Goal: Information Seeking & Learning: Find specific fact

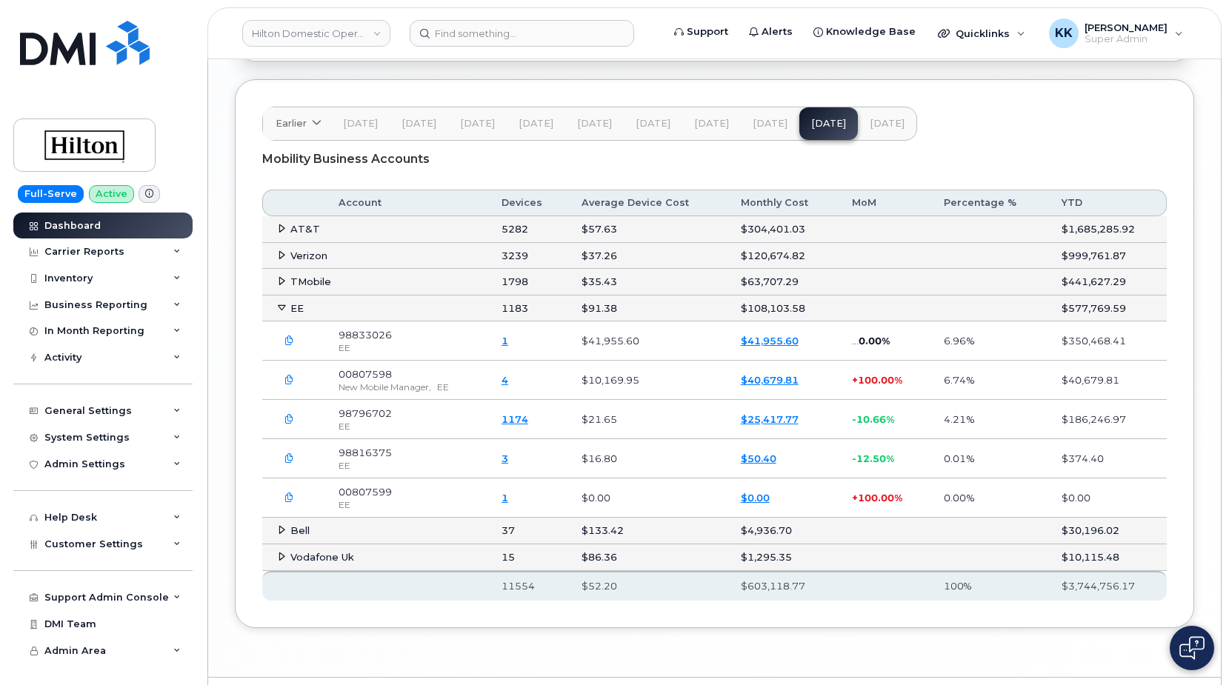
scroll to position [2488, 0]
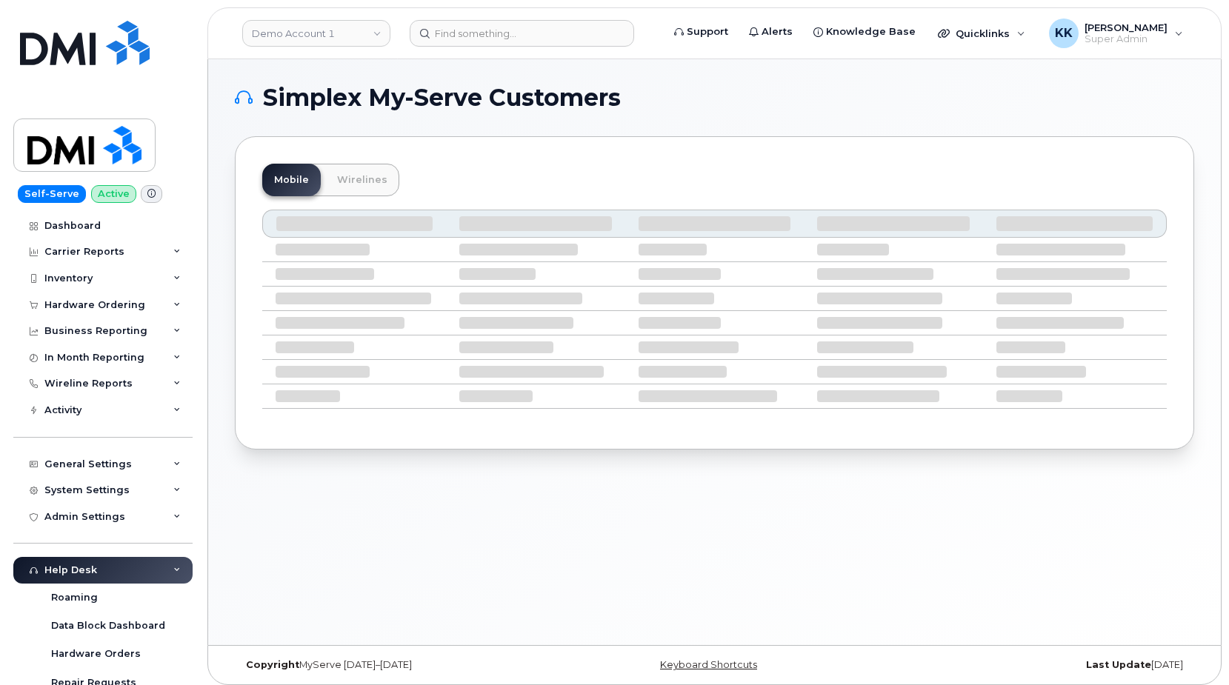
click at [811, 567] on div "Simplex My-Serve Customers Mobile Wirelines" at bounding box center [714, 352] width 1012 height 586
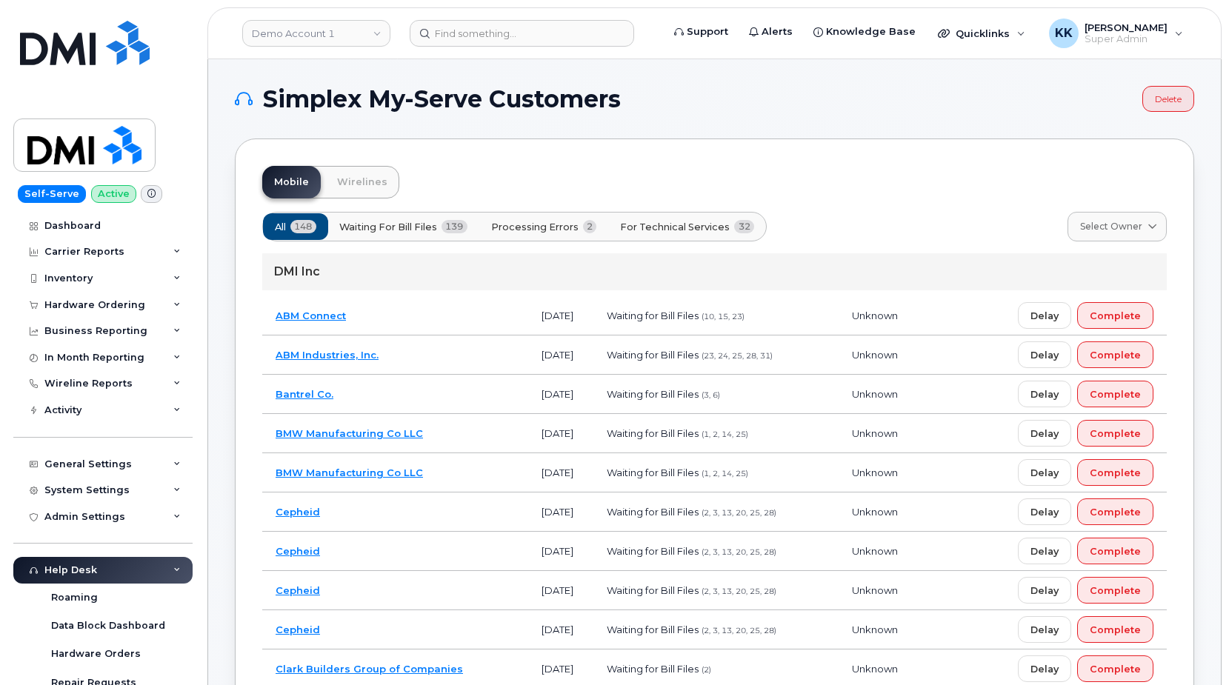
click at [566, 239] on button "Processing Errors 2" at bounding box center [543, 226] width 131 height 27
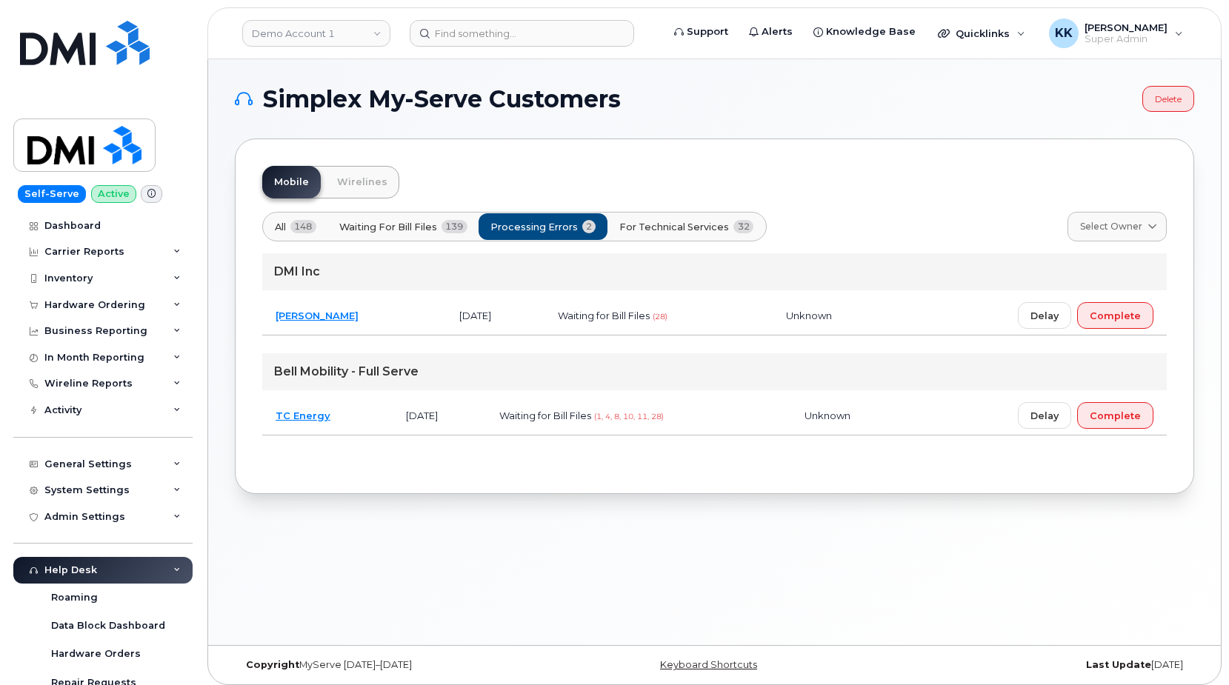
click at [704, 230] on span "For Technical Services" at bounding box center [674, 227] width 110 height 14
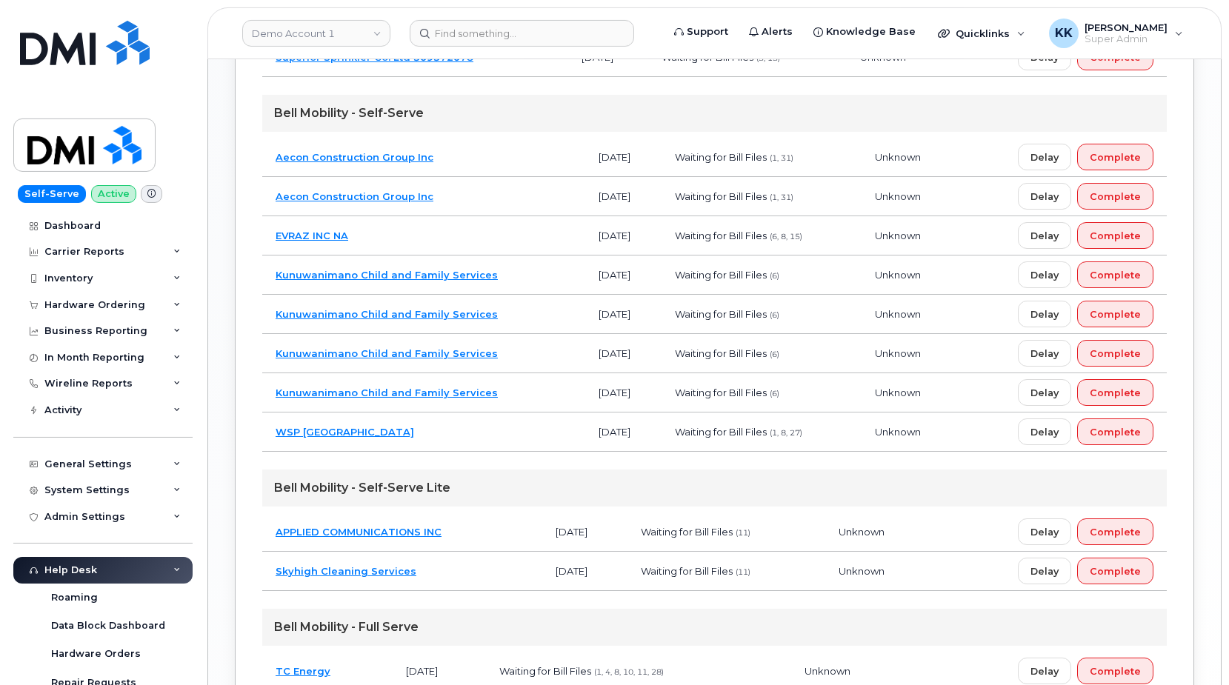
scroll to position [1243, 0]
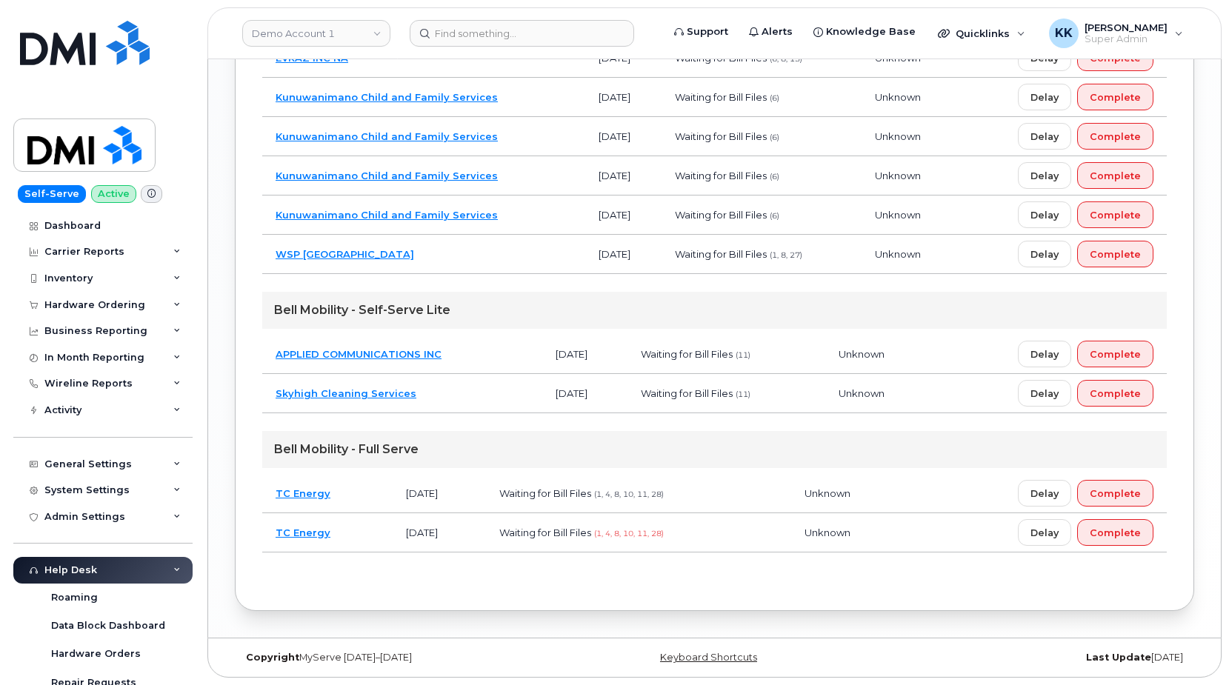
click at [351, 528] on td "TC Energy" at bounding box center [327, 532] width 130 height 39
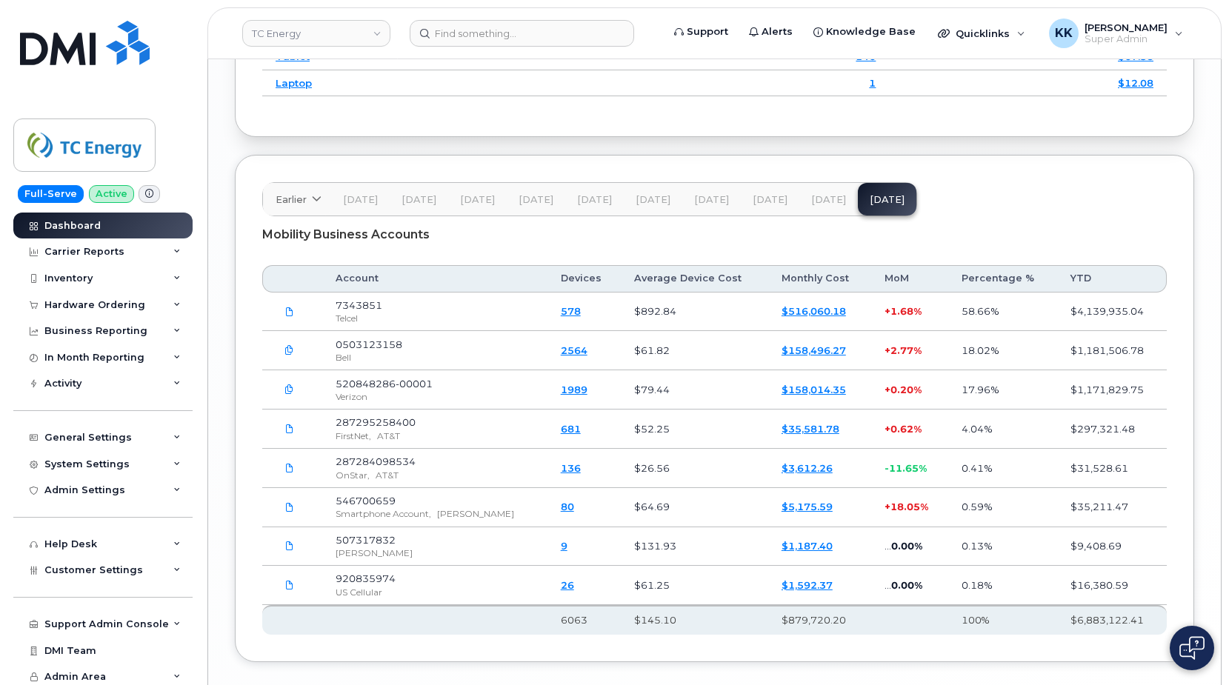
scroll to position [2183, 0]
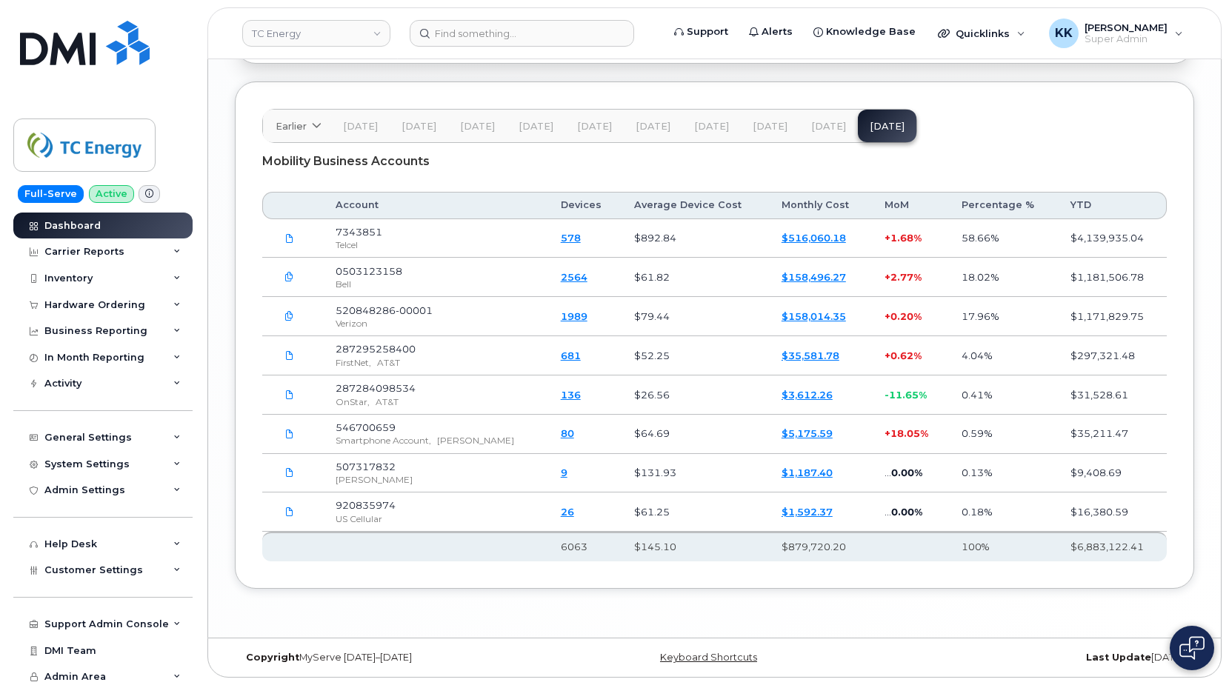
click at [290, 282] on icon "button" at bounding box center [289, 278] width 10 height 10
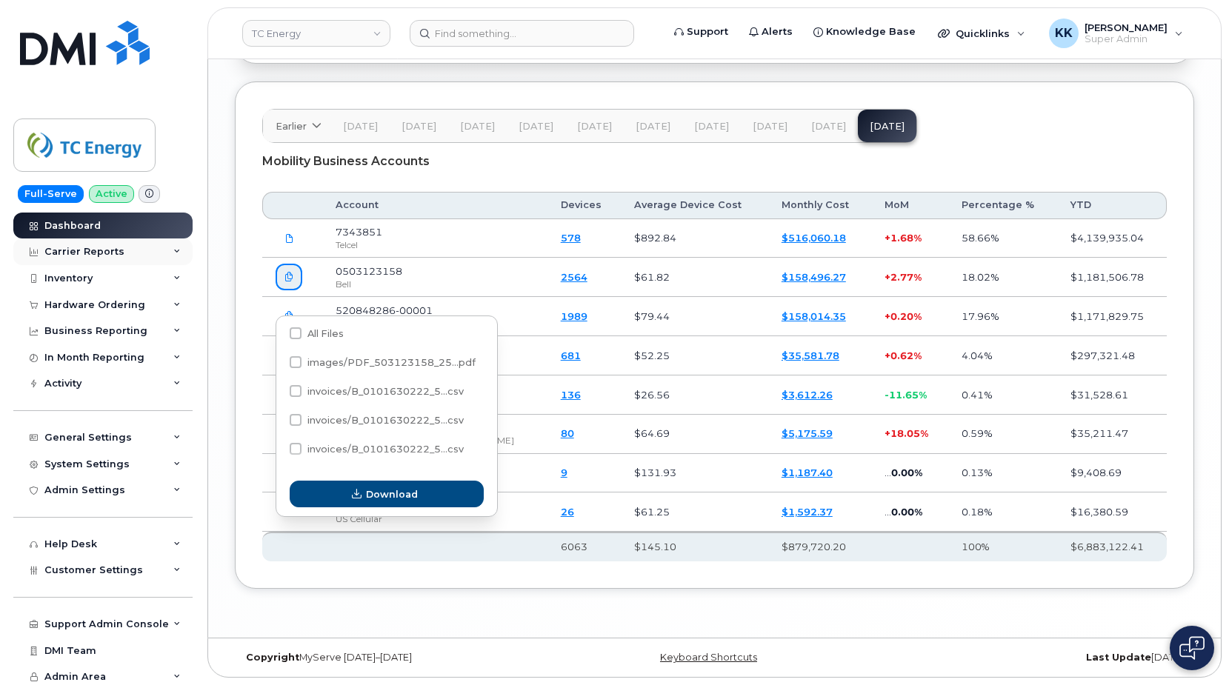
click at [88, 255] on div "Carrier Reports" at bounding box center [84, 252] width 80 height 12
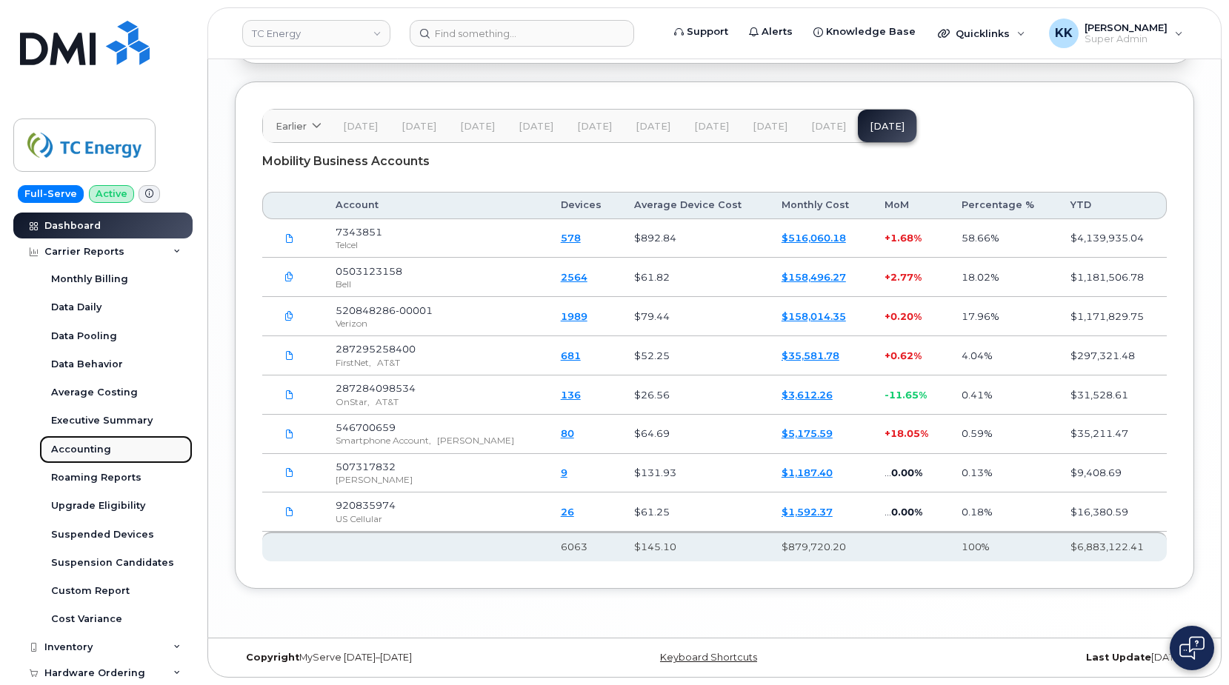
click at [96, 453] on div "Accounting" at bounding box center [81, 449] width 60 height 13
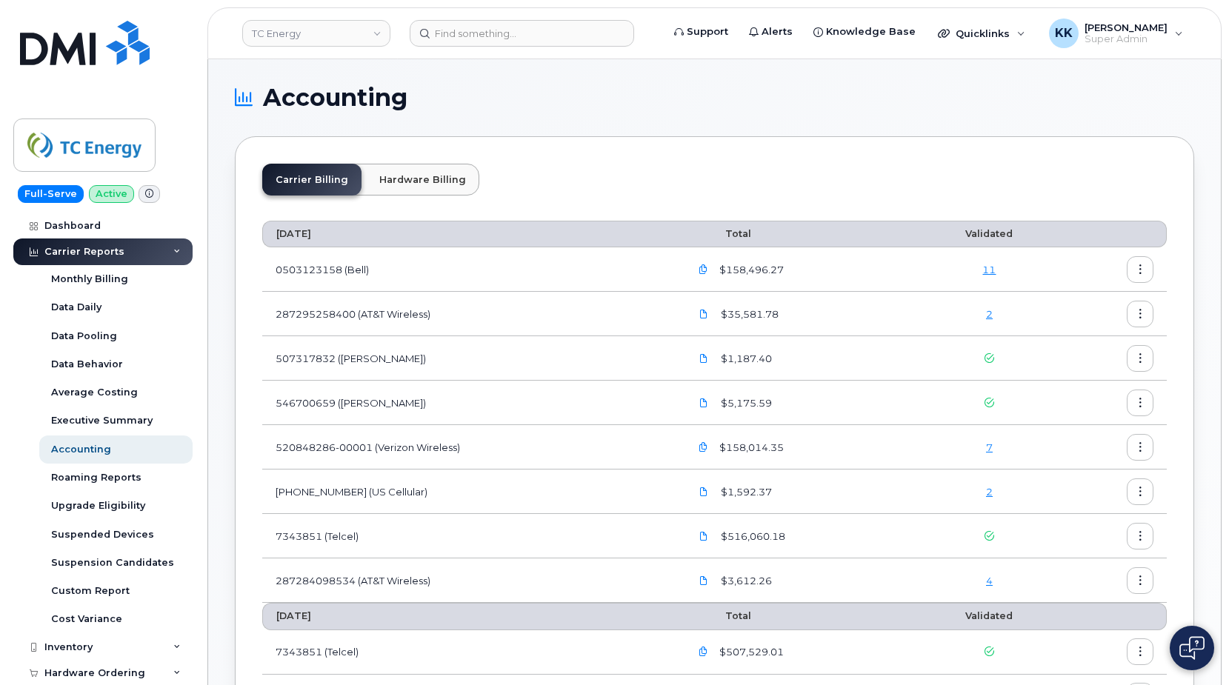
click at [992, 578] on link "4" at bounding box center [989, 581] width 7 height 12
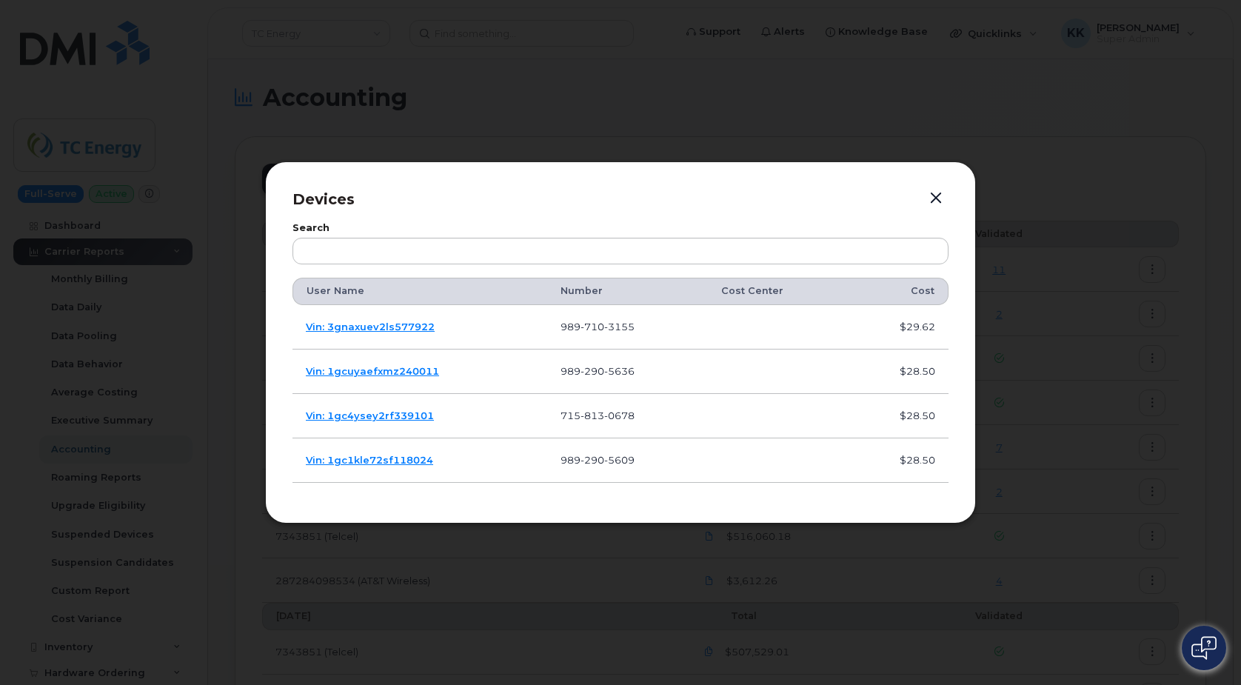
click at [935, 202] on button "button" at bounding box center [936, 198] width 22 height 21
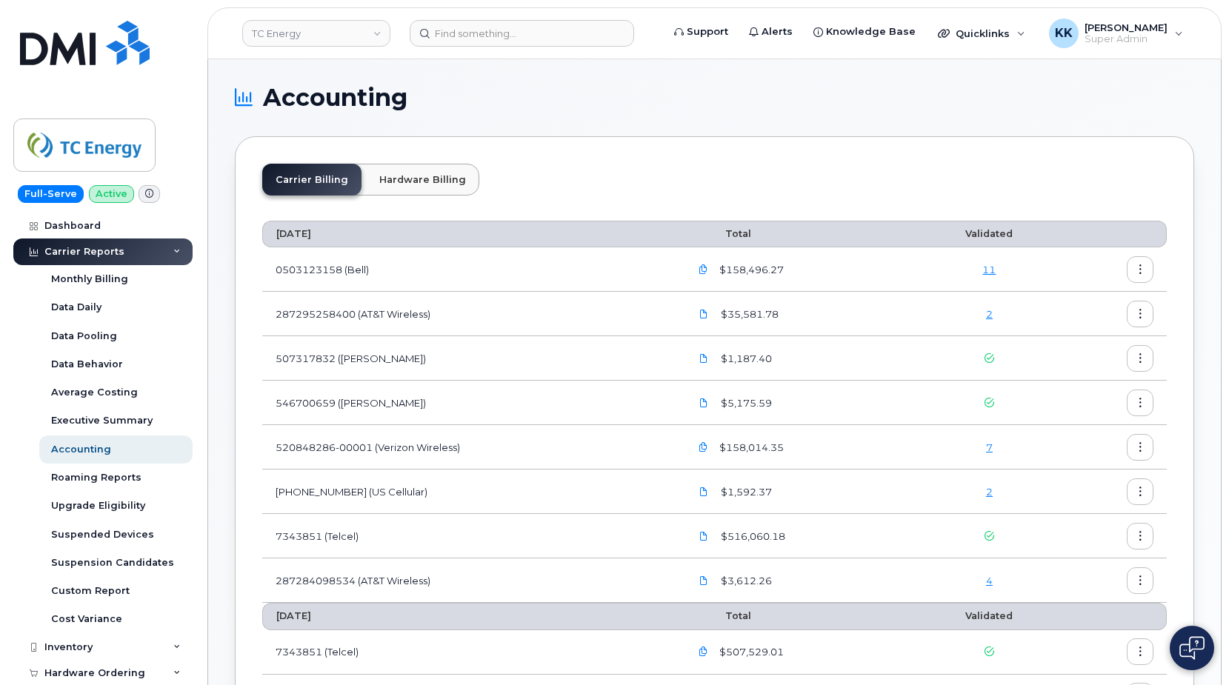
click at [992, 493] on link "2" at bounding box center [989, 492] width 7 height 12
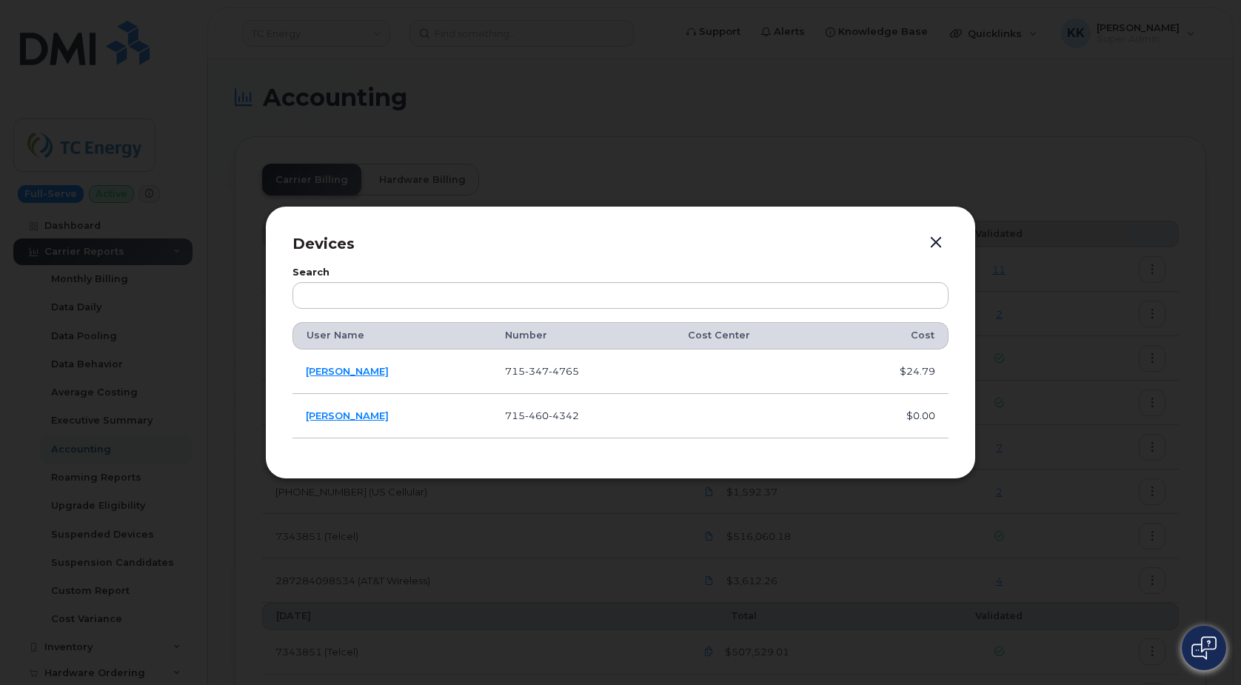
click at [936, 249] on button "button" at bounding box center [936, 243] width 22 height 21
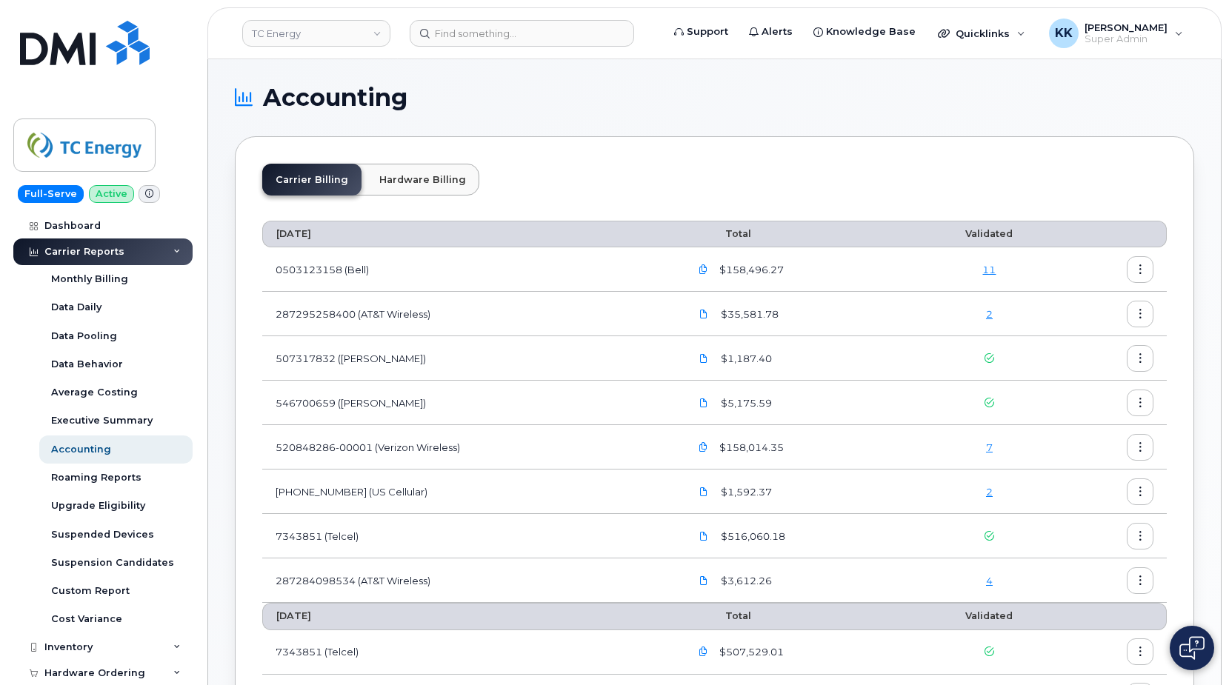
click at [989, 447] on link "7" at bounding box center [989, 447] width 7 height 12
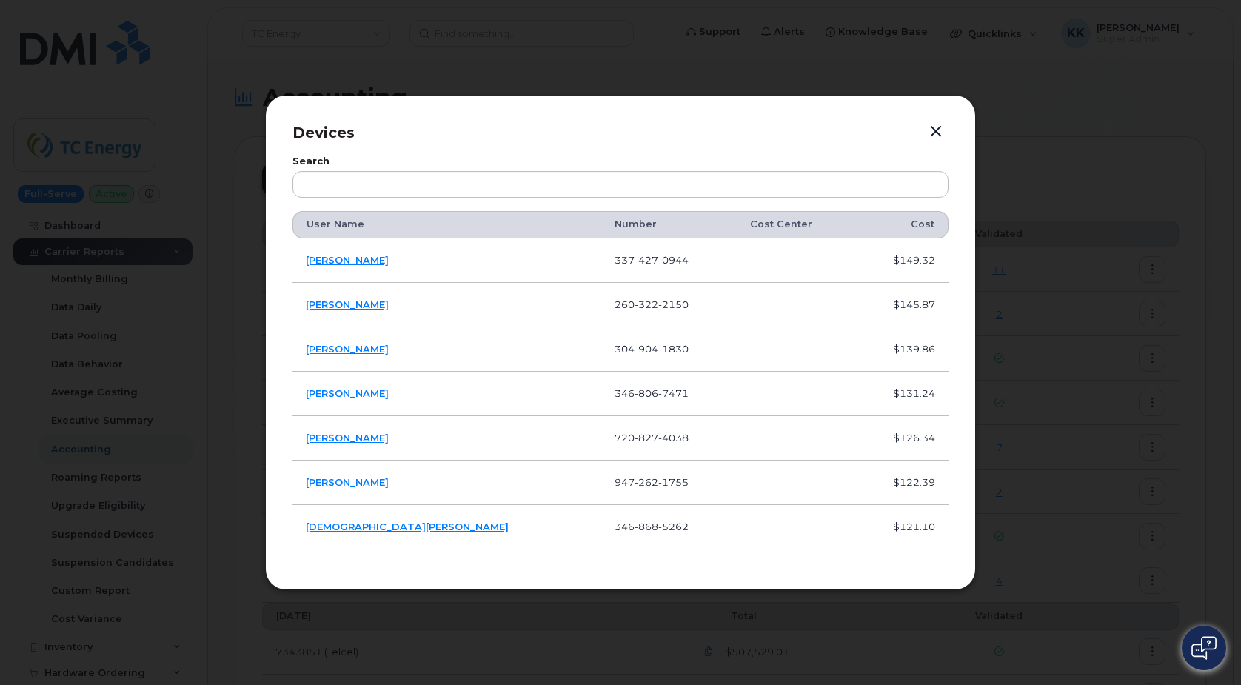
click at [934, 133] on button "button" at bounding box center [936, 131] width 22 height 21
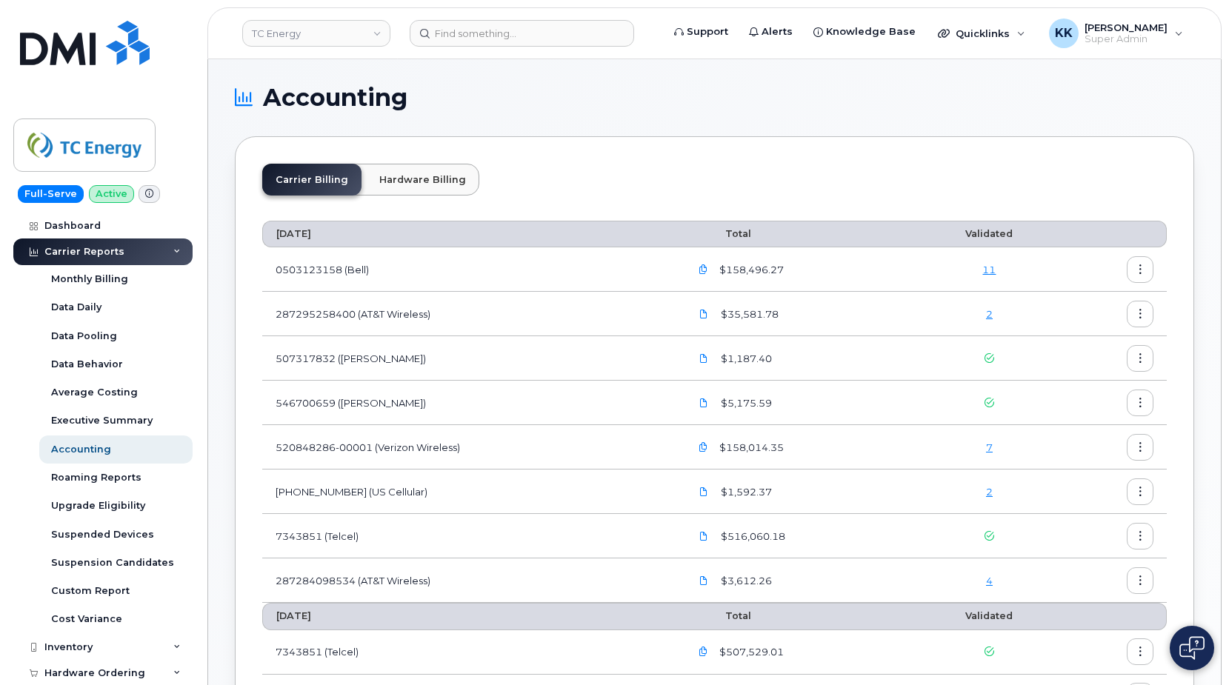
click at [989, 312] on link "2" at bounding box center [989, 314] width 7 height 12
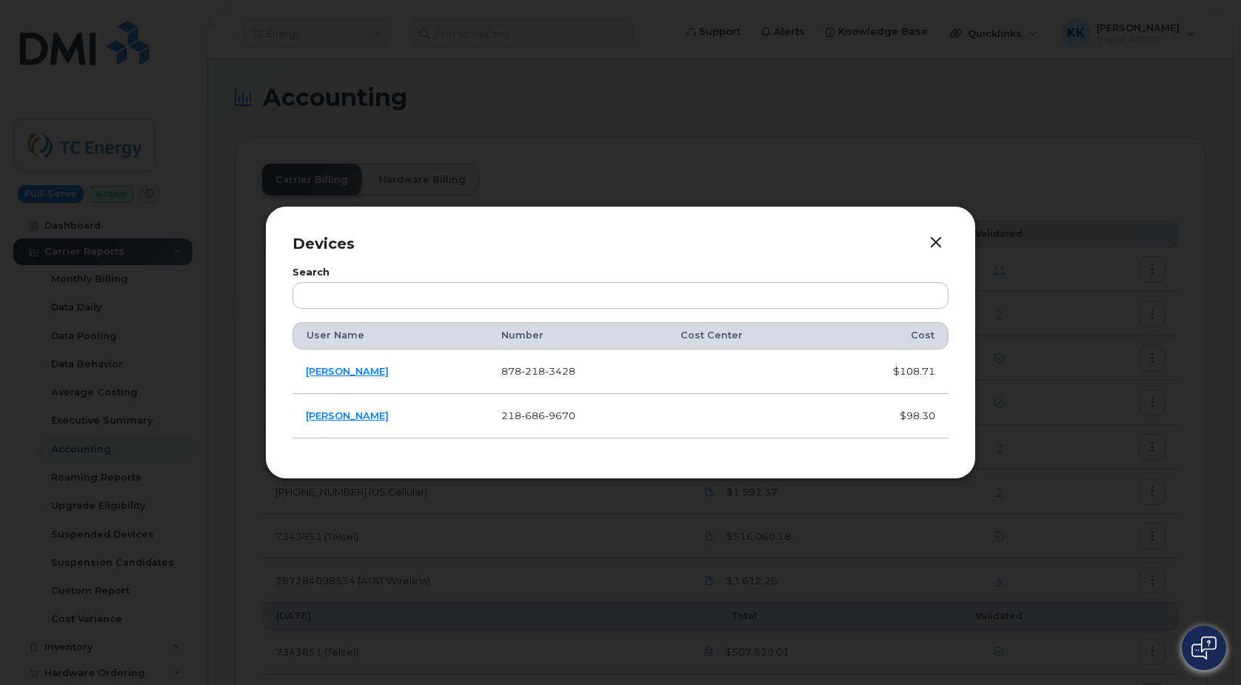
click at [941, 245] on button "button" at bounding box center [936, 243] width 22 height 21
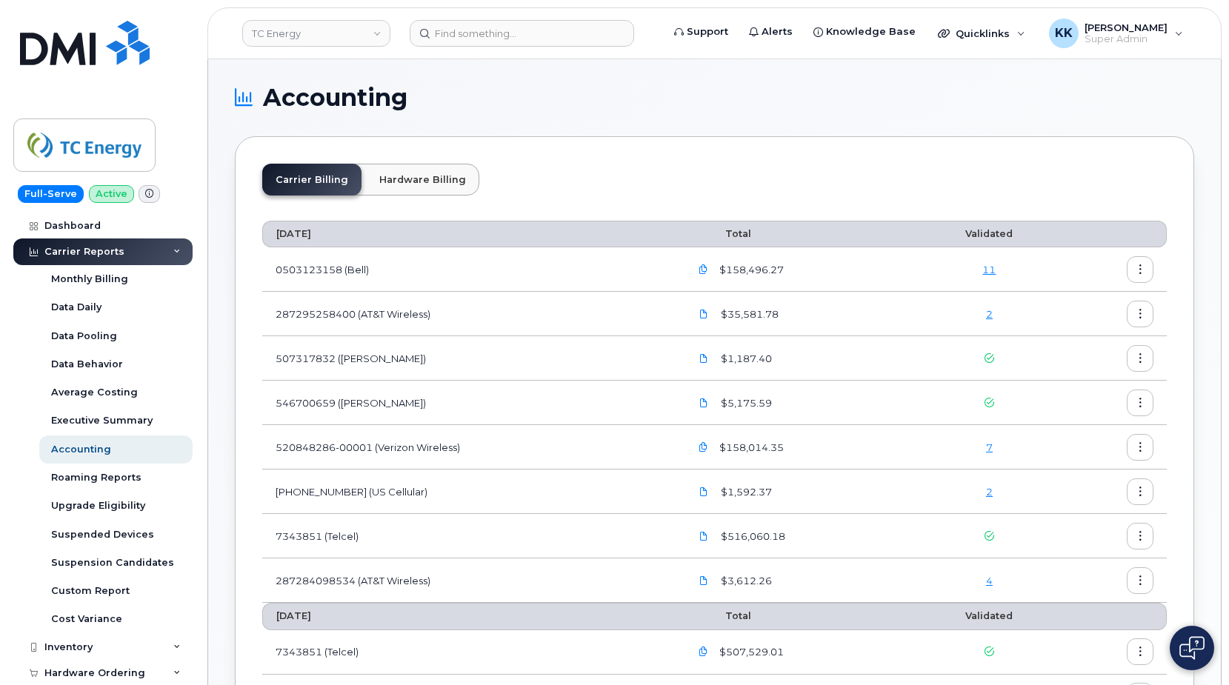
click at [986, 273] on link "11" at bounding box center [988, 270] width 13 height 12
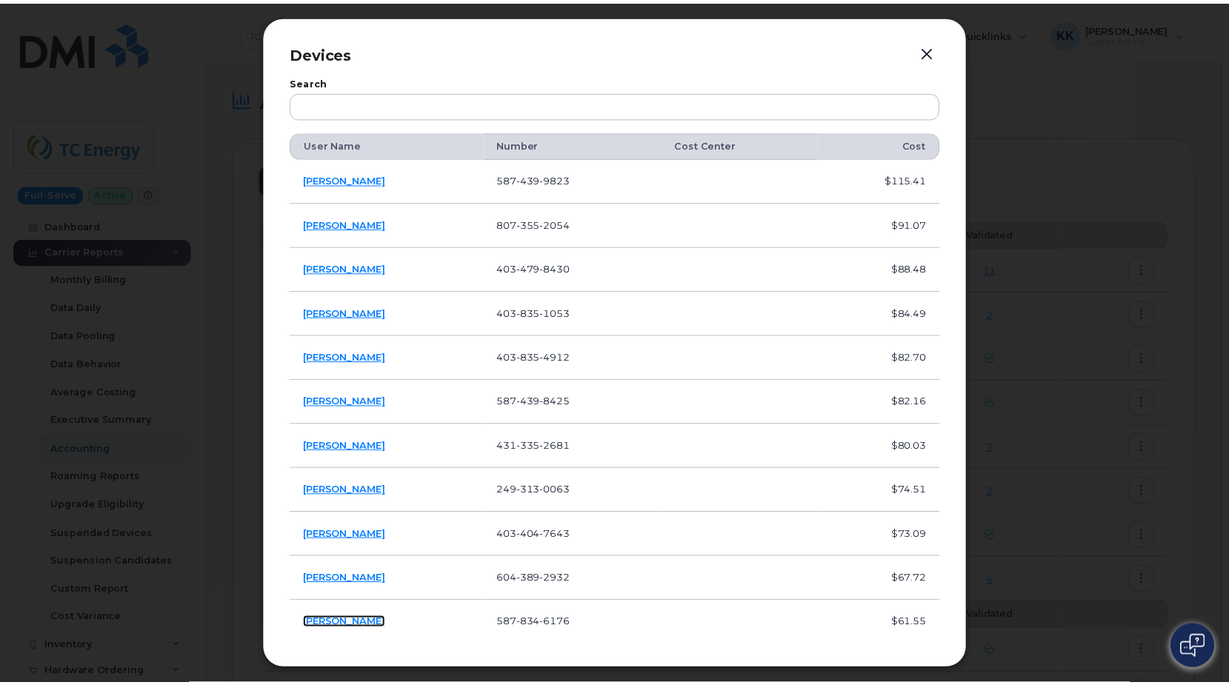
scroll to position [17, 0]
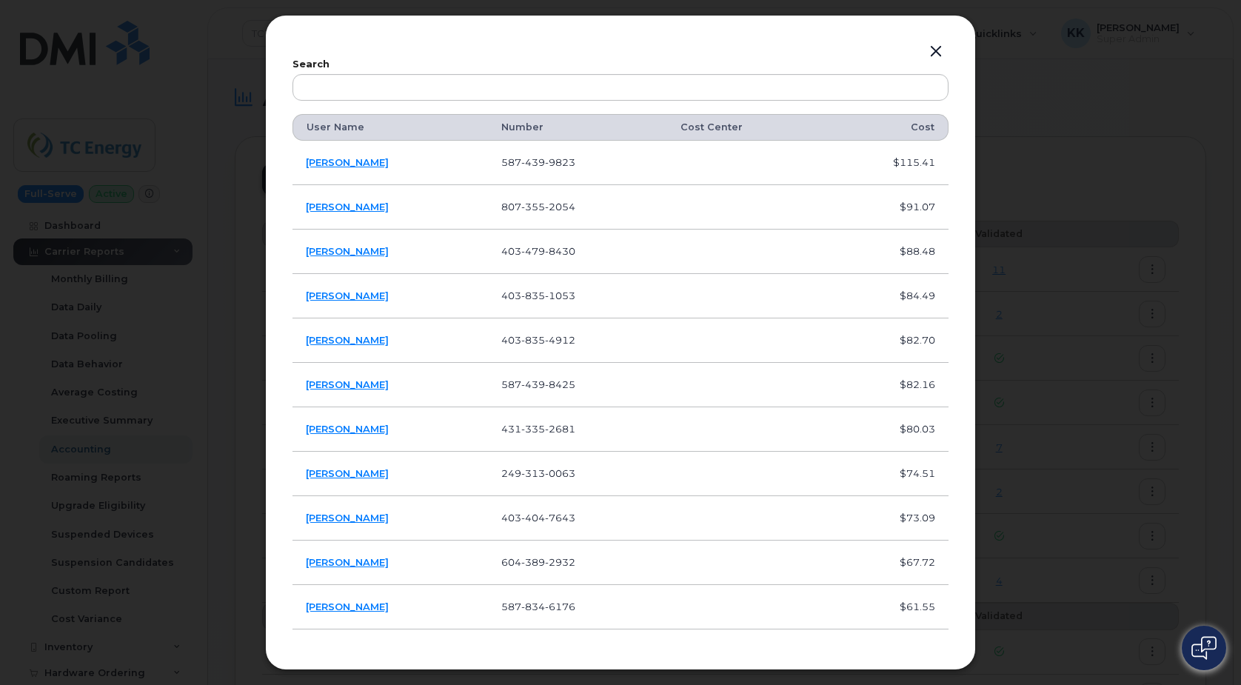
click at [929, 53] on button "button" at bounding box center [936, 51] width 22 height 21
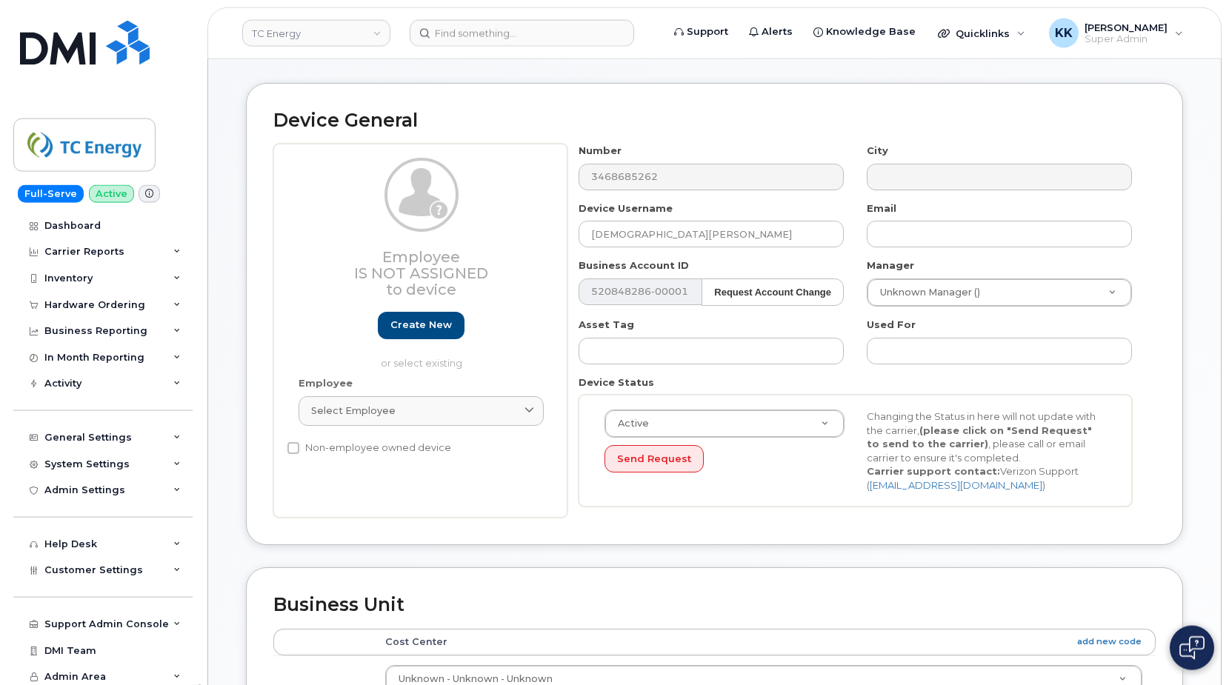
scroll to position [151, 0]
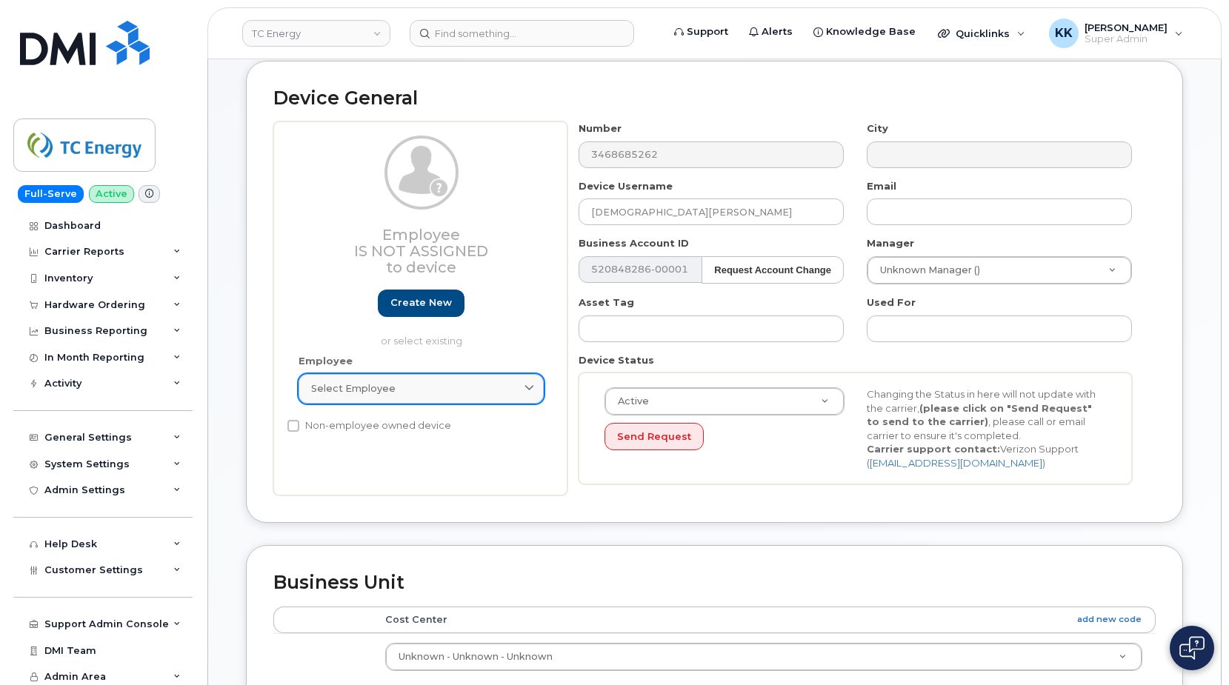
click at [376, 390] on span "Select employee" at bounding box center [353, 388] width 84 height 14
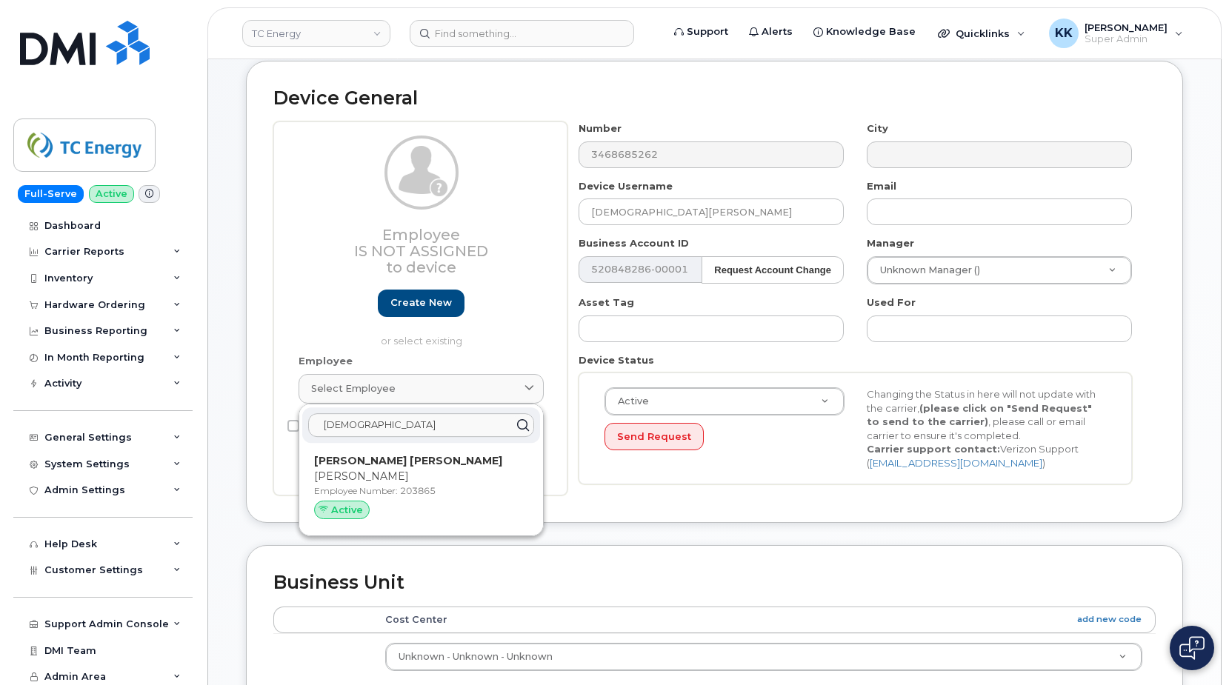
type input "zulema"
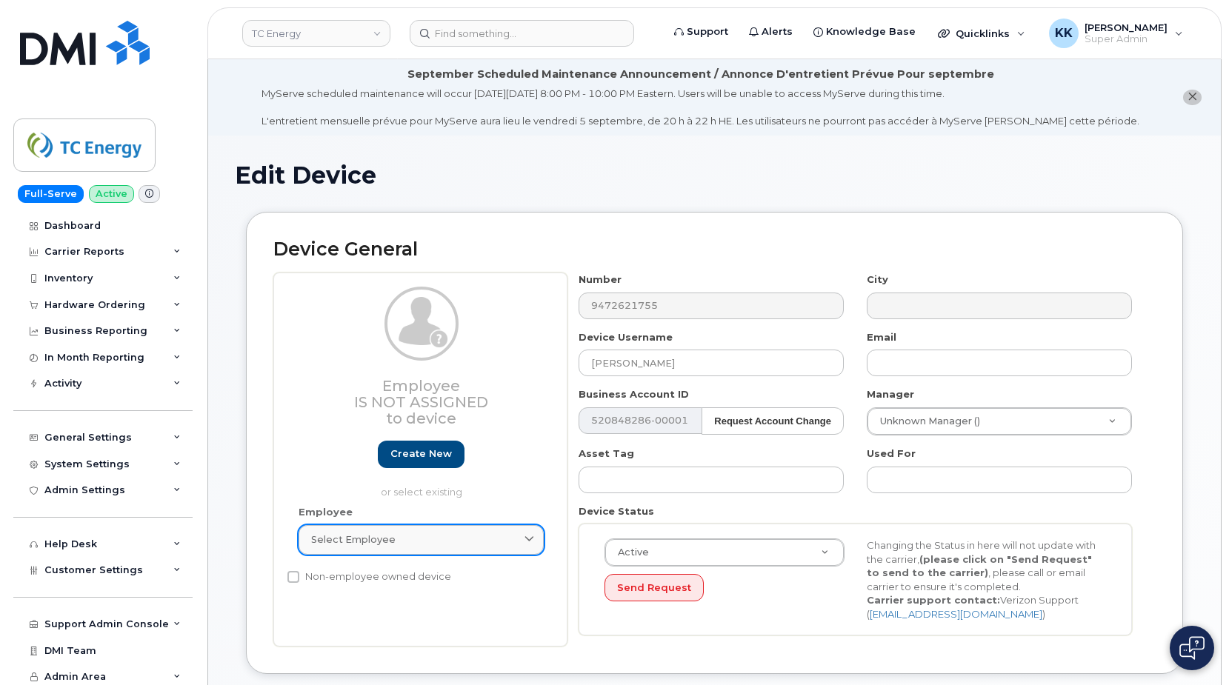
click at [421, 544] on div "Select employee" at bounding box center [421, 539] width 220 height 14
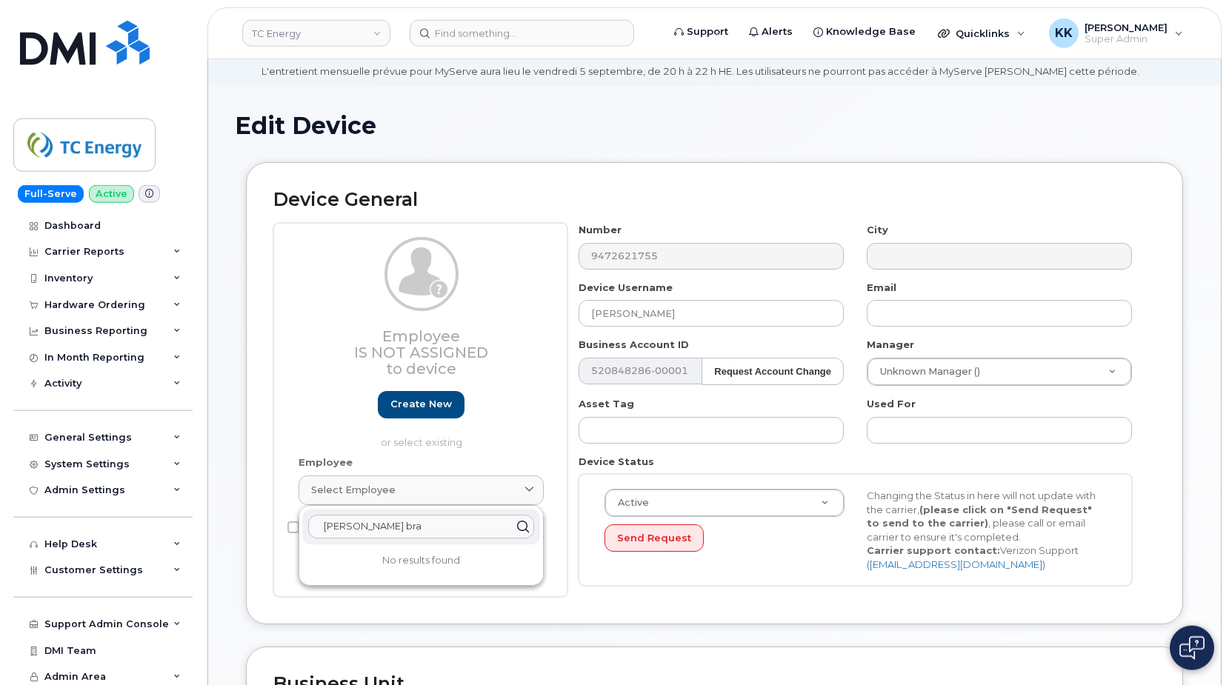
scroll to position [76, 0]
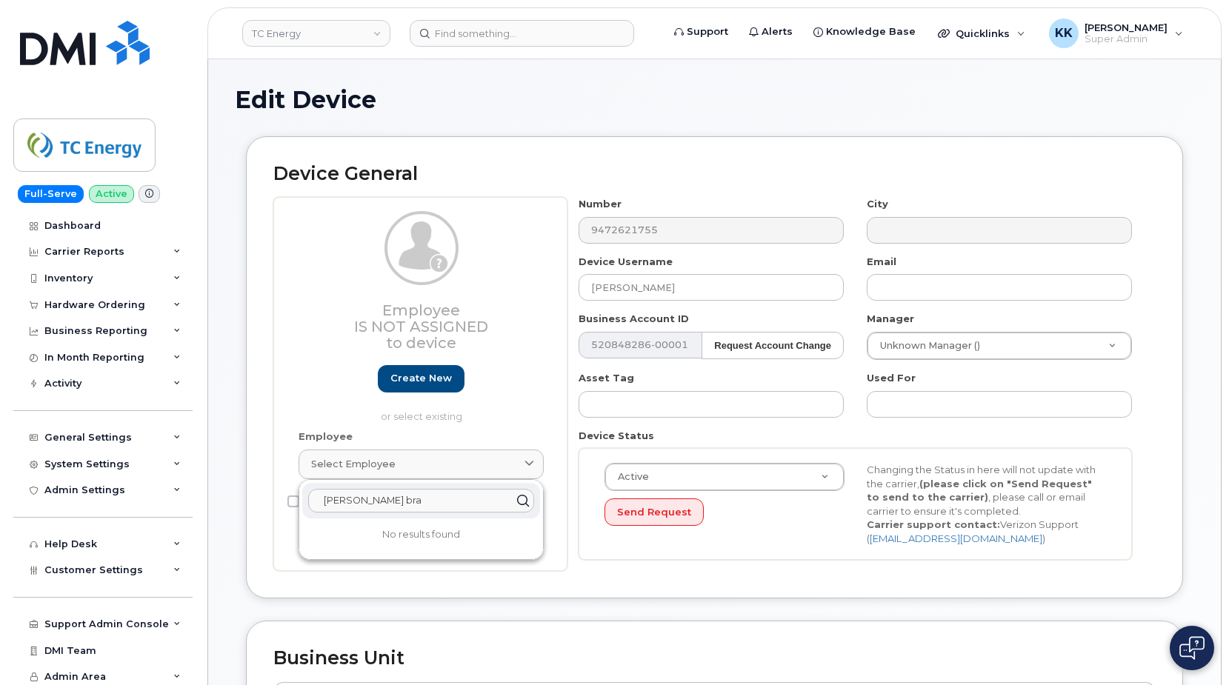
drag, startPoint x: 421, startPoint y: 507, endPoint x: 158, endPoint y: 477, distance: 264.7
click at [308, 489] on input "jeffery bra" at bounding box center [421, 501] width 226 height 24
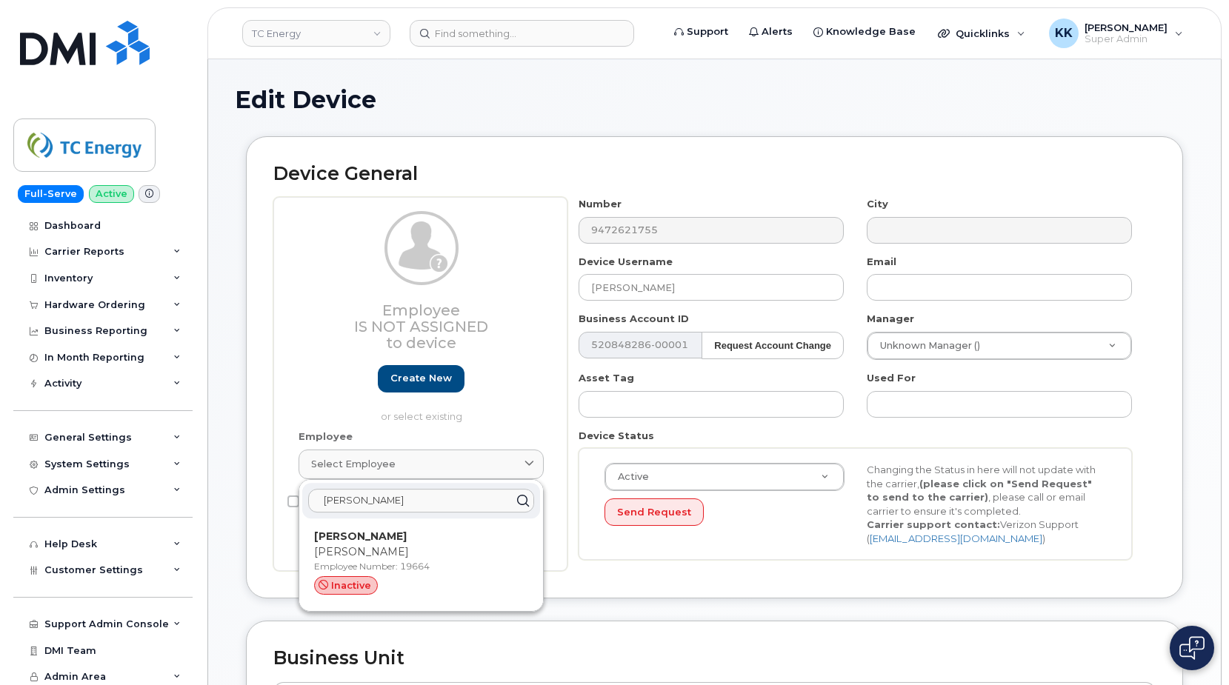
type input "bramer"
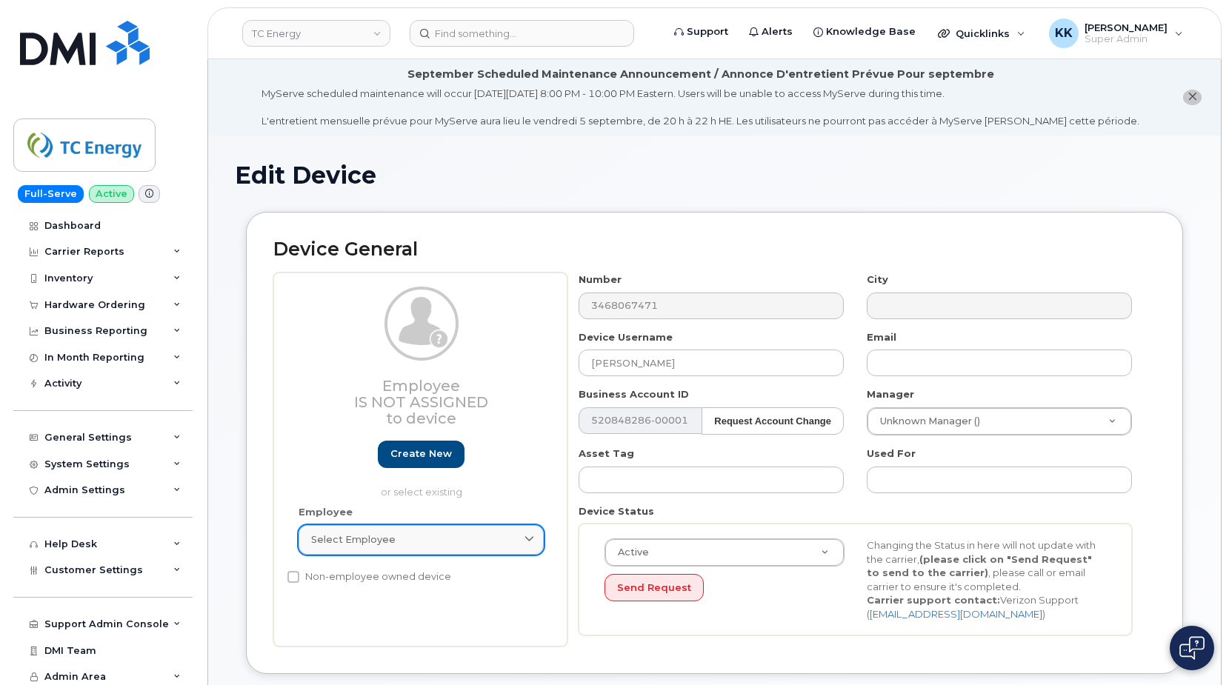
click at [391, 533] on span "Select employee" at bounding box center [353, 539] width 84 height 14
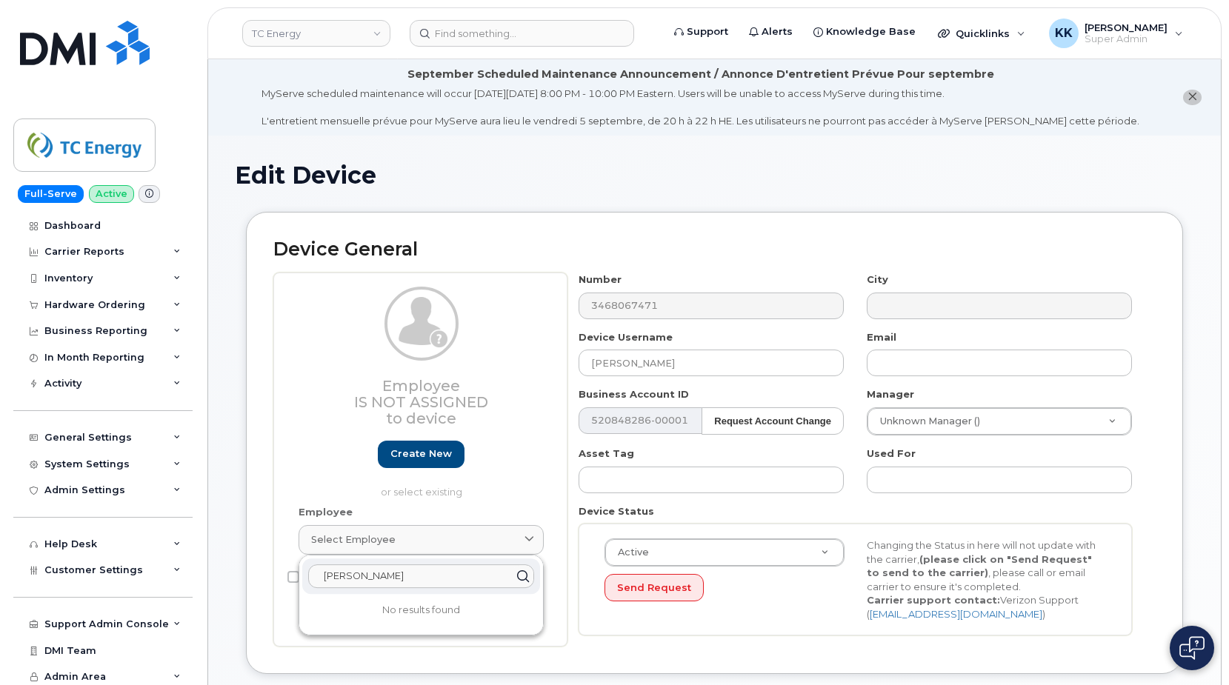
type input "andy lut"
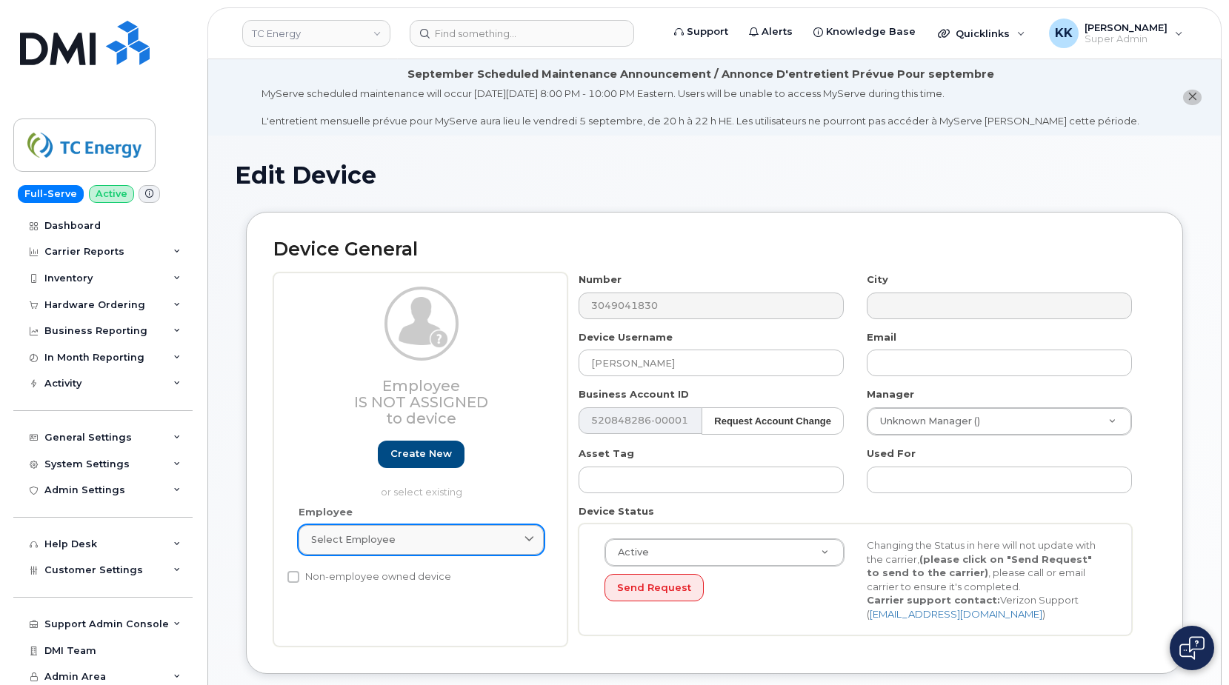
click at [367, 535] on span "Select employee" at bounding box center [353, 539] width 84 height 14
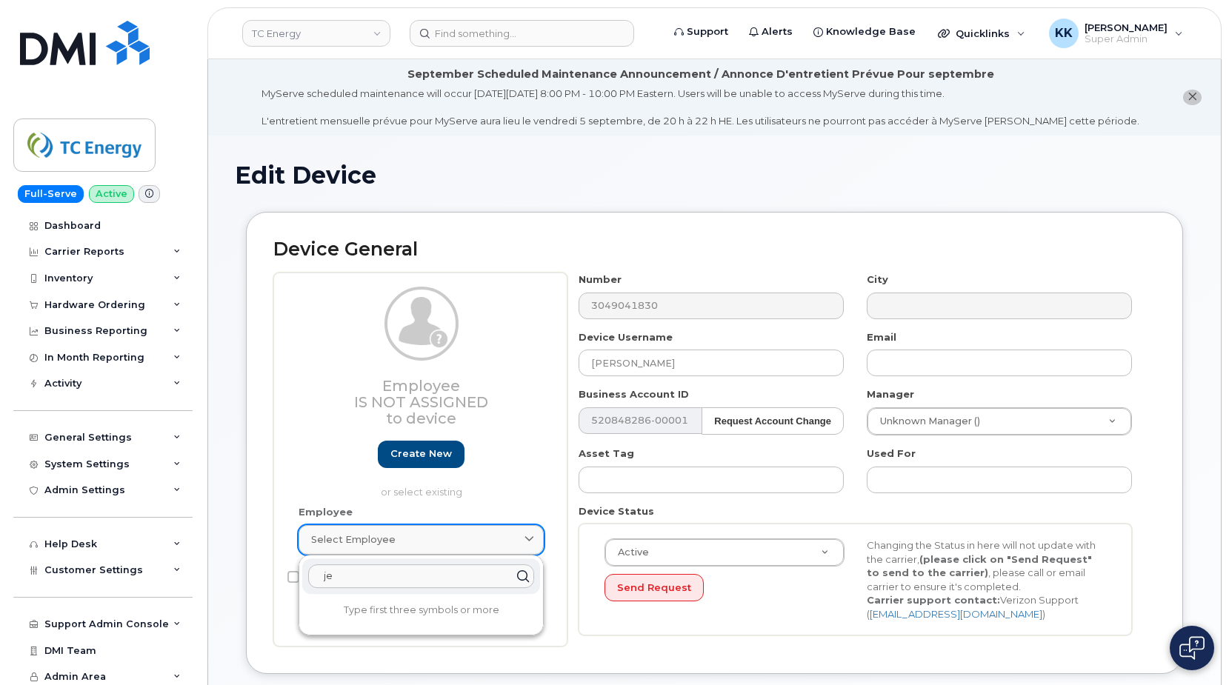
type input "j"
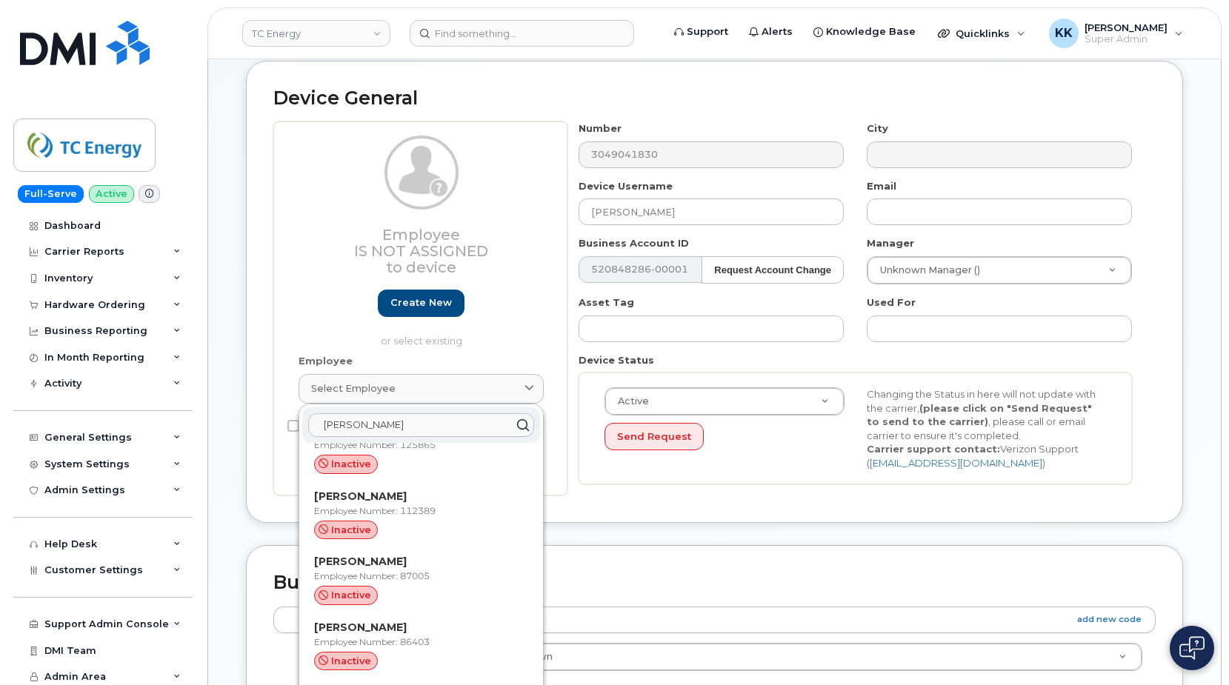
scroll to position [1635, 0]
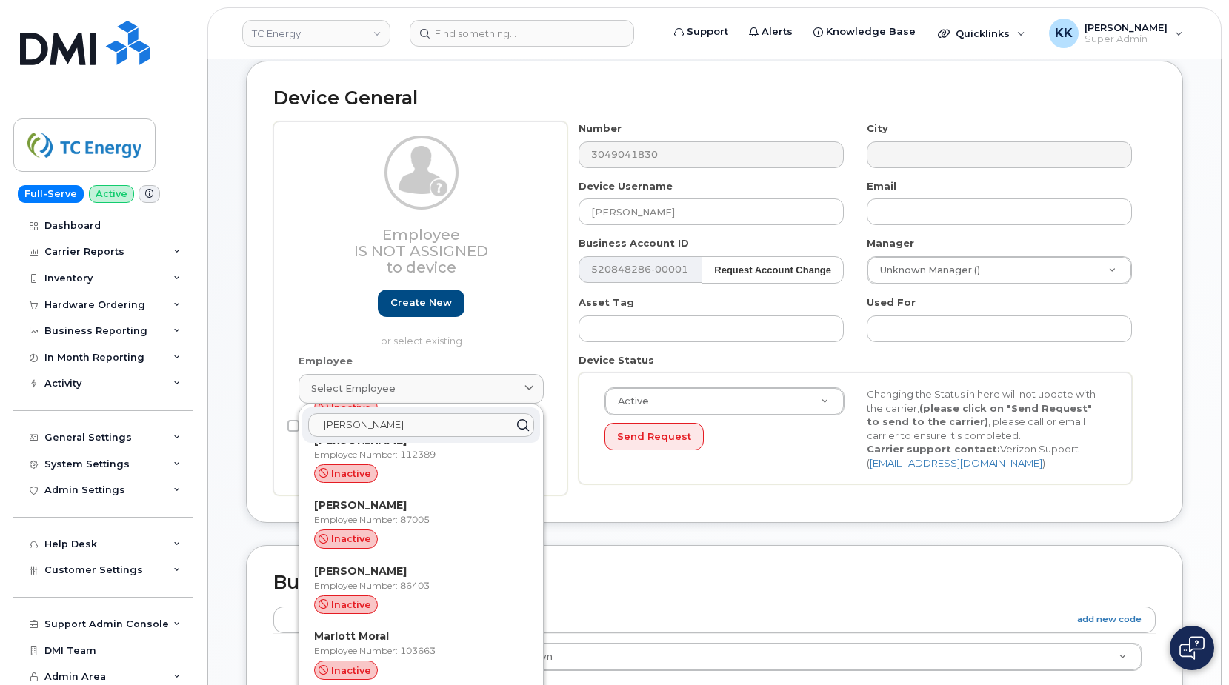
type input "lott"
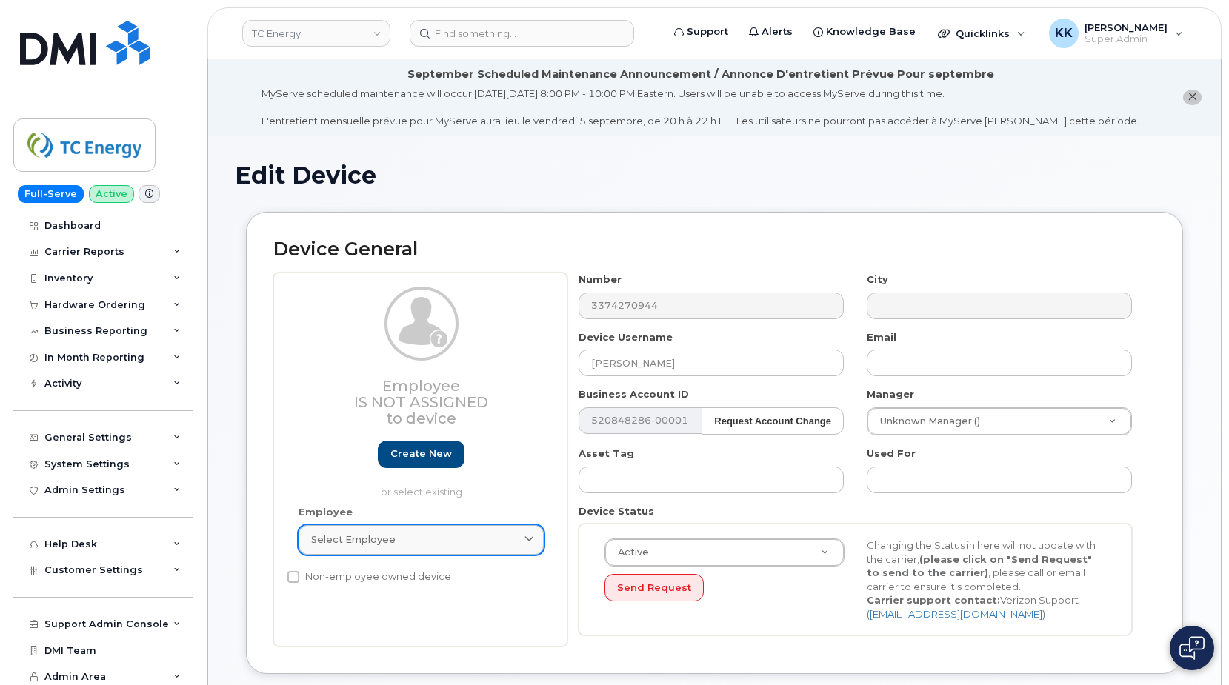
click at [385, 536] on span "Select employee" at bounding box center [353, 539] width 84 height 14
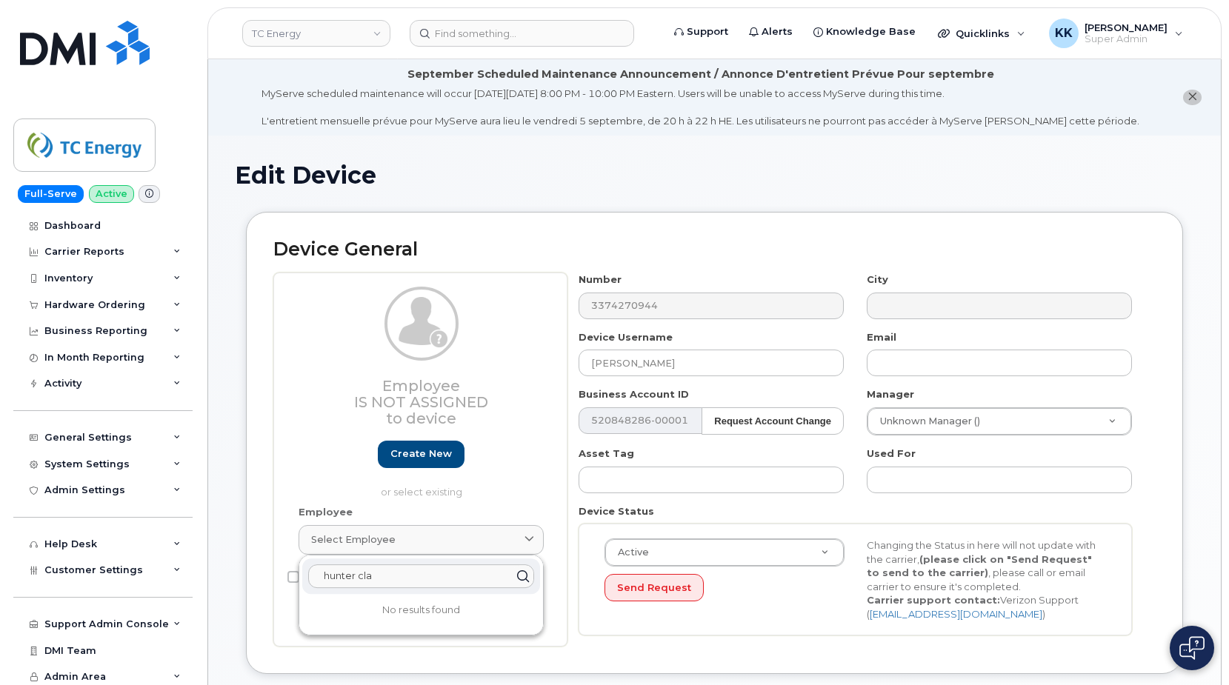
type input "hunter cla"
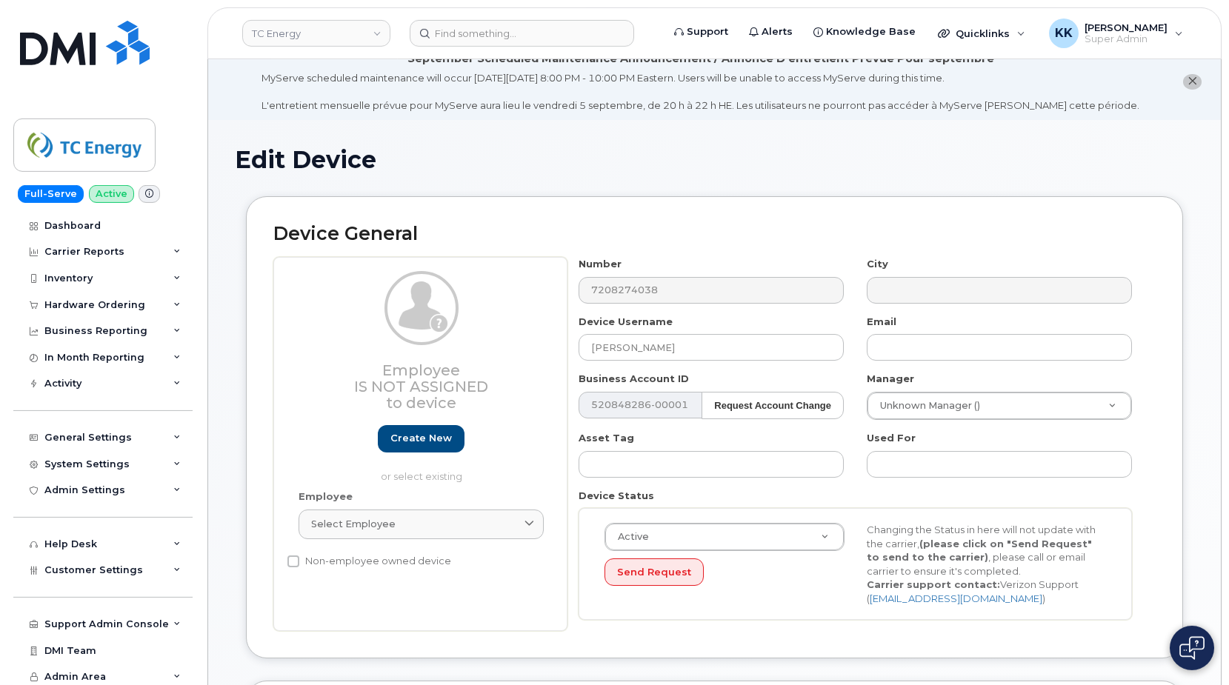
scroll to position [76, 0]
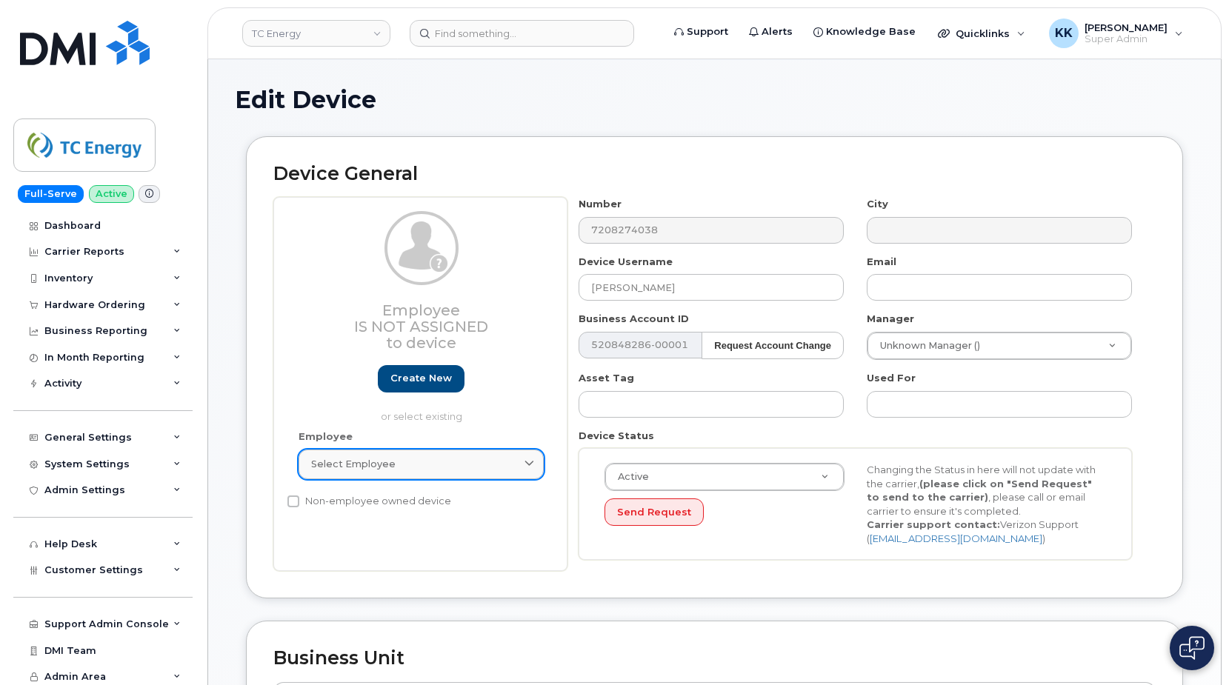
click at [361, 461] on span "Select employee" at bounding box center [353, 464] width 84 height 14
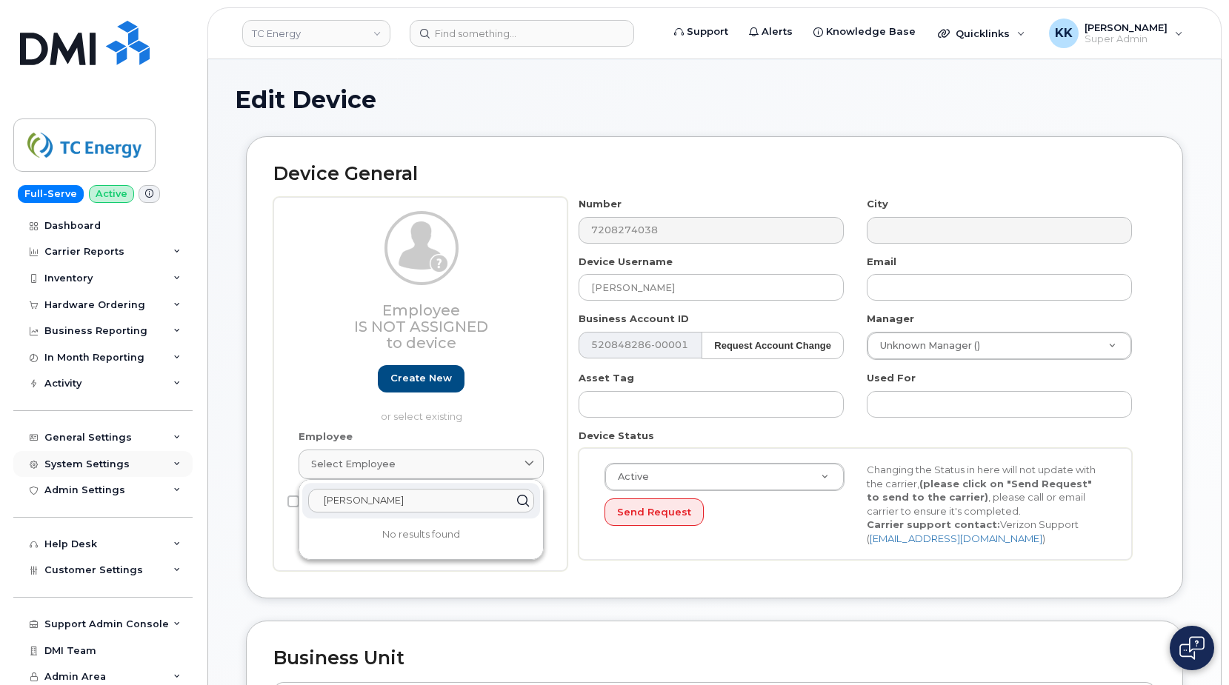
drag, startPoint x: 385, startPoint y: 499, endPoint x: 130, endPoint y: 461, distance: 258.3
click at [308, 489] on input "tyson ma" at bounding box center [421, 501] width 226 height 24
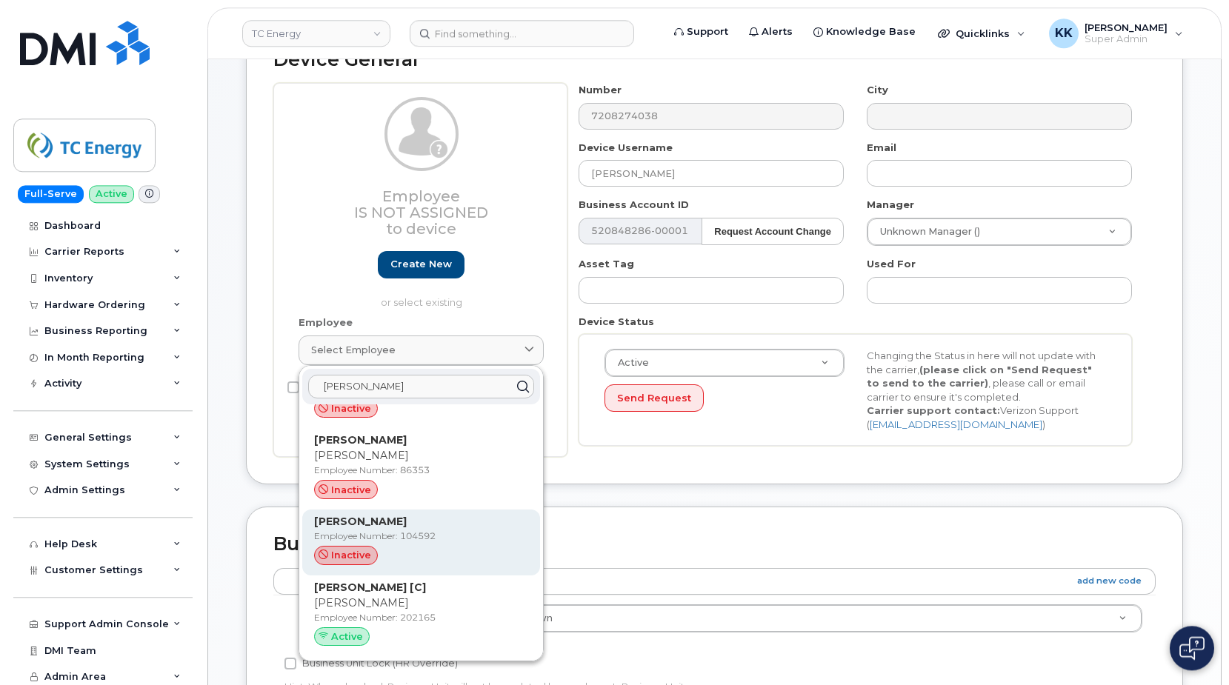
scroll to position [227, 0]
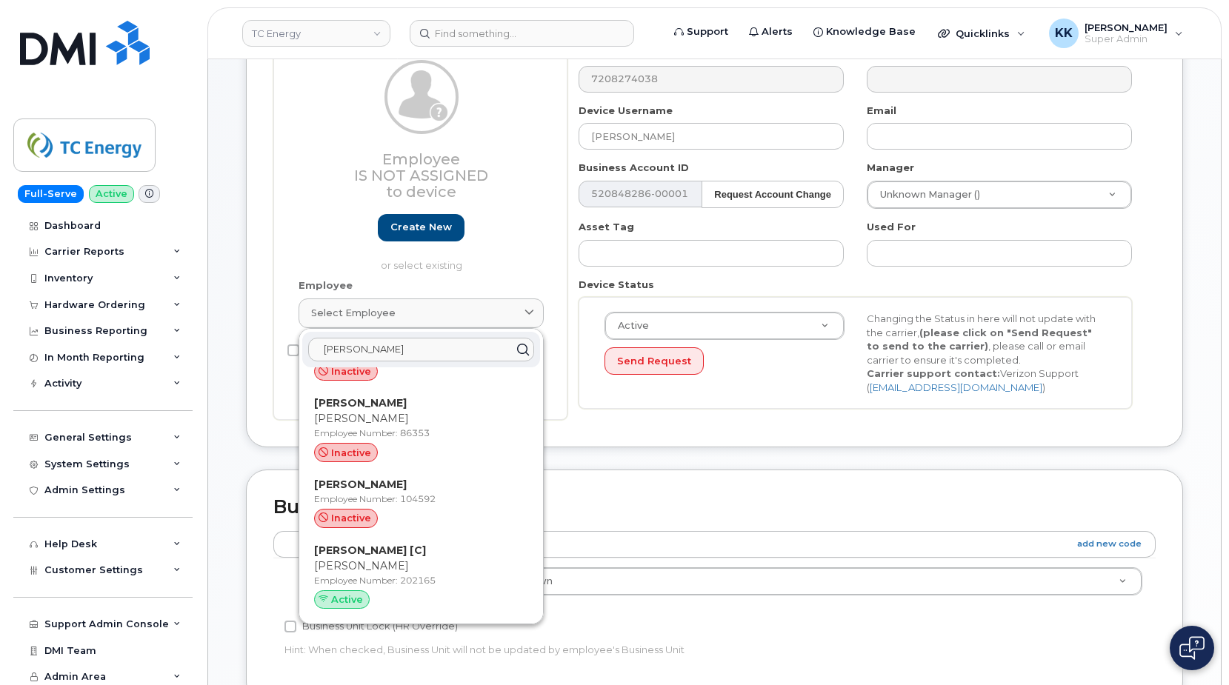
type input "manning"
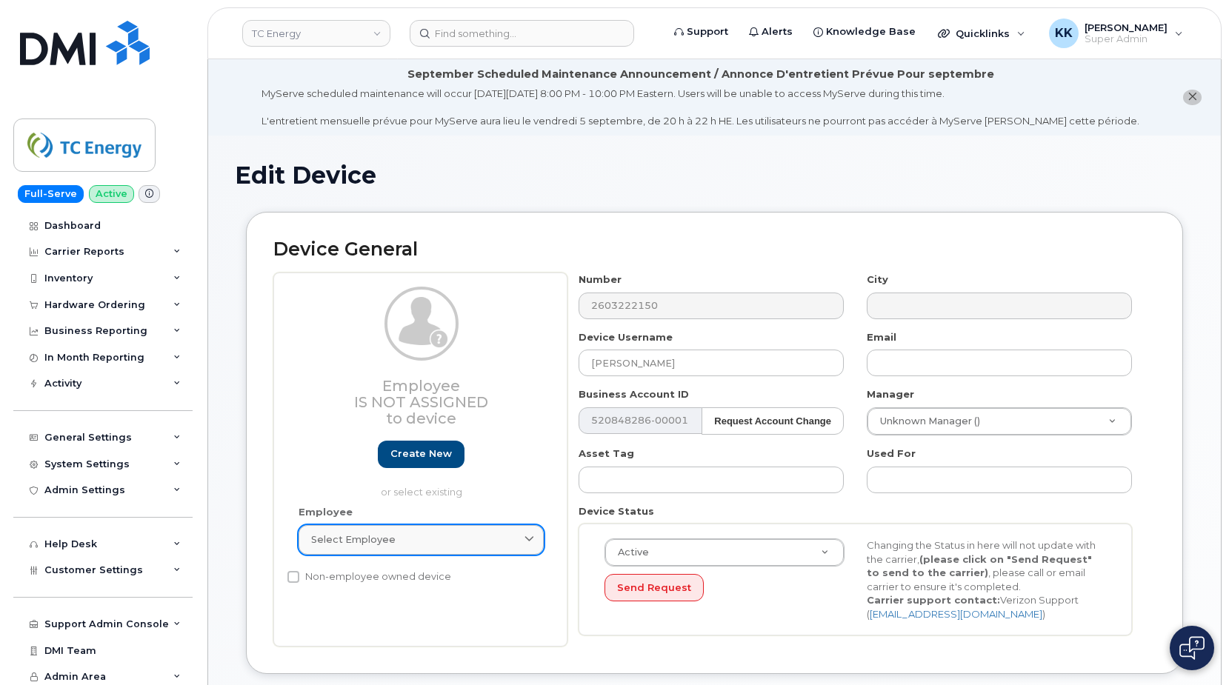
click at [371, 537] on span "Select employee" at bounding box center [353, 539] width 84 height 14
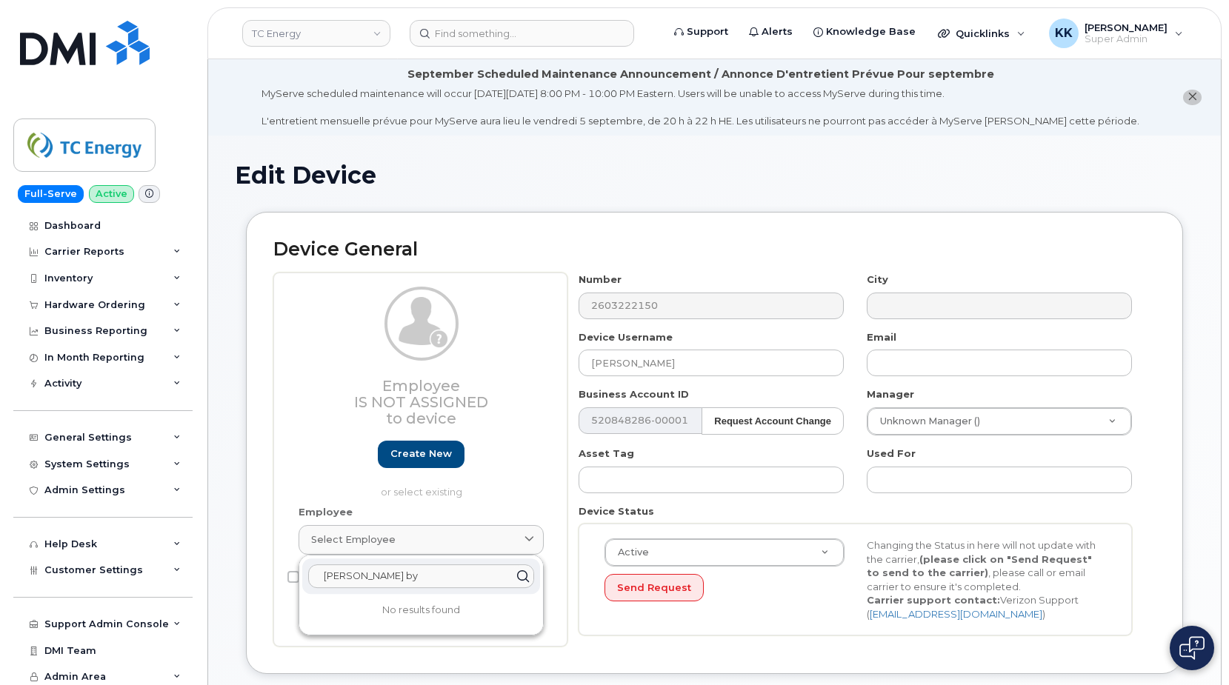
type input "isaac by"
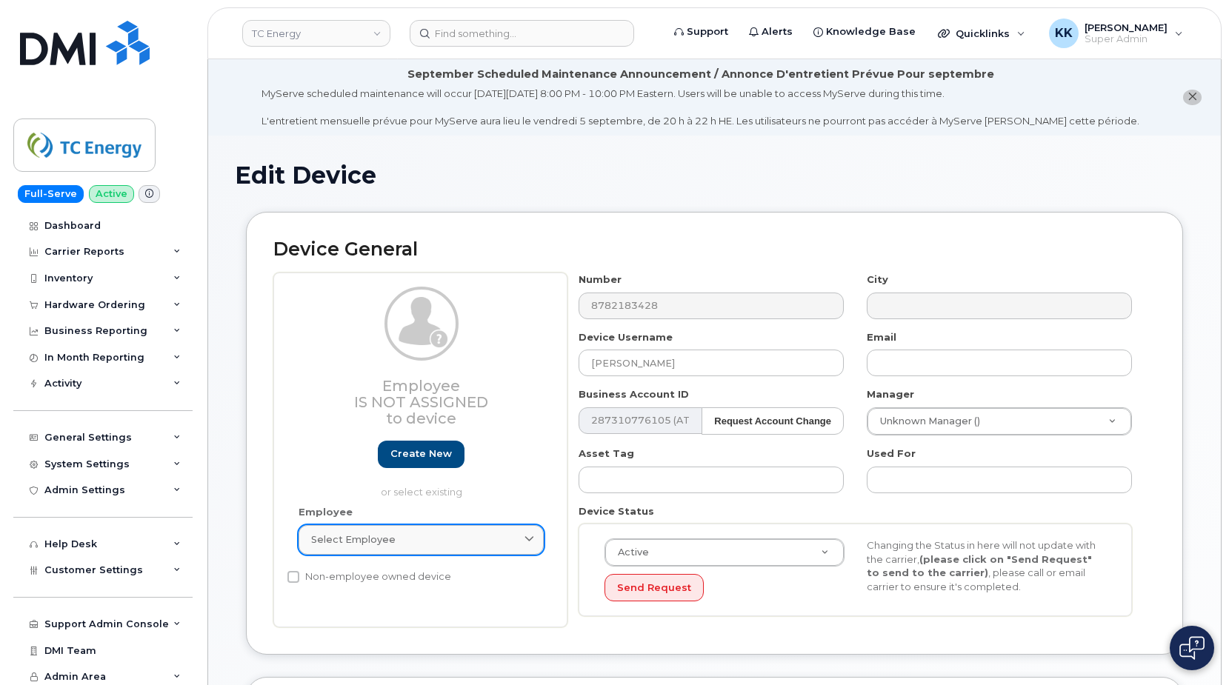
click at [381, 535] on span "Select employee" at bounding box center [353, 539] width 84 height 14
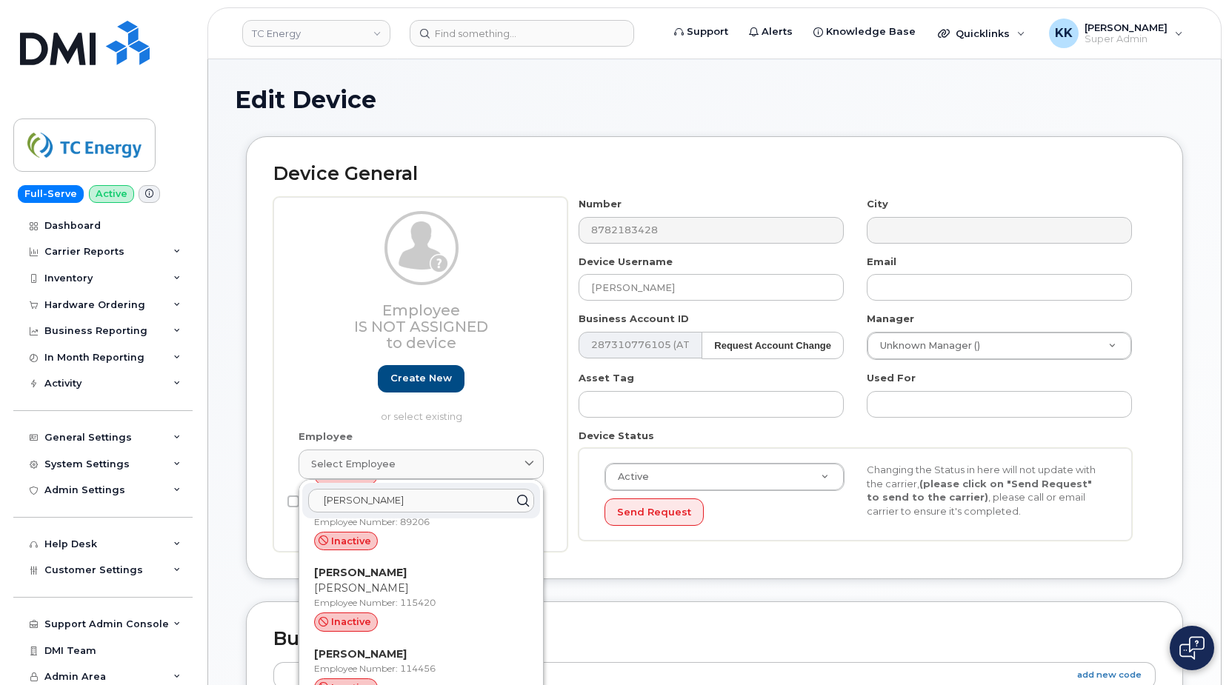
scroll to position [1635, 0]
drag, startPoint x: 397, startPoint y: 507, endPoint x: 270, endPoint y: 501, distance: 127.5
click at [308, 501] on input "william s" at bounding box center [421, 501] width 226 height 24
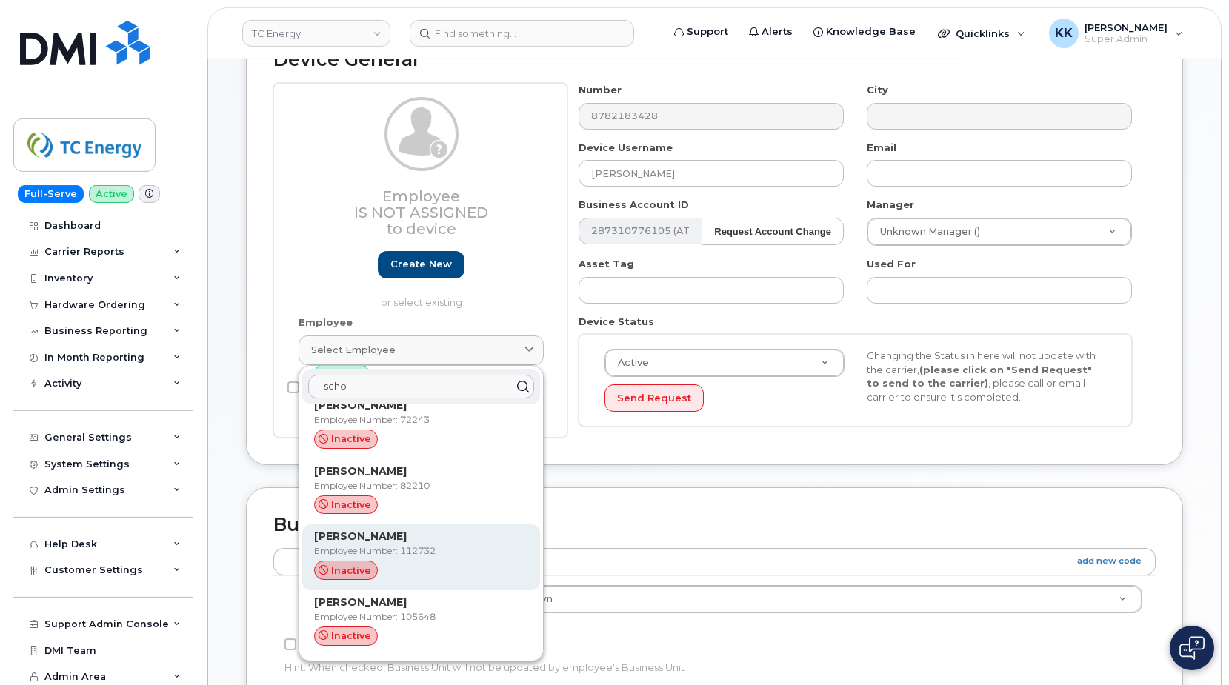
scroll to position [227, 0]
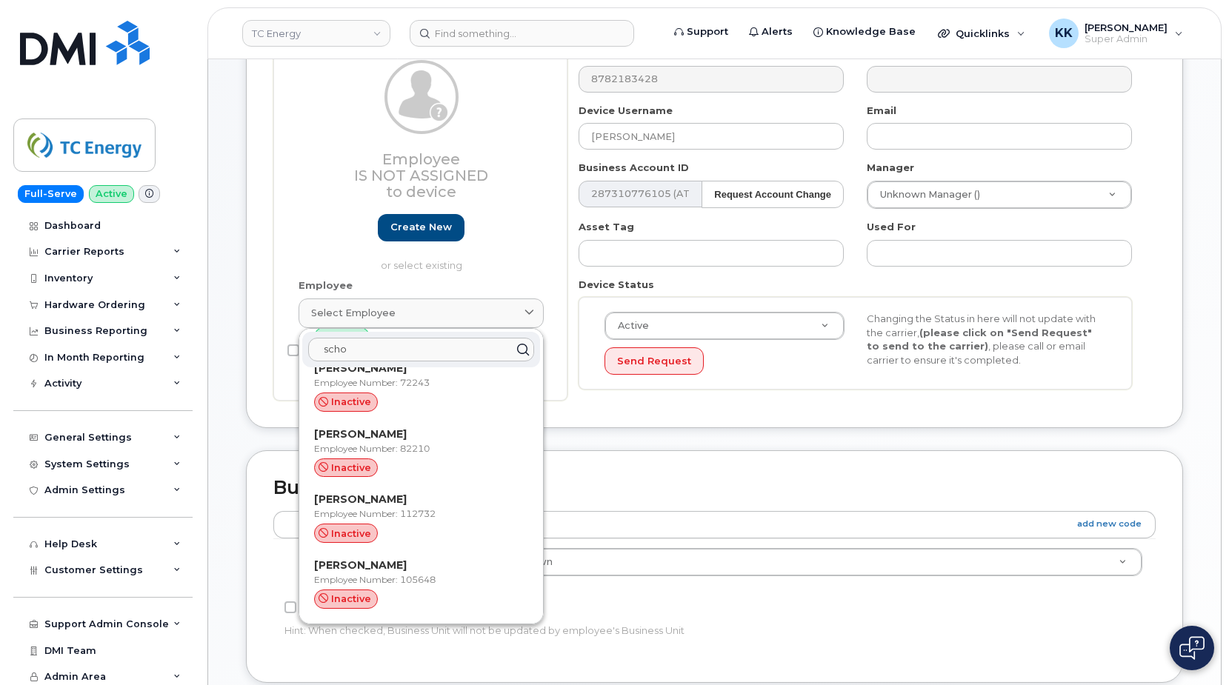
type input "scho"
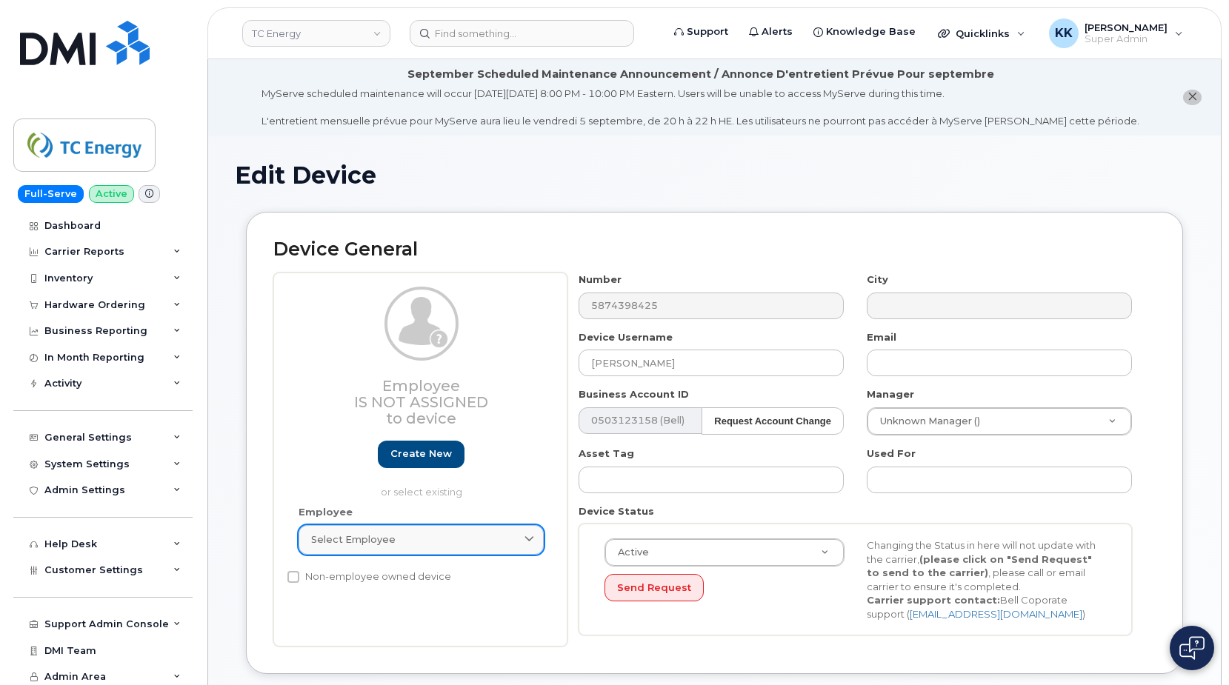
click at [396, 529] on link "Select employee" at bounding box center [420, 540] width 245 height 30
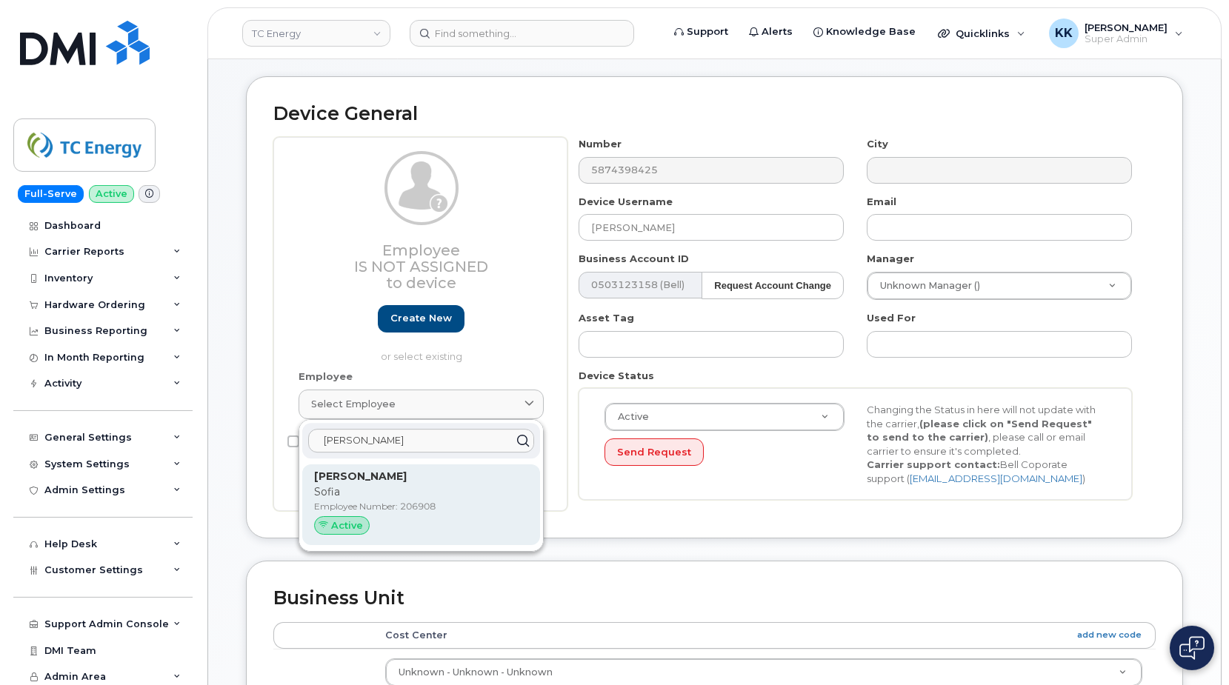
scroll to position [151, 0]
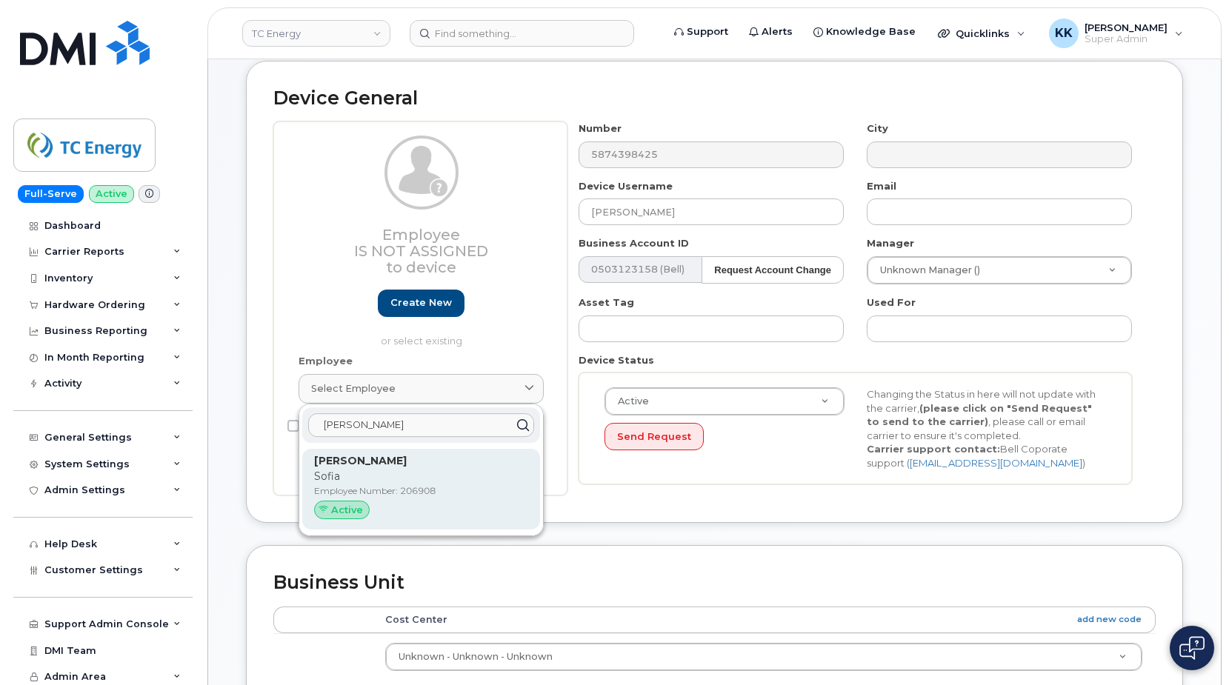
type input "[PERSON_NAME]"
click at [386, 501] on div "[PERSON_NAME] Employee Number: 206908 Active" at bounding box center [421, 489] width 214 height 73
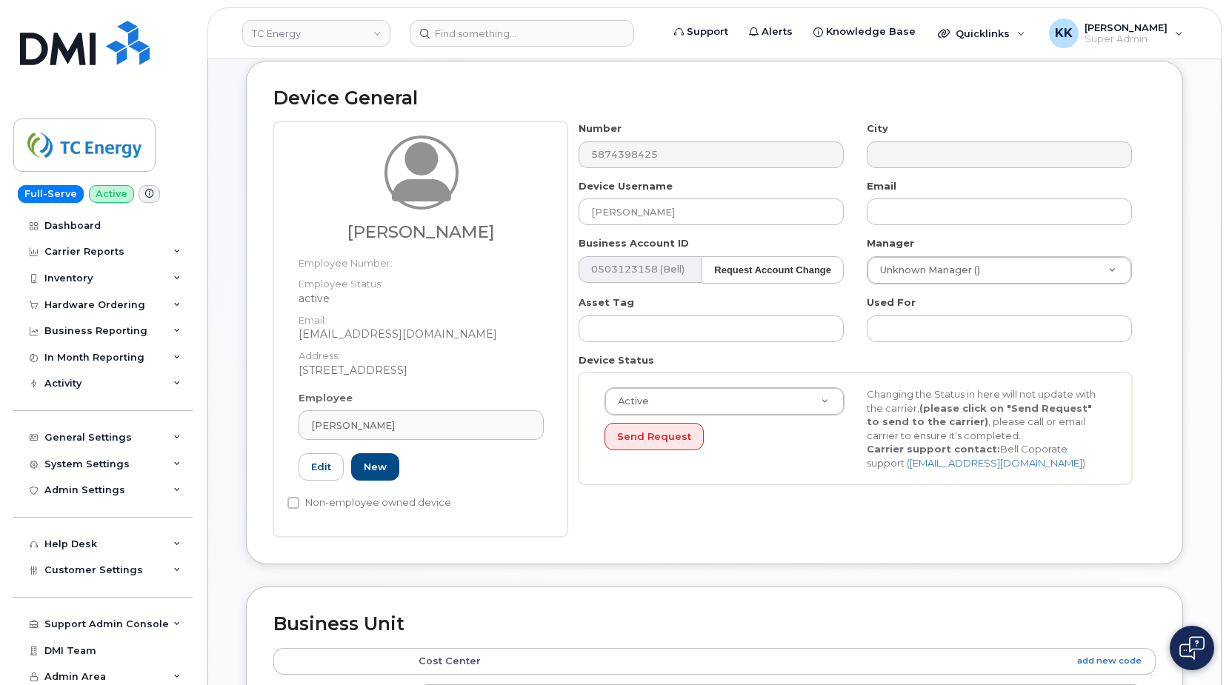
type input "206908"
type input "[PERSON_NAME]"
type input "[EMAIL_ADDRESS][DOMAIN_NAME]"
type input "4119993"
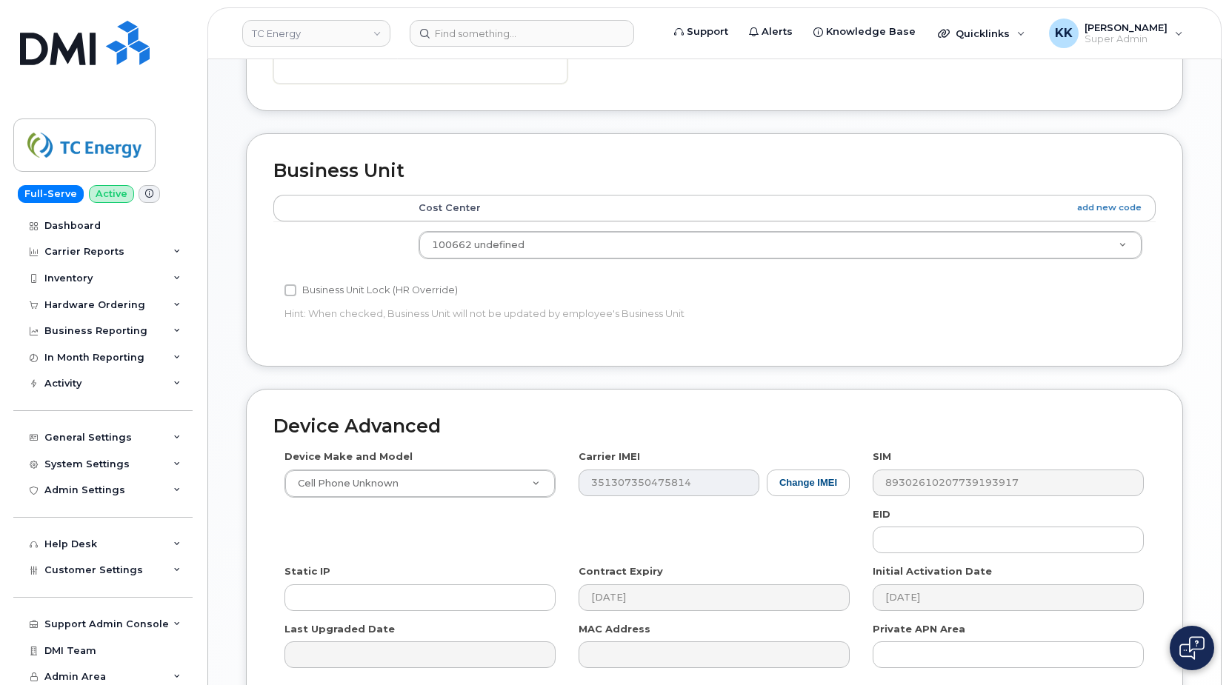
scroll to position [749, 0]
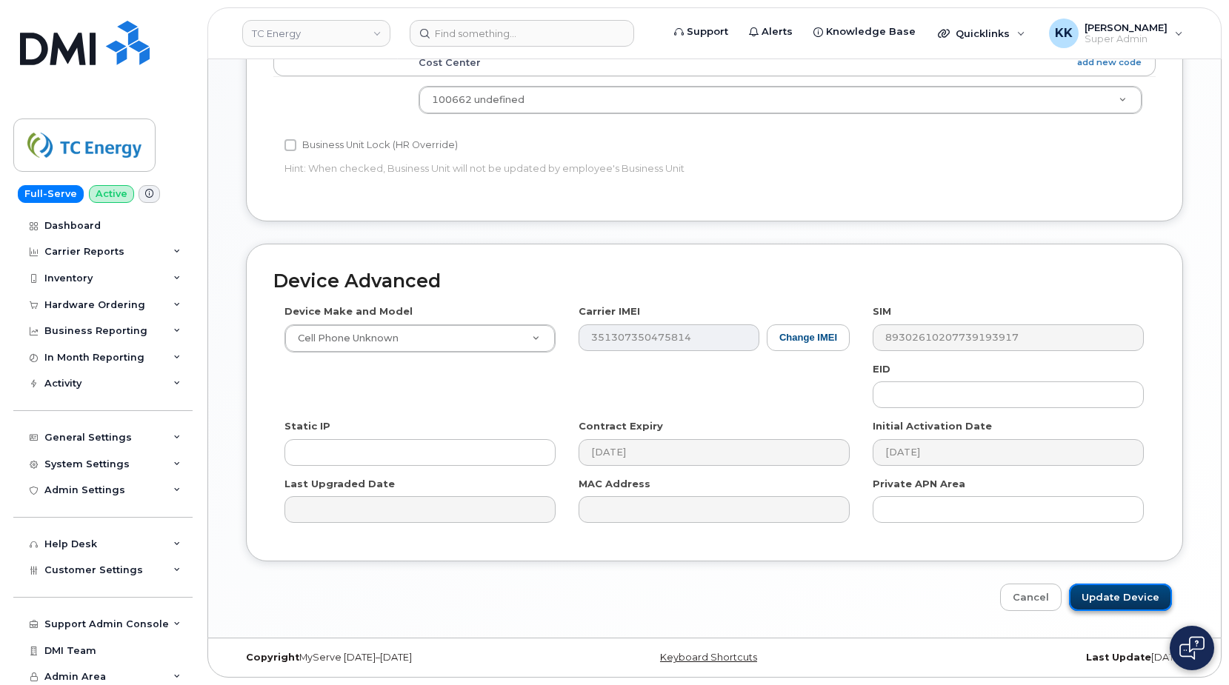
click at [1101, 594] on input "Update Device" at bounding box center [1120, 597] width 103 height 27
type input "Saving..."
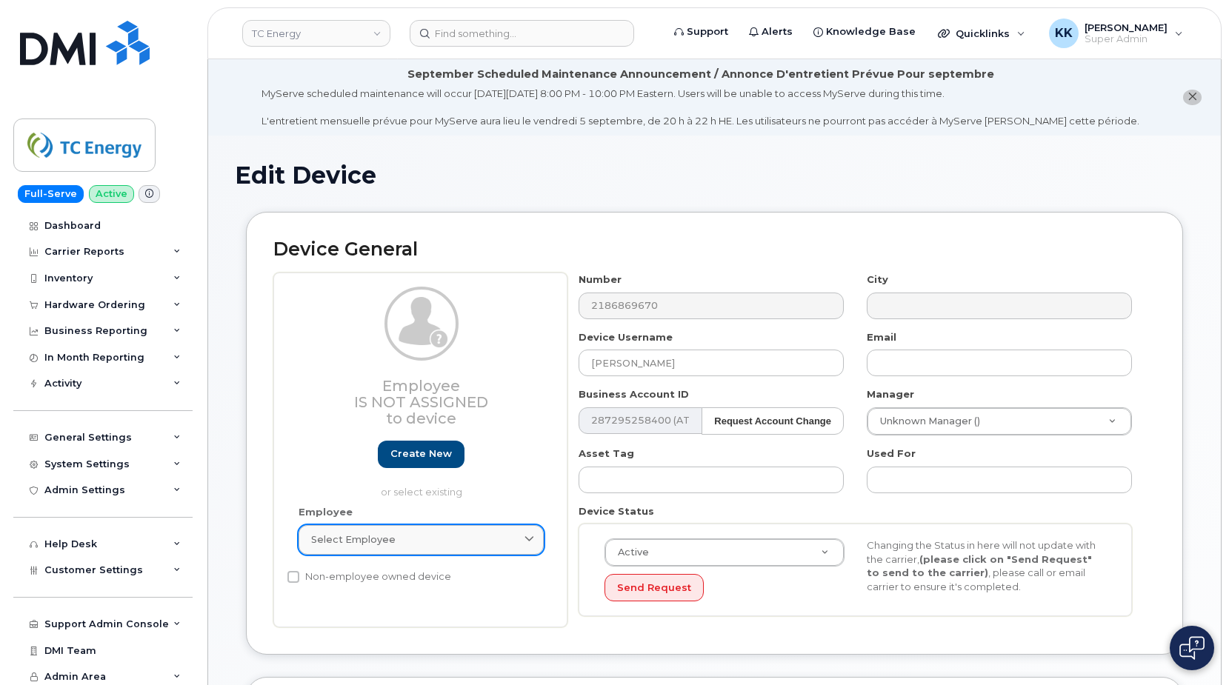
click at [432, 539] on div "Select employee" at bounding box center [421, 539] width 220 height 14
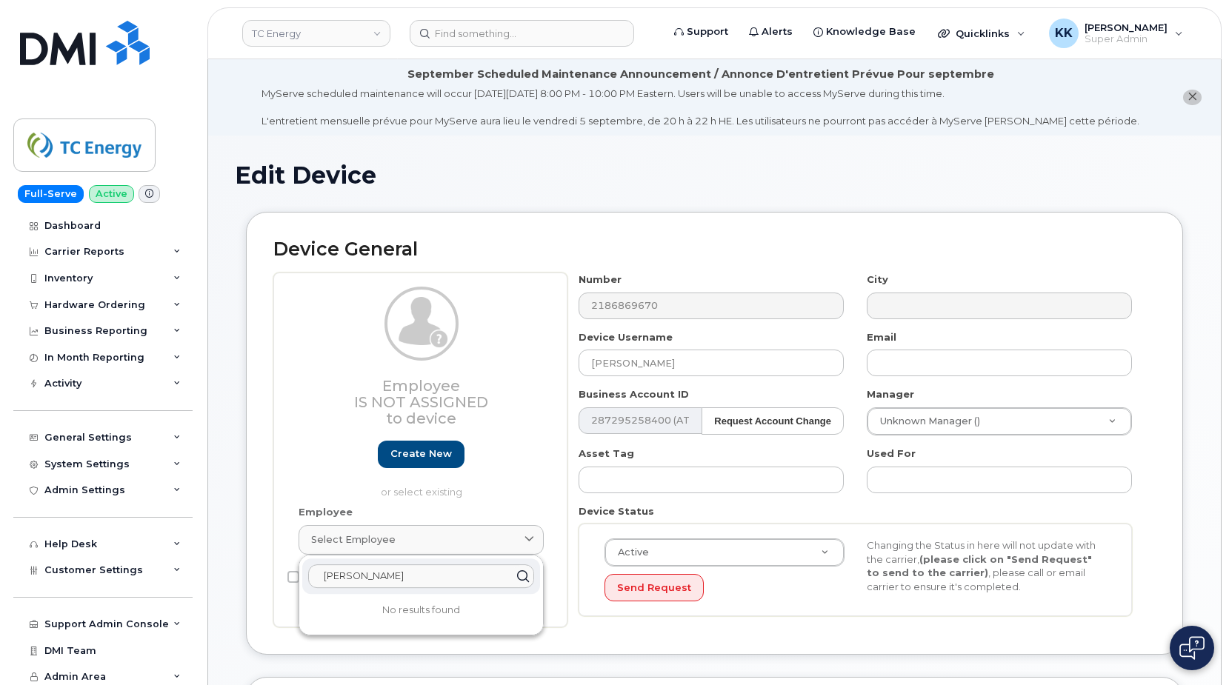
type input "john kos"
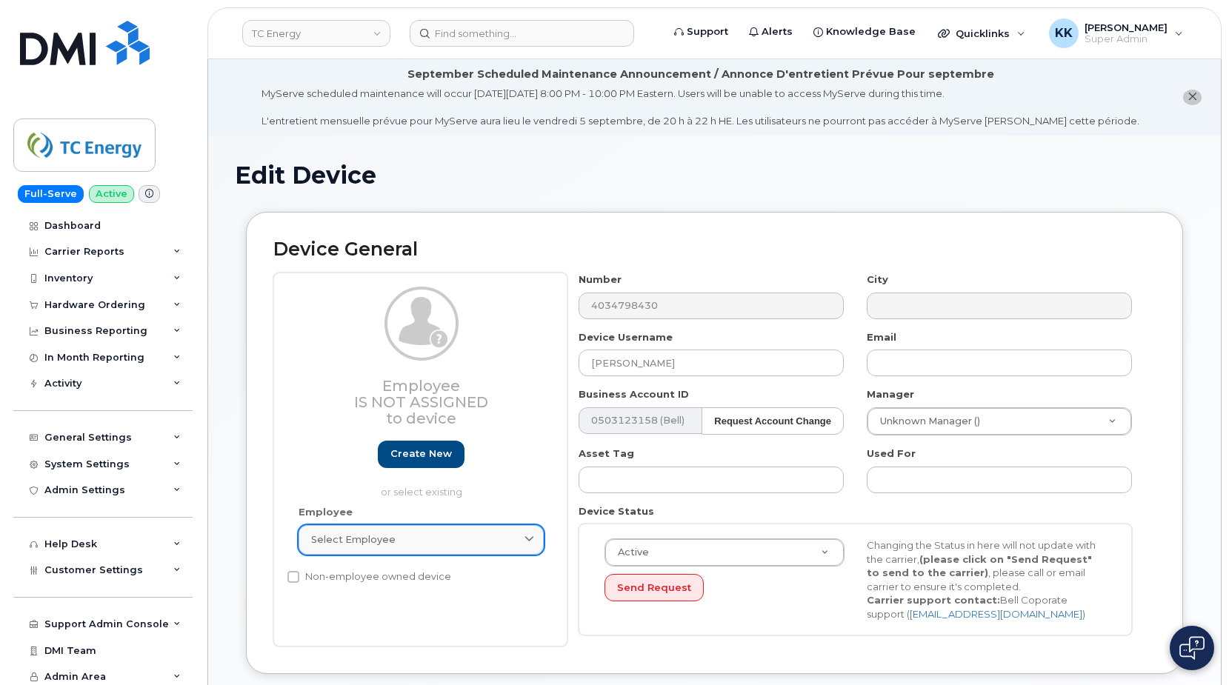
click at [415, 541] on div "Select employee" at bounding box center [421, 539] width 220 height 14
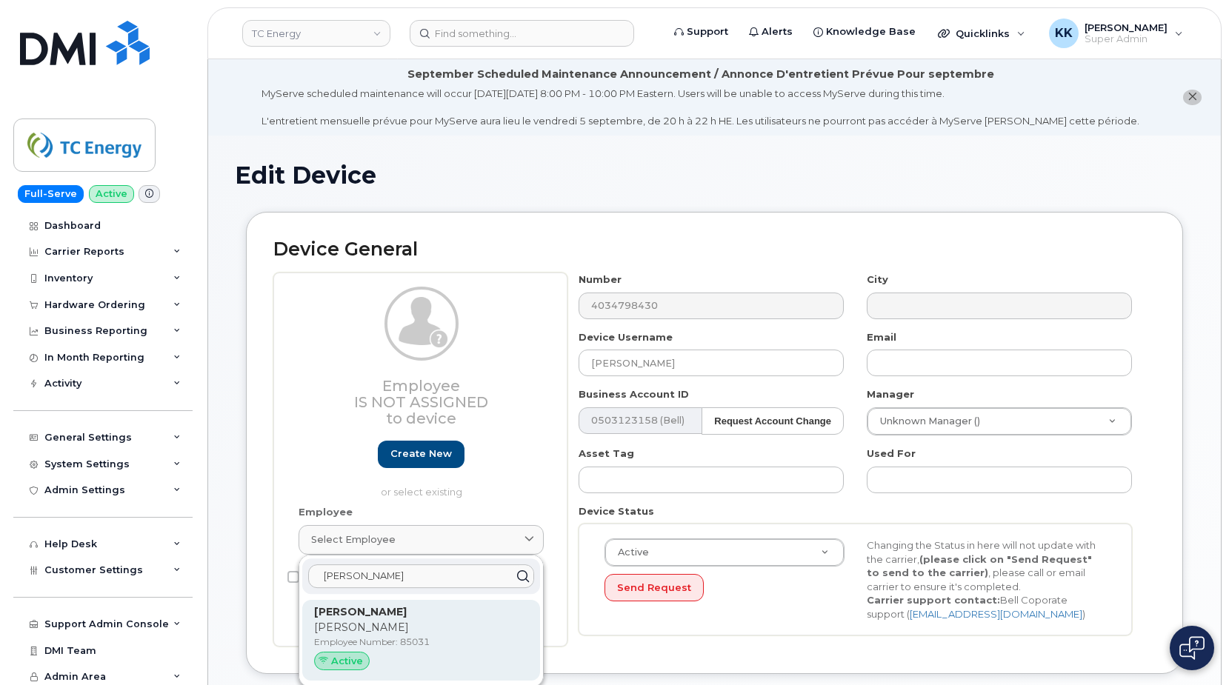
type input "christopher wri"
click at [437, 635] on div "Christopher Wright Christopher Employee Number: 85031 Active" at bounding box center [421, 640] width 214 height 73
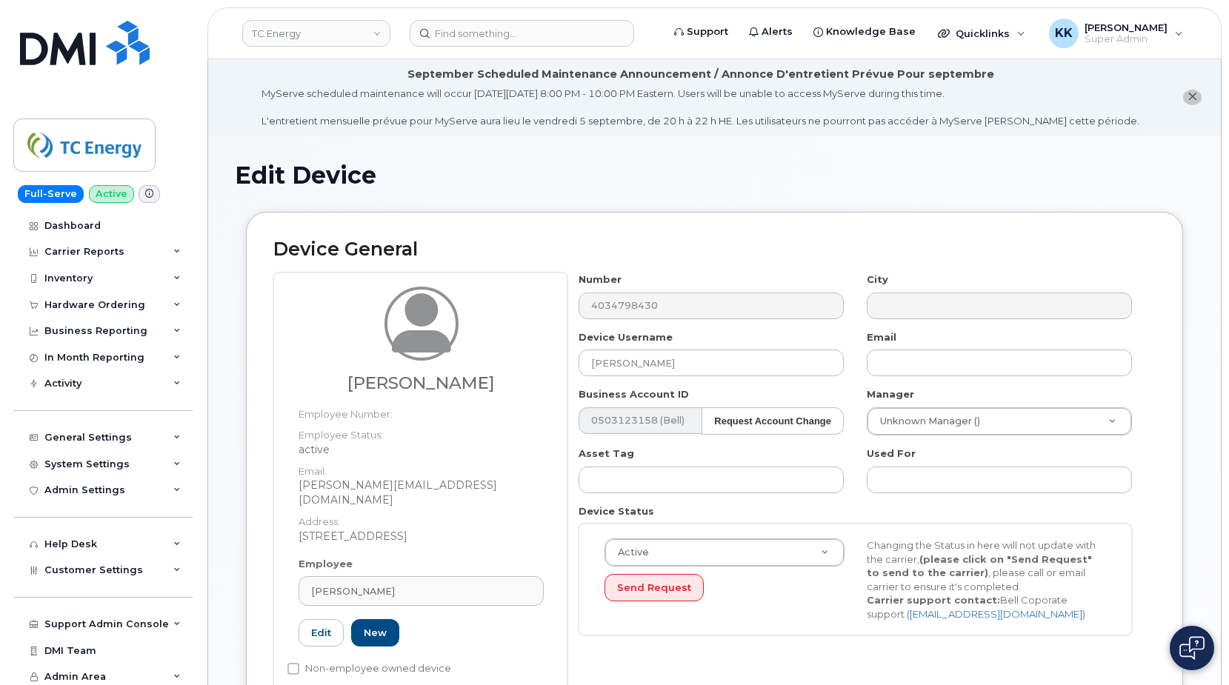
type input "85031"
type input "christopher_wright@tcenergy.com"
type input "4119606"
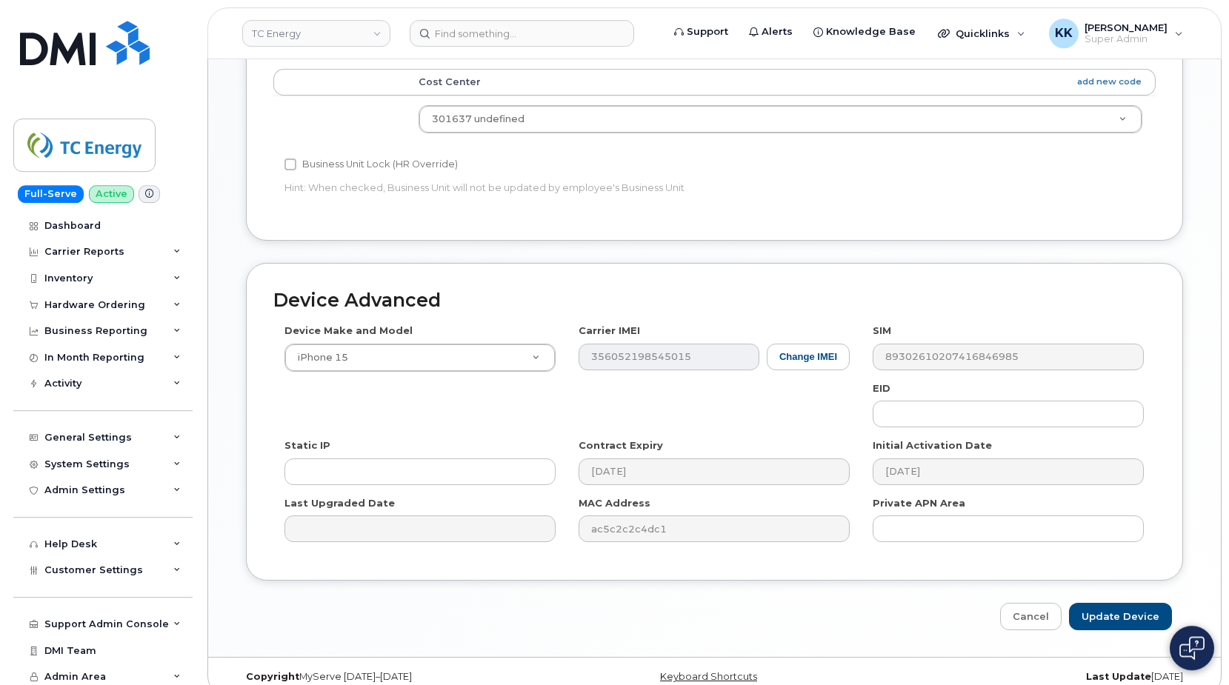
scroll to position [749, 0]
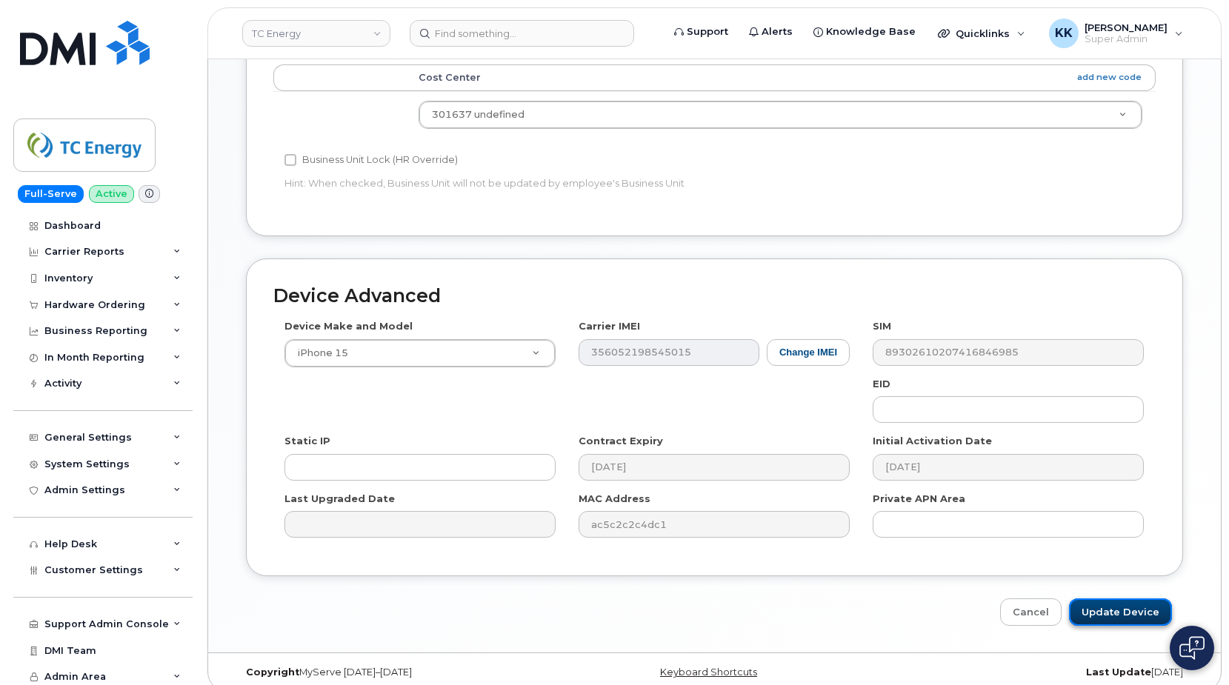
click at [1128, 598] on input "Update Device" at bounding box center [1120, 611] width 103 height 27
type input "Saving..."
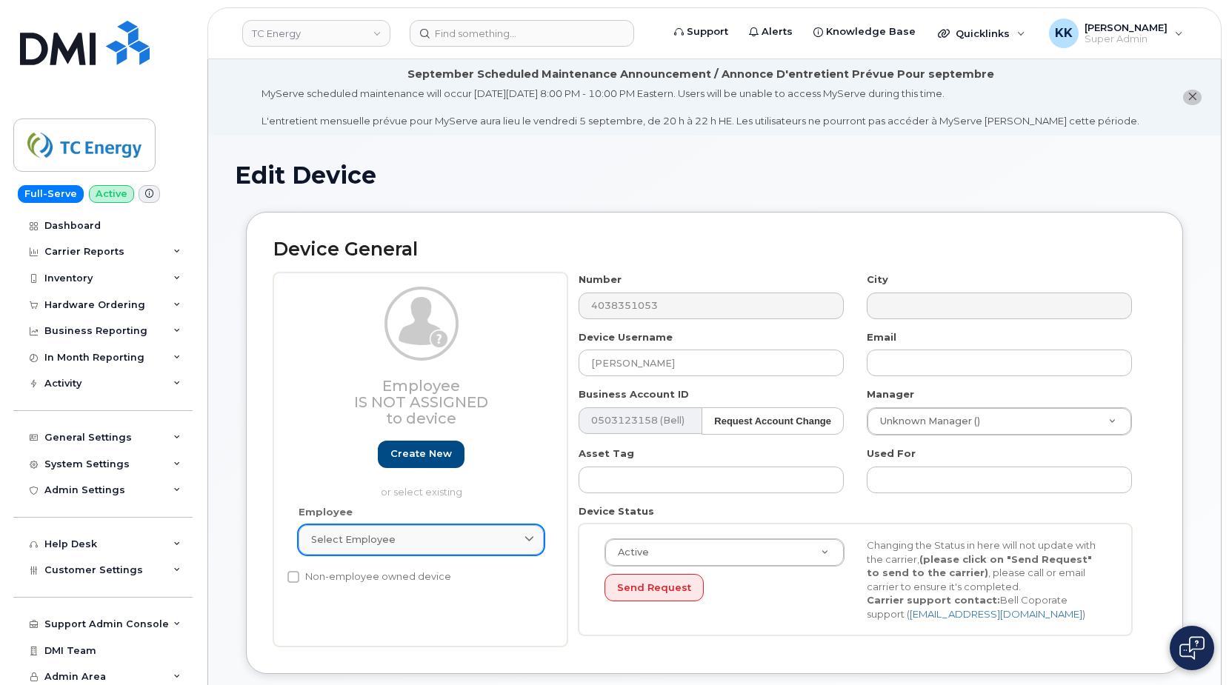
click at [404, 549] on link "Select employee" at bounding box center [420, 540] width 245 height 30
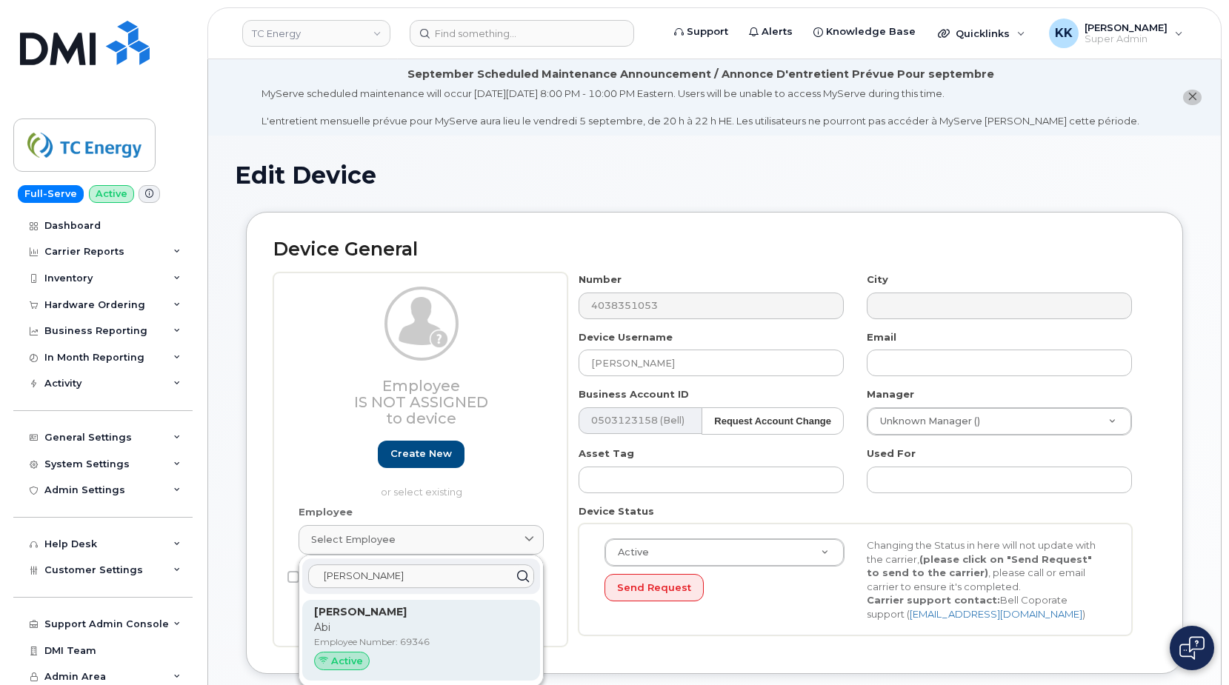
scroll to position [76, 0]
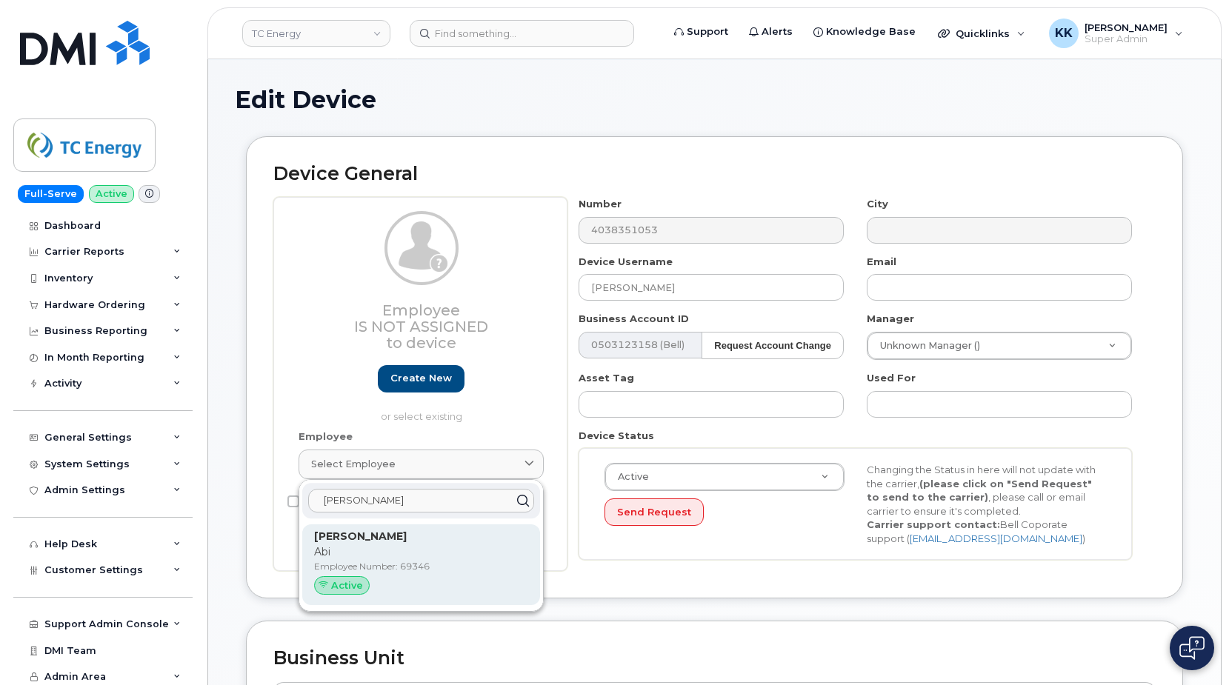
type input "abi ola"
click at [401, 544] on div "Abi Oladapo Abi Employee Number: 69346 Active" at bounding box center [421, 565] width 214 height 73
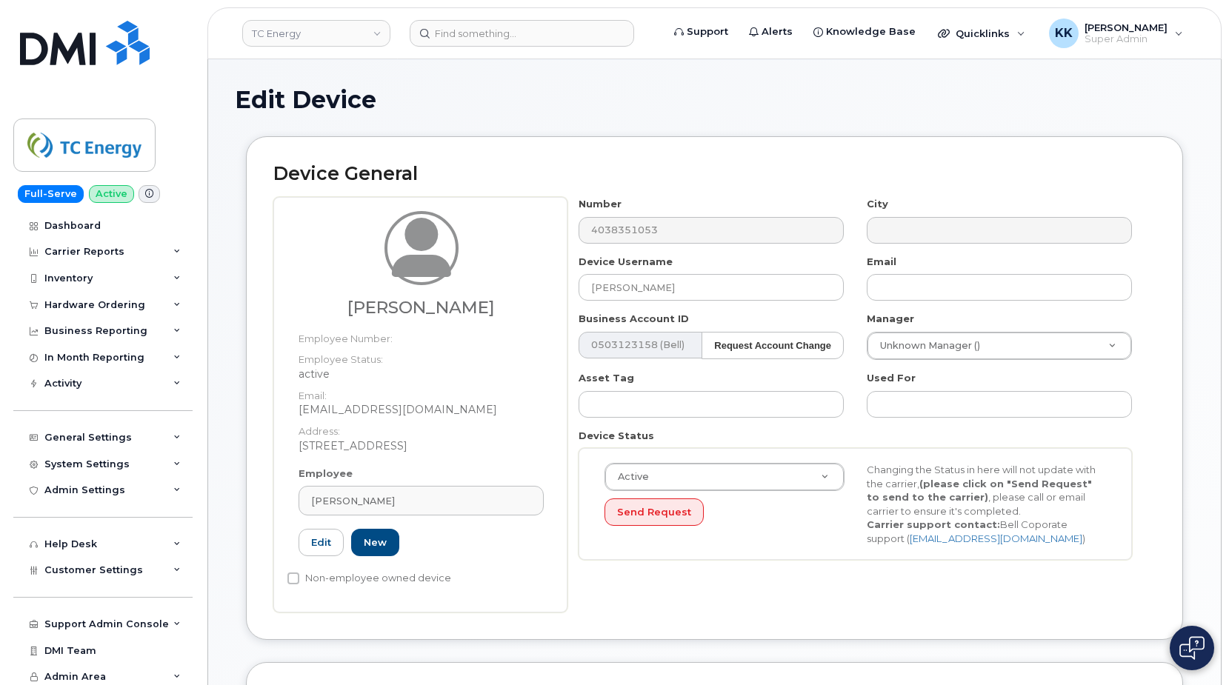
type input "69346"
type input "abi_oladapo@tcenergy.com"
type input "4119597"
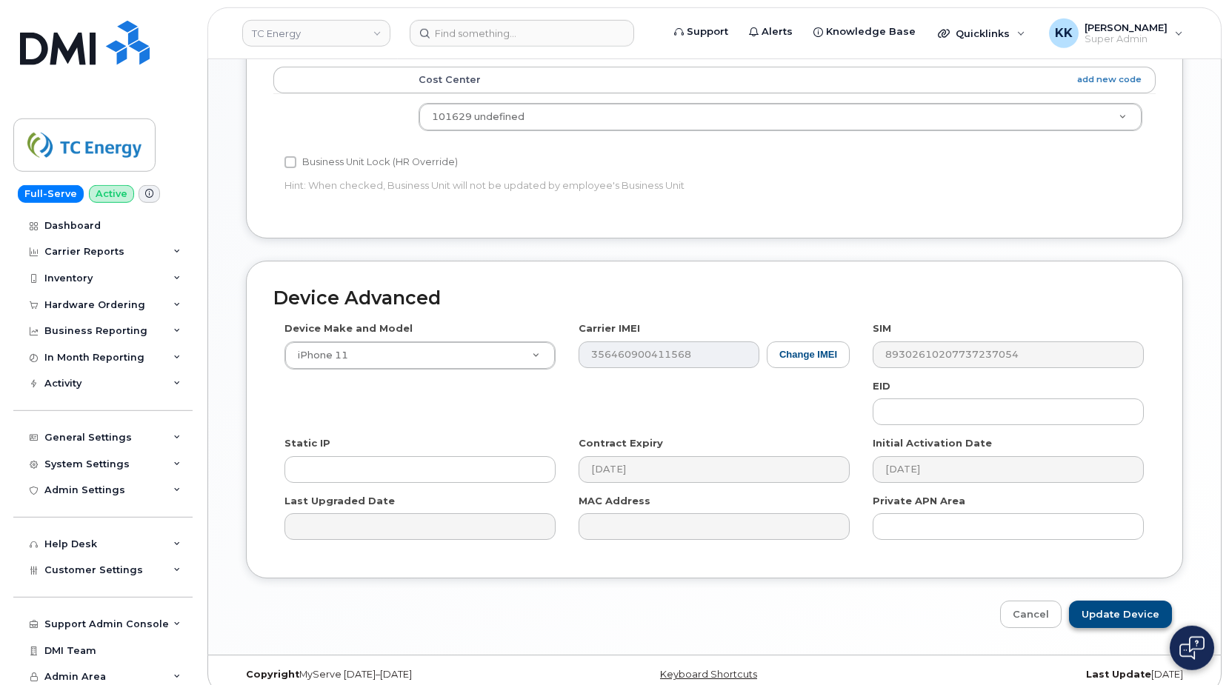
scroll to position [749, 0]
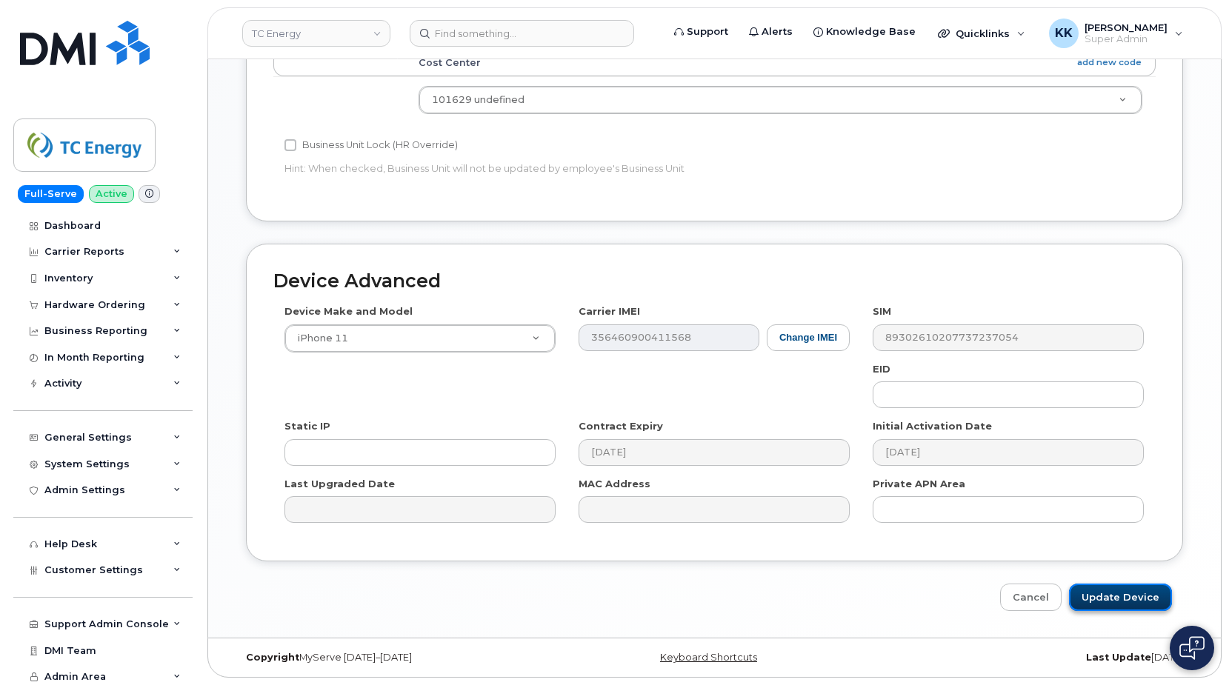
click at [1135, 601] on input "Update Device" at bounding box center [1120, 597] width 103 height 27
type input "Saving..."
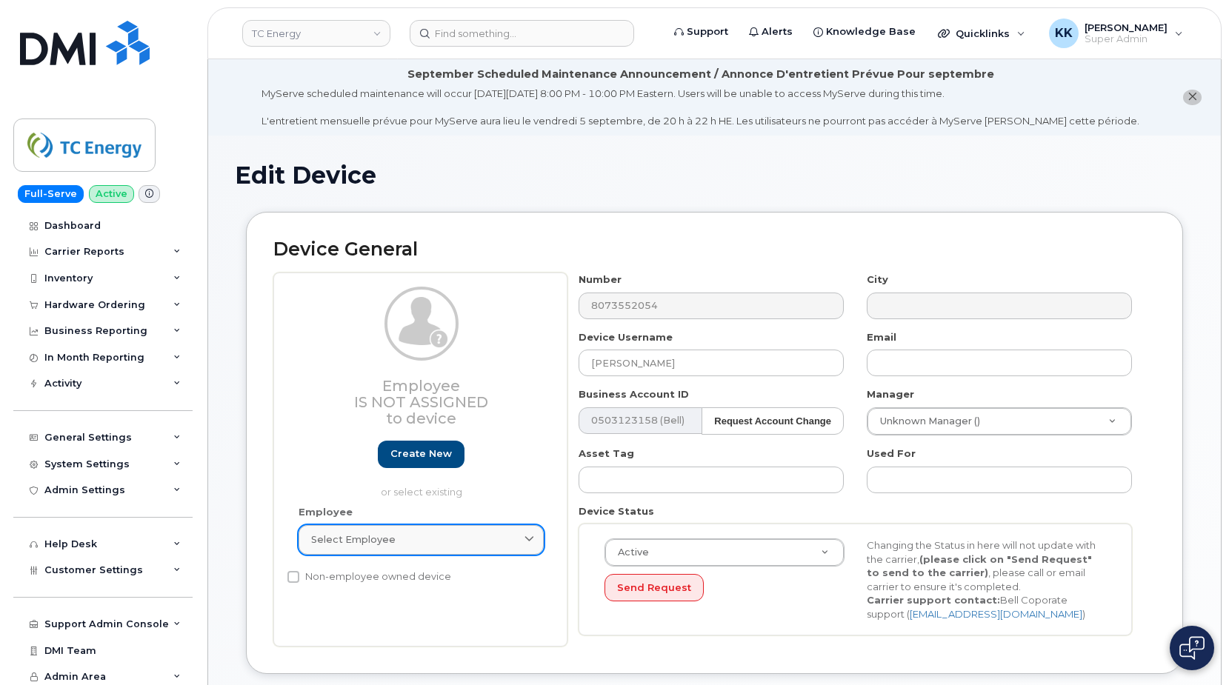
click at [407, 552] on link "Select employee" at bounding box center [420, 540] width 245 height 30
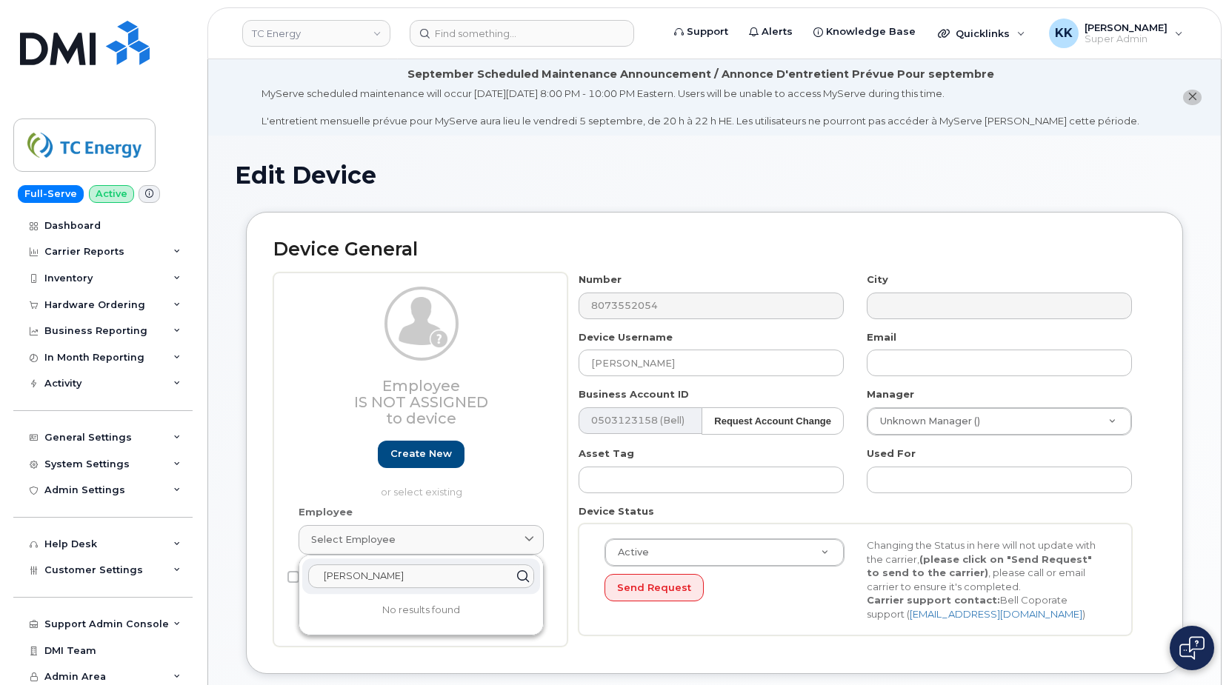
type input "[PERSON_NAME]"
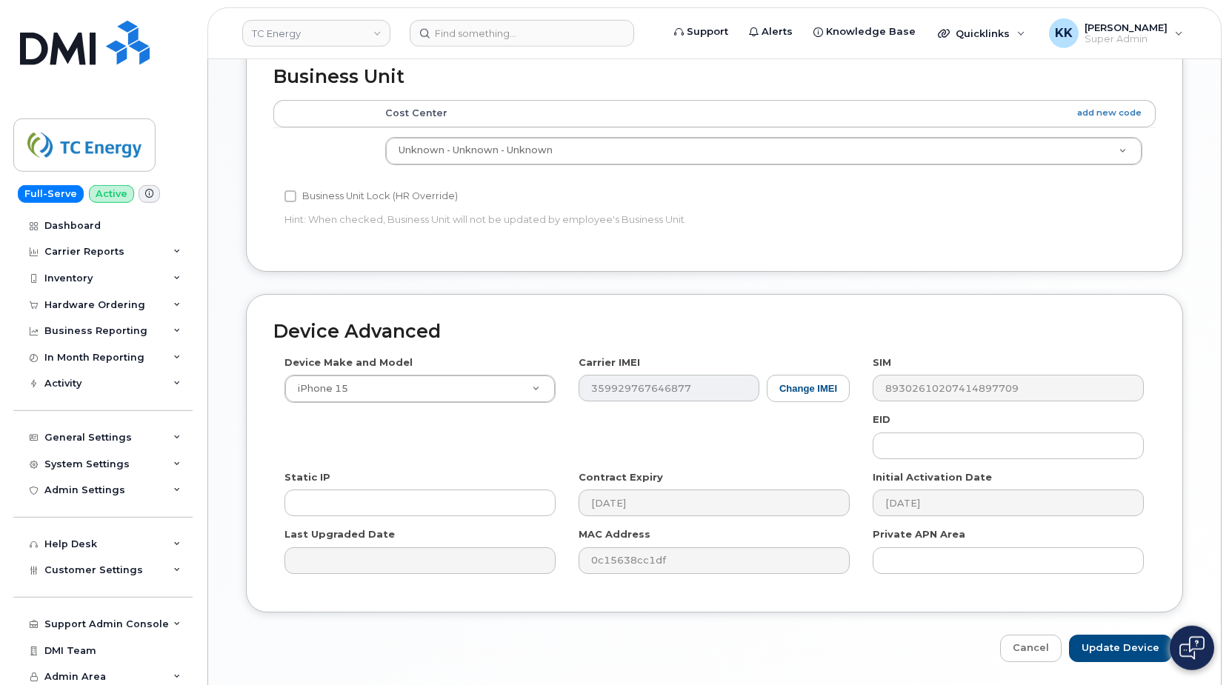
scroll to position [792, 0]
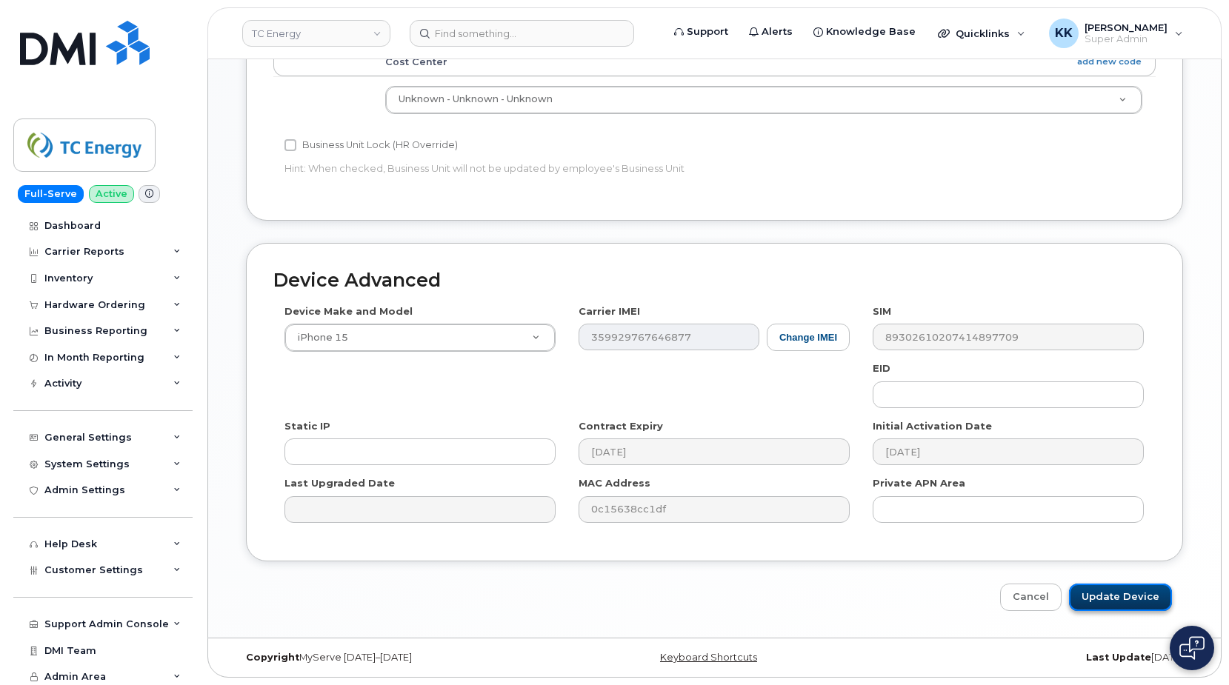
click at [1112, 610] on input "Update Device" at bounding box center [1120, 597] width 103 height 27
type input "Saving..."
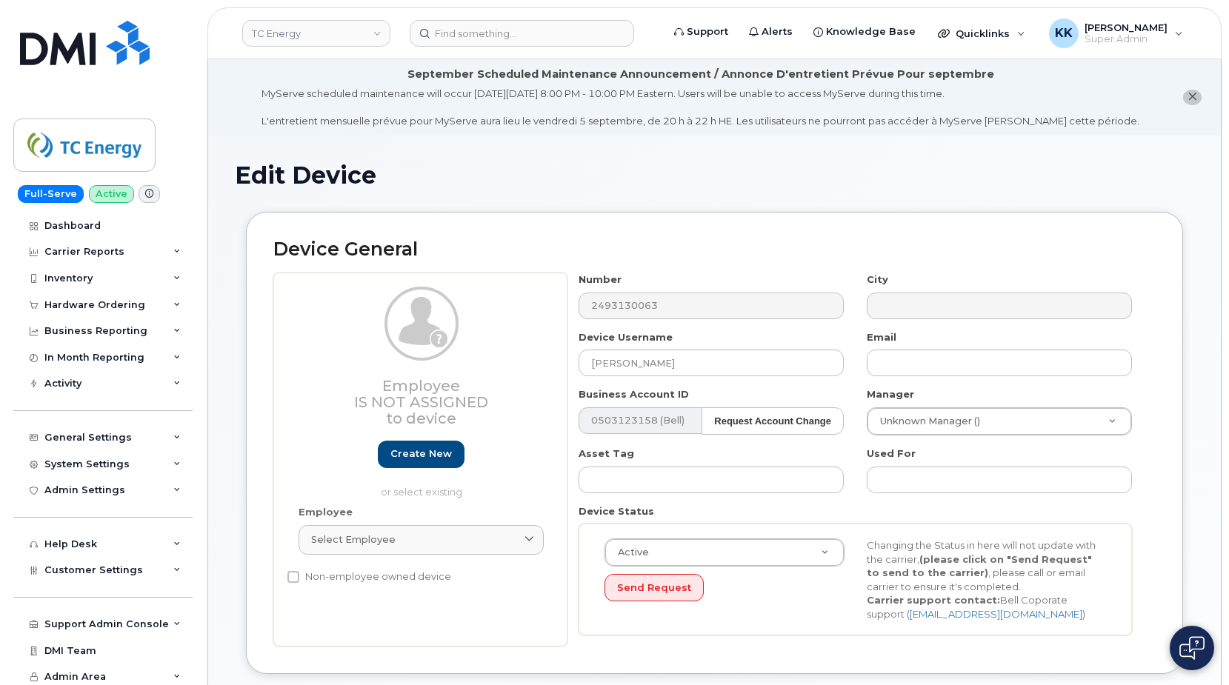
scroll to position [76, 0]
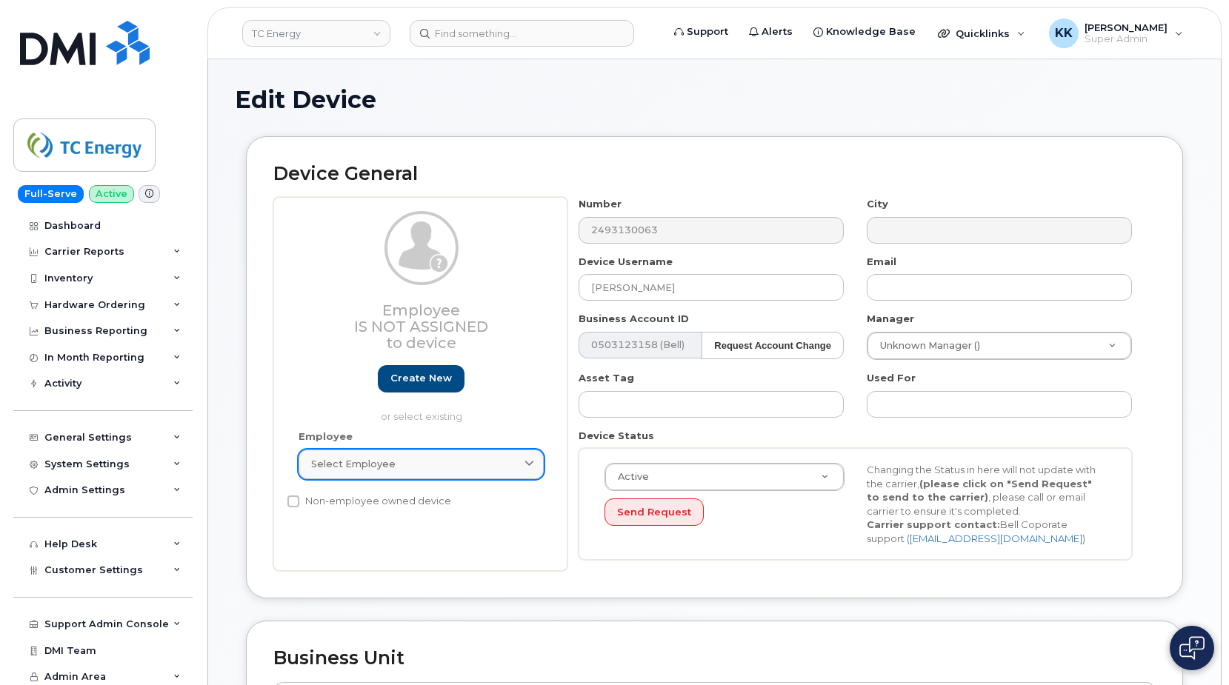
click at [349, 462] on span "Select employee" at bounding box center [353, 464] width 84 height 14
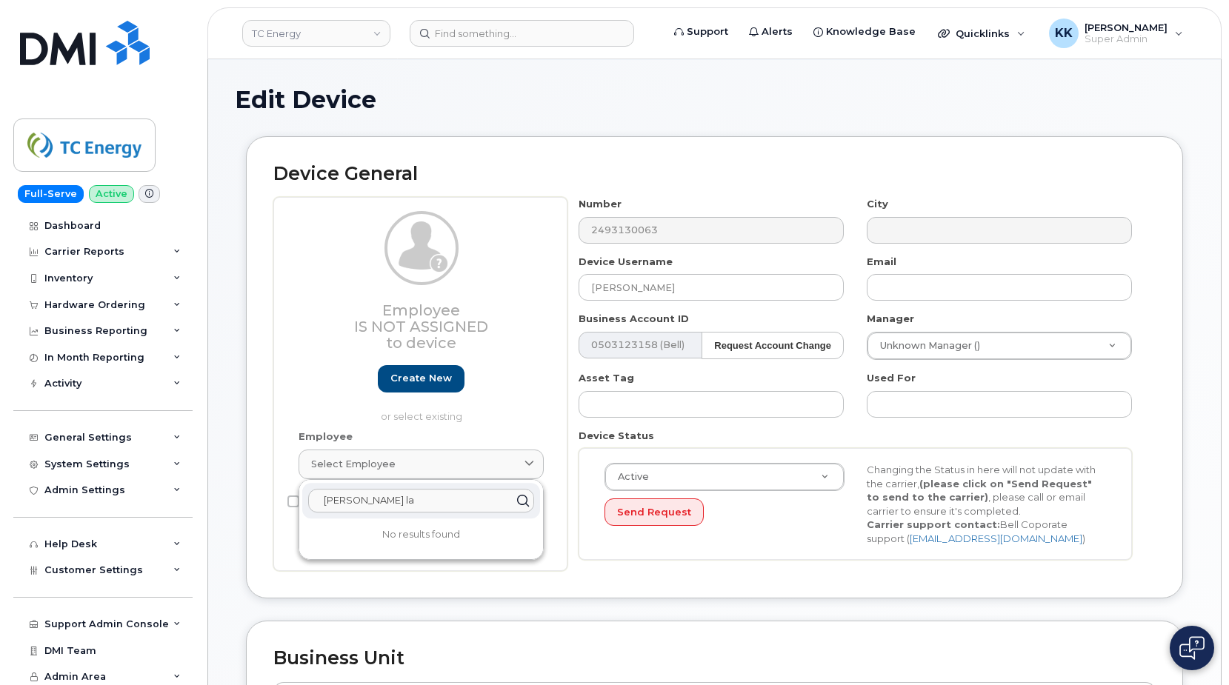
type input "taylor la"
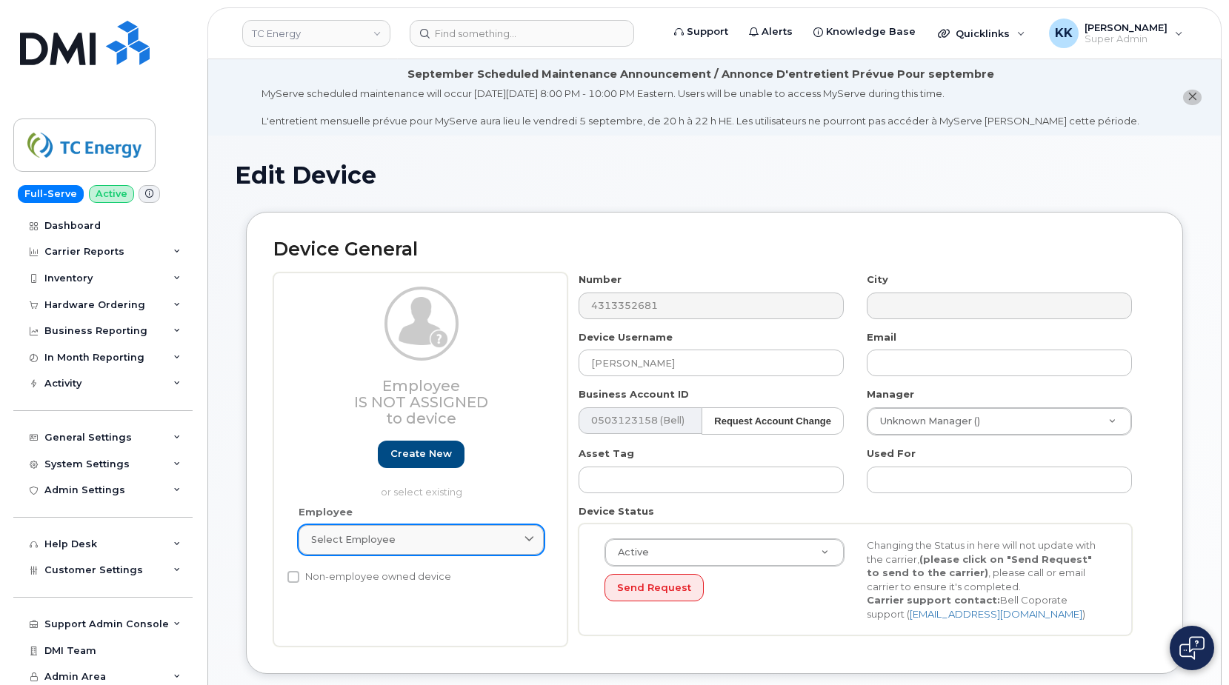
click at [343, 538] on span "Select employee" at bounding box center [353, 539] width 84 height 14
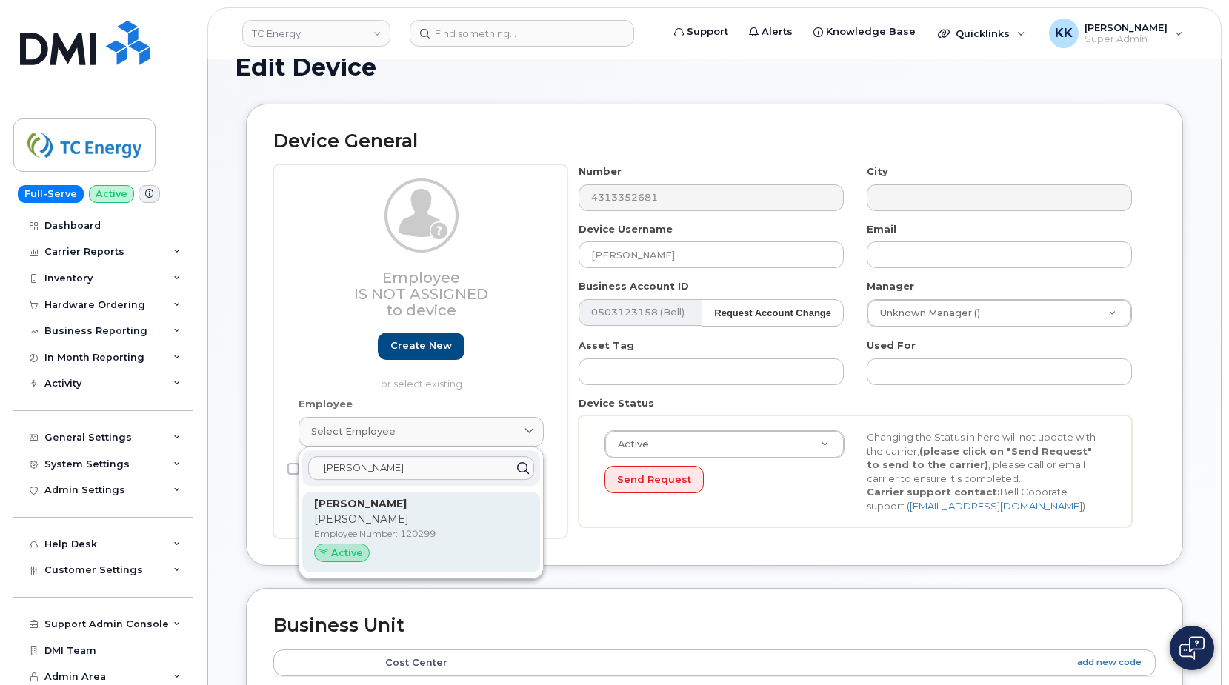
scroll to position [151, 0]
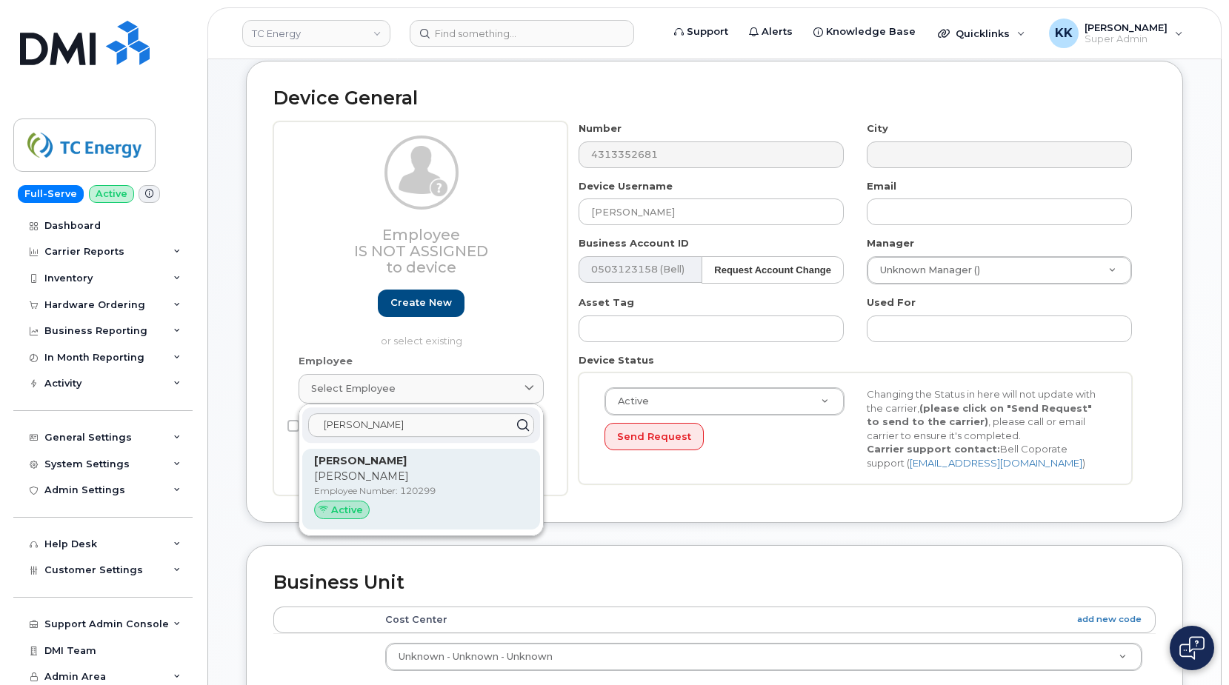
type input "mike shaw"
click at [389, 484] on div "Mike Shaw Mike Employee Number: 120299 Active" at bounding box center [421, 489] width 214 height 73
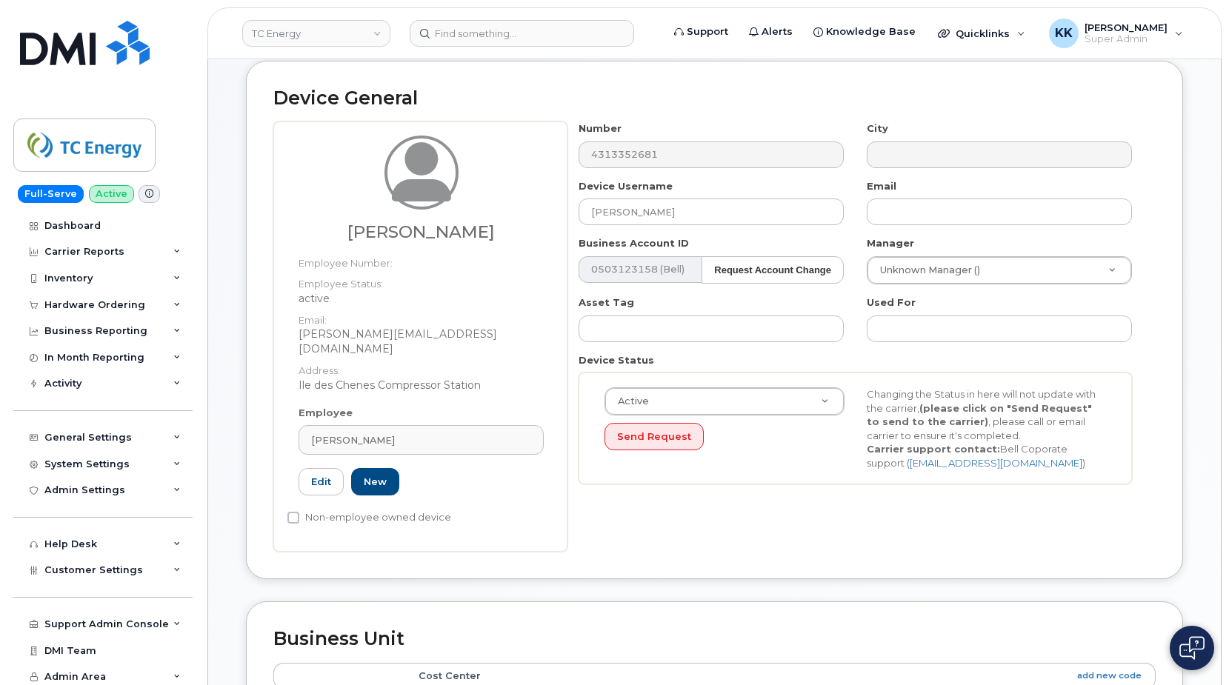
type input "120299"
type input "mike_shaw@tcenergy.com"
type input "10568665"
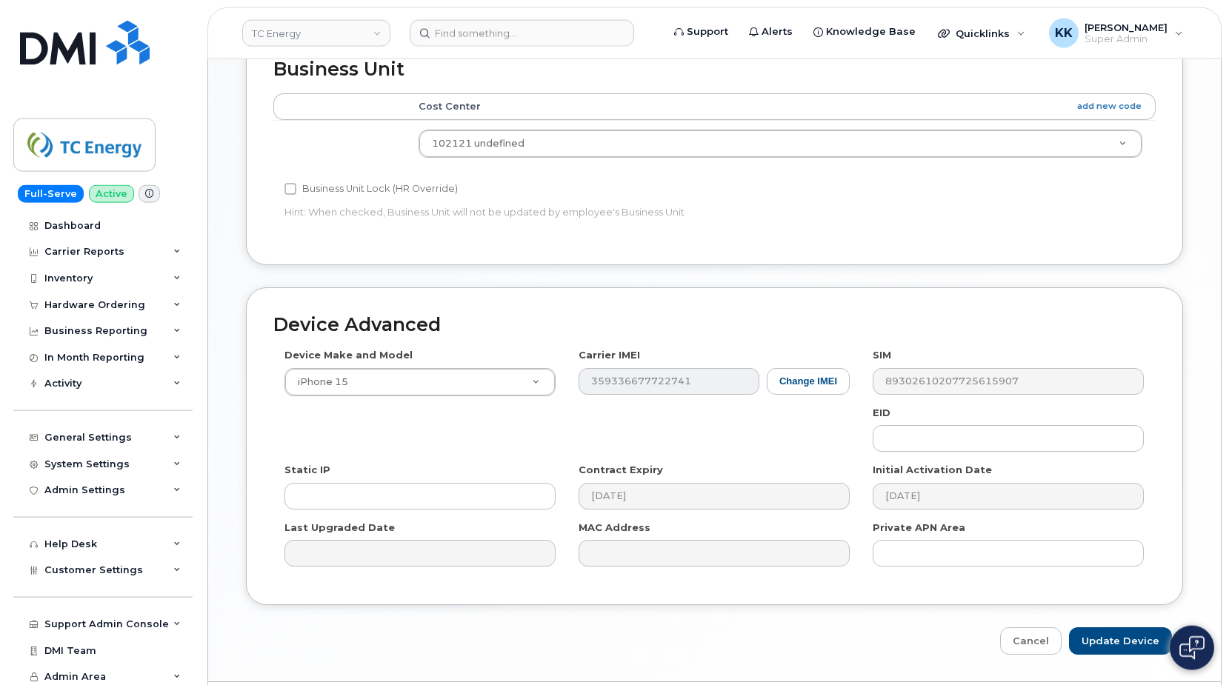
scroll to position [749, 0]
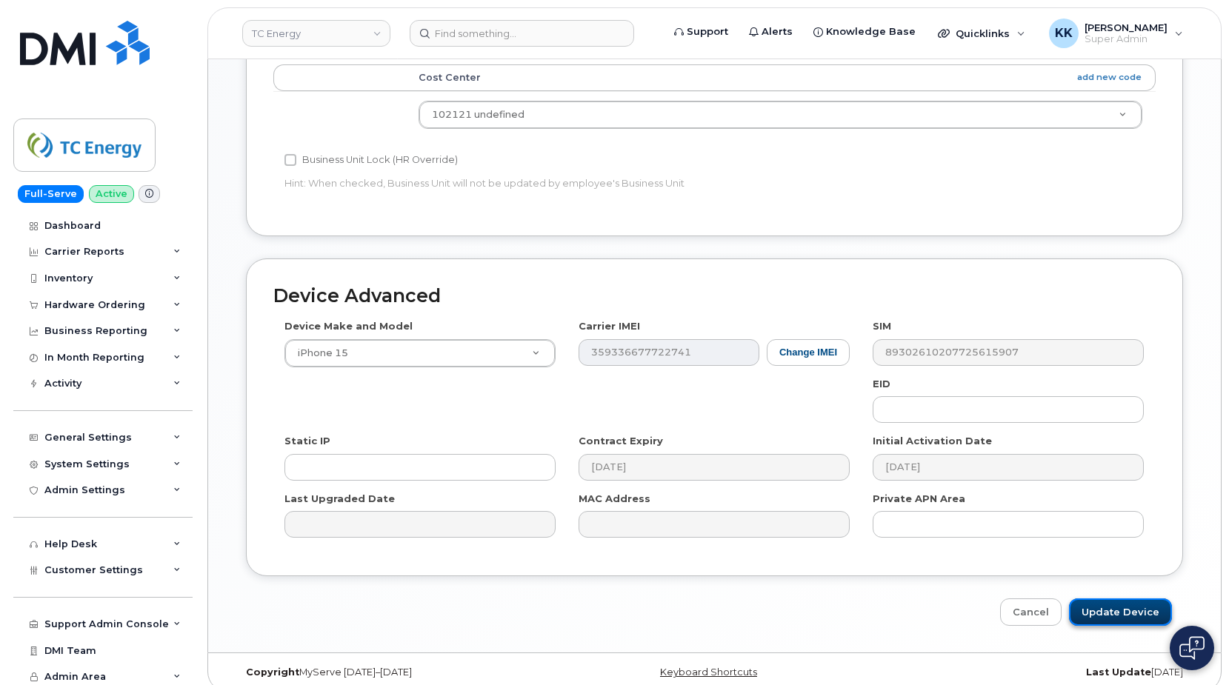
click at [1106, 608] on input "Update Device" at bounding box center [1120, 611] width 103 height 27
type input "Saving..."
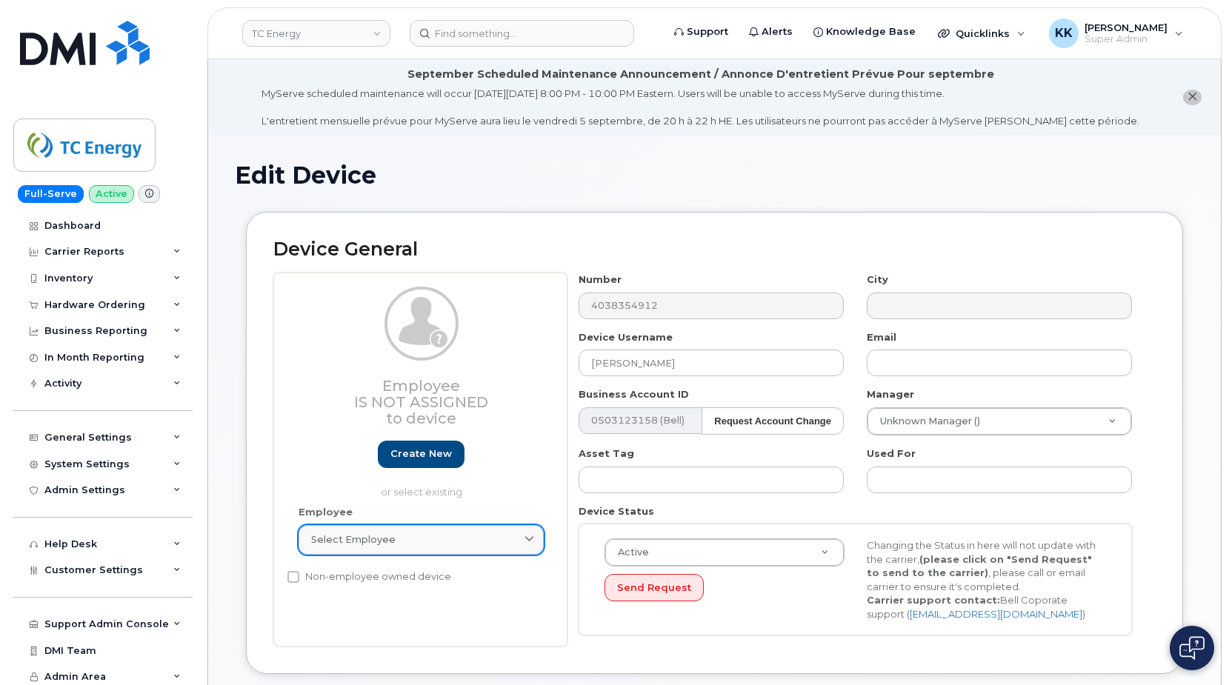
click at [335, 535] on span "Select employee" at bounding box center [353, 539] width 84 height 14
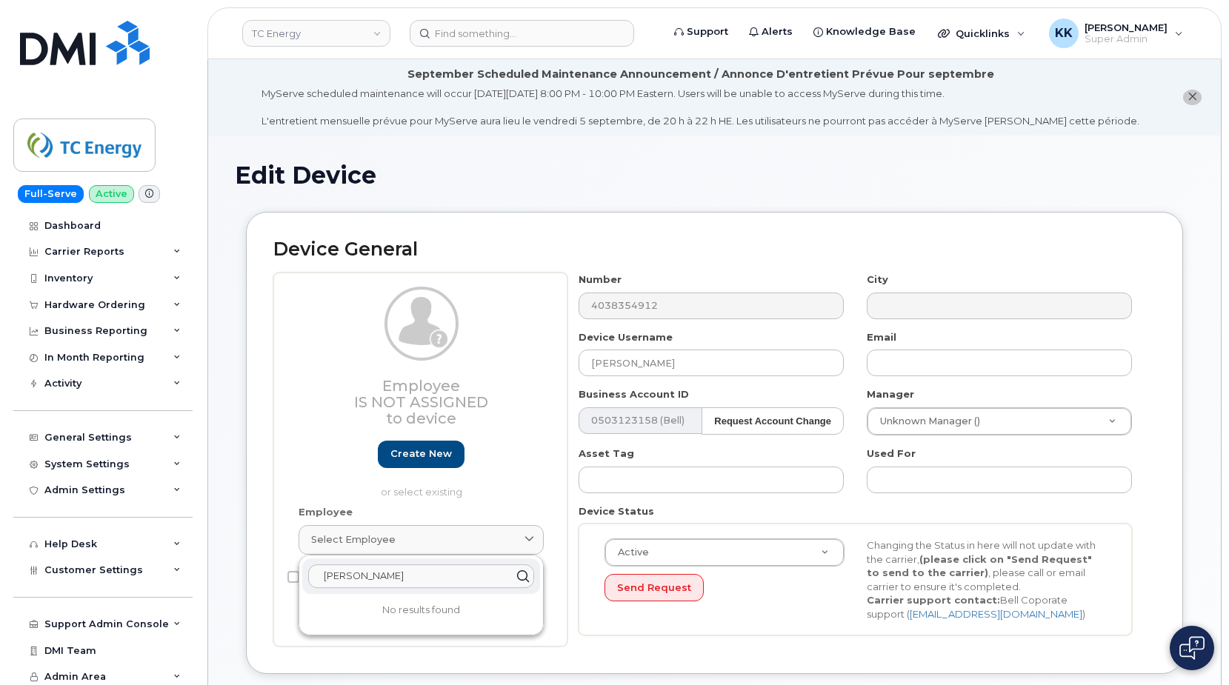
type input "darren tay"
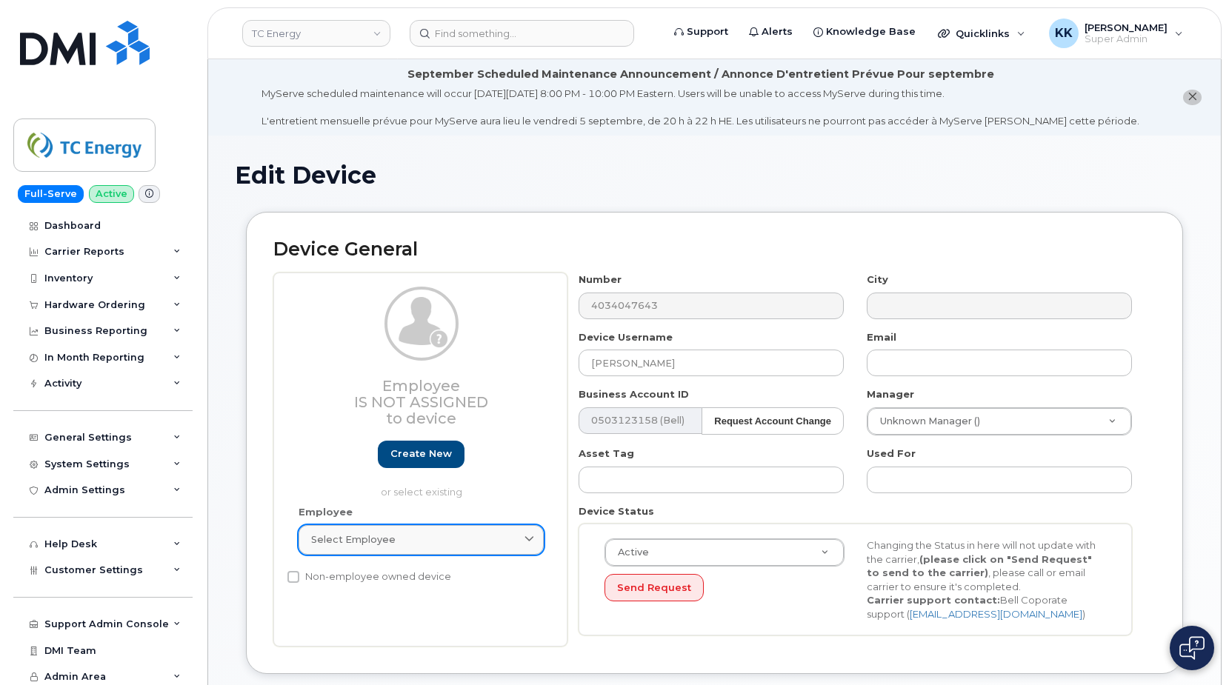
click at [368, 536] on span "Select employee" at bounding box center [353, 539] width 84 height 14
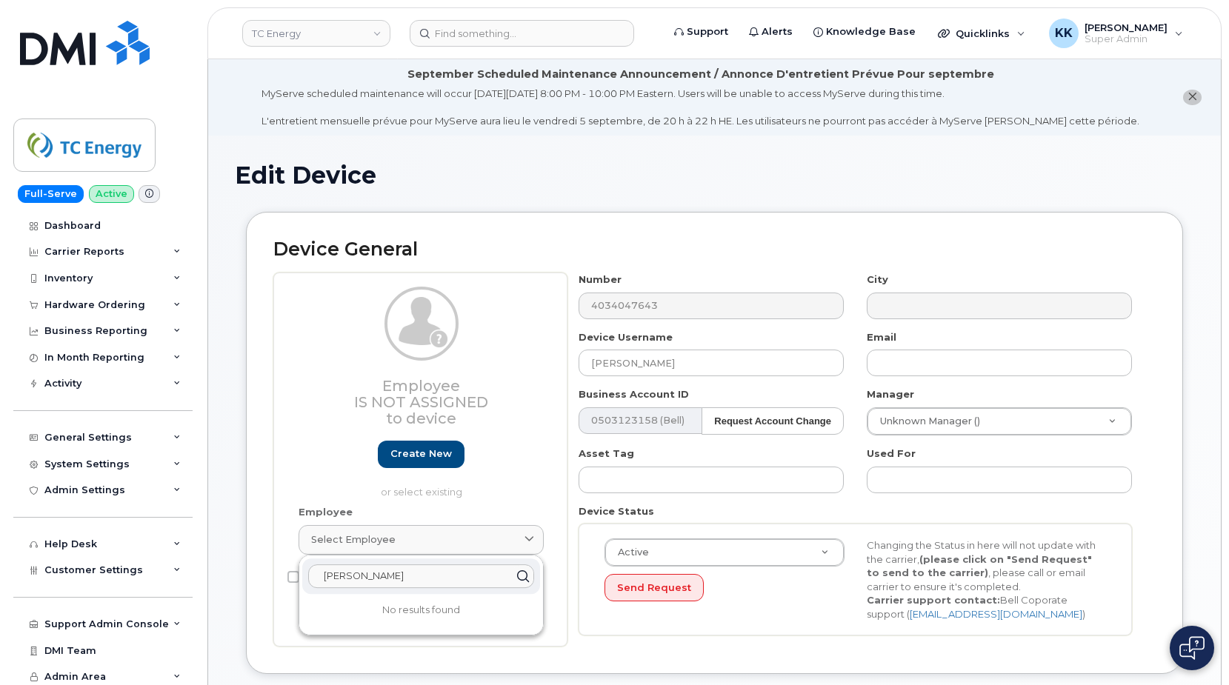
drag, startPoint x: 401, startPoint y: 578, endPoint x: 115, endPoint y: 578, distance: 286.6
click at [308, 578] on input "yoshimi" at bounding box center [421, 576] width 226 height 24
type input "takah"
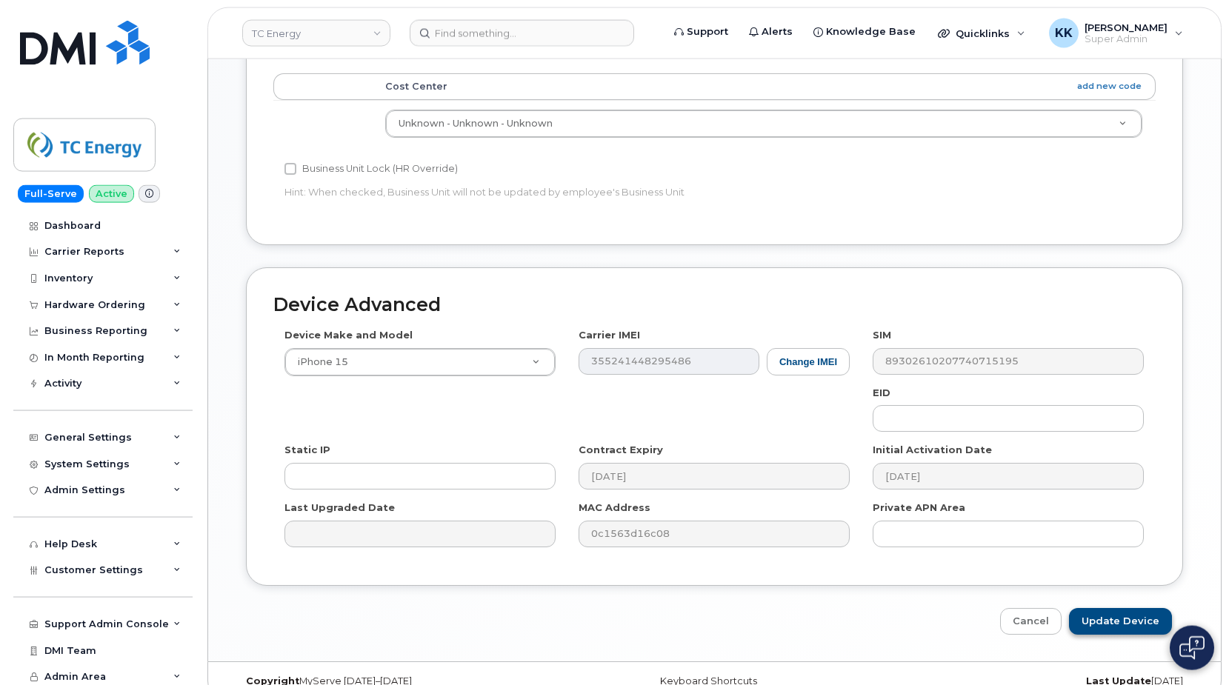
scroll to position [782, 0]
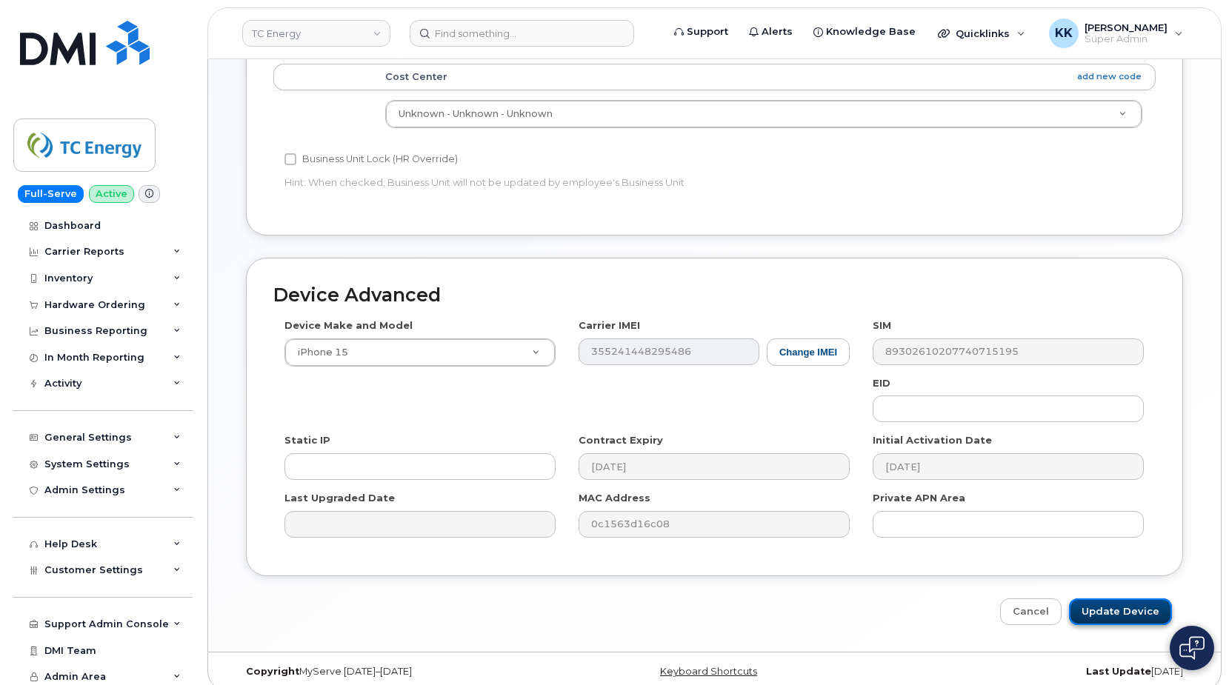
click at [1100, 598] on input "Update Device" at bounding box center [1120, 611] width 103 height 27
type input "Saving..."
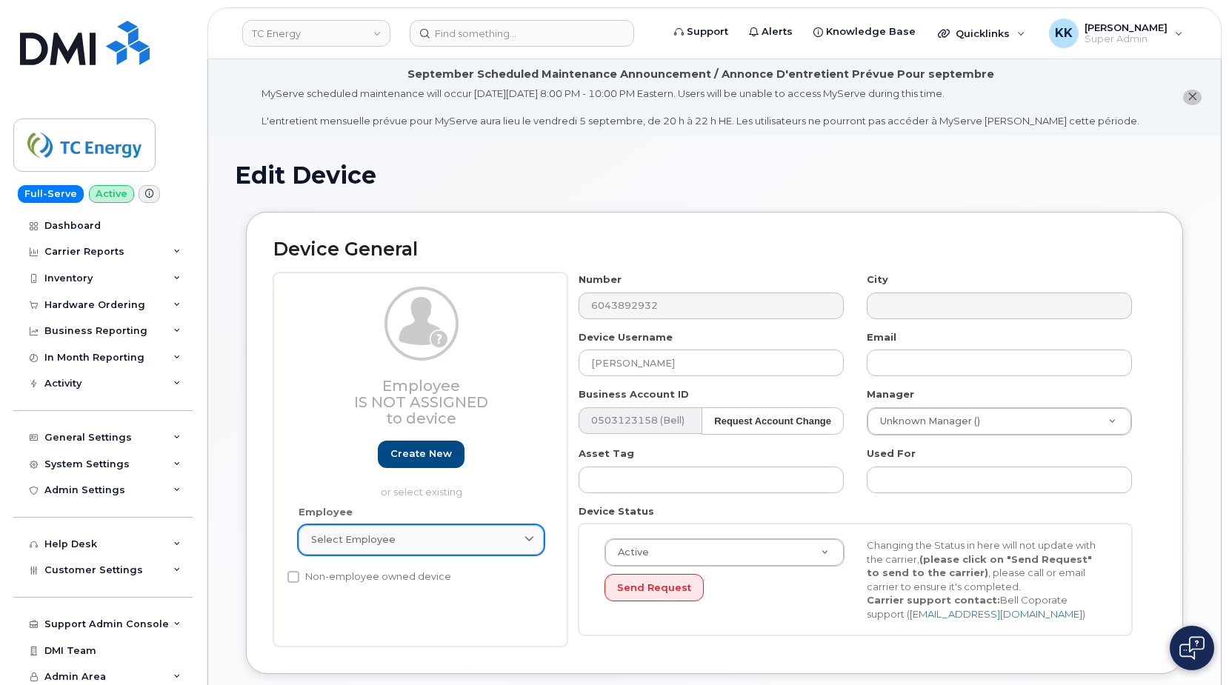
click at [418, 548] on link "Select employee" at bounding box center [420, 540] width 245 height 30
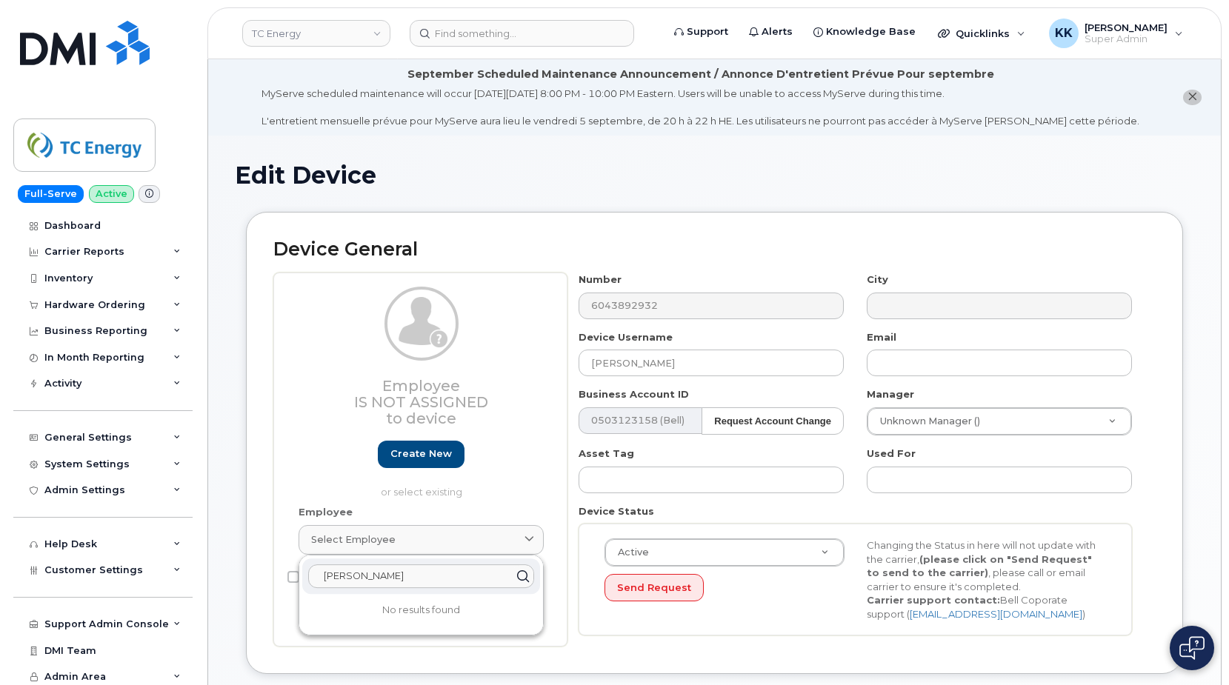
type input "[PERSON_NAME]"
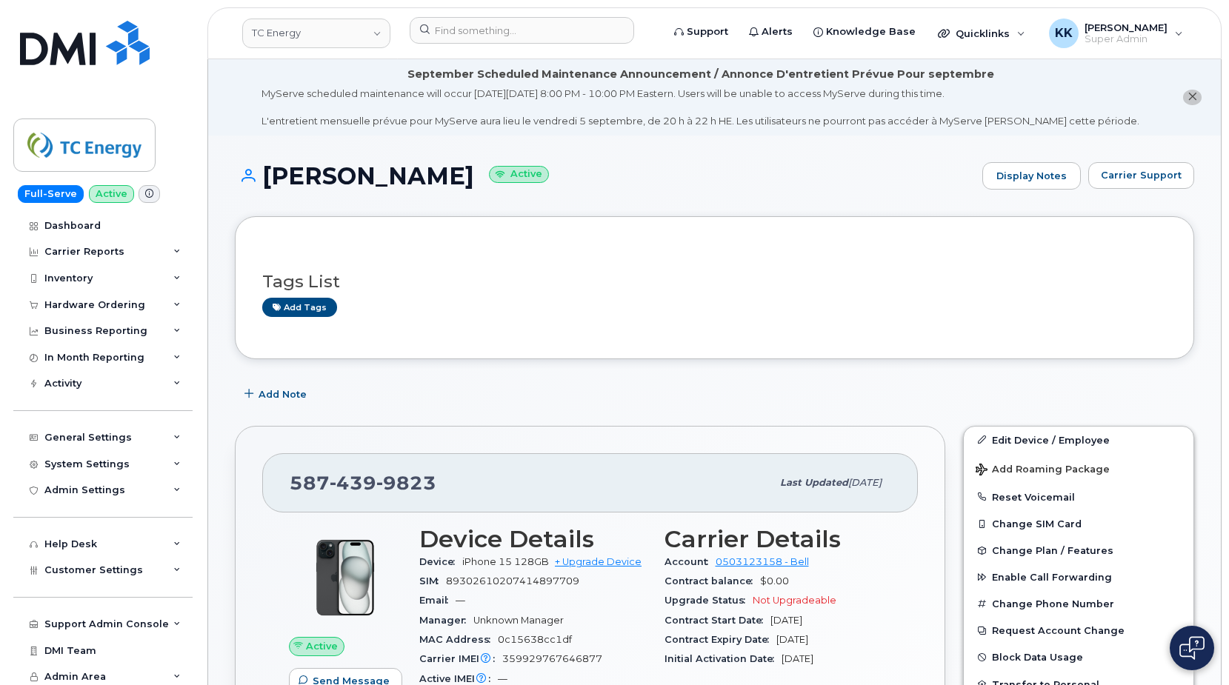
scroll to position [1315, 0]
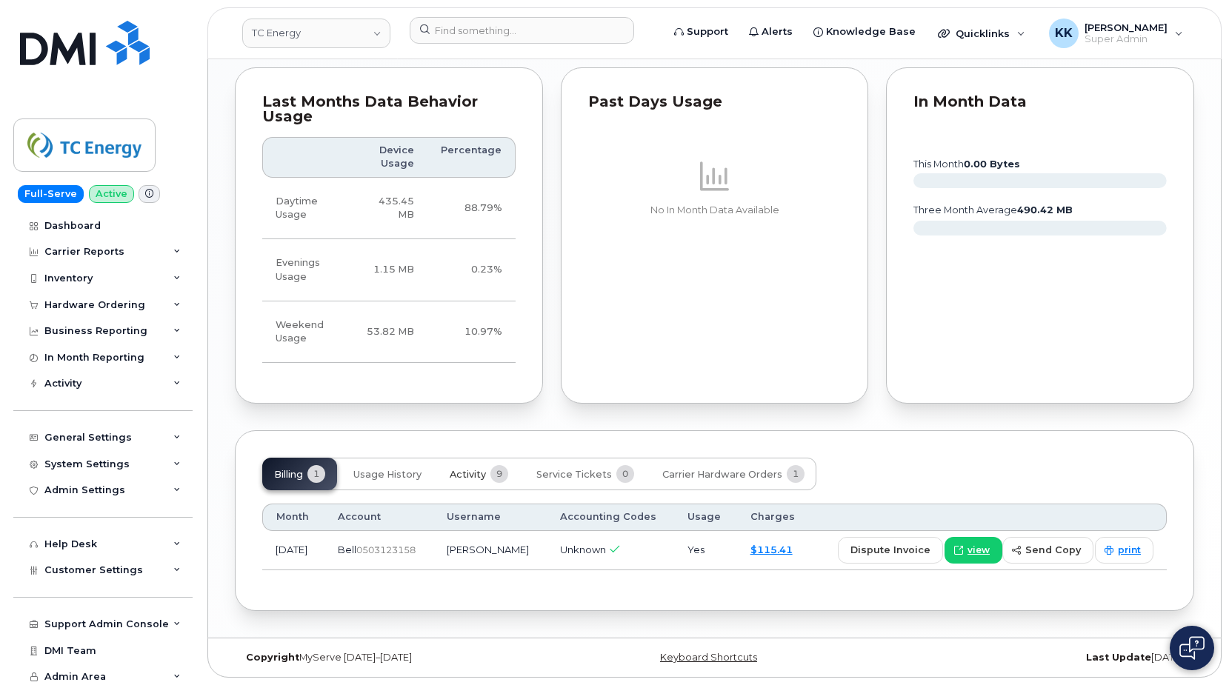
click at [467, 466] on button "Activity 9" at bounding box center [479, 474] width 82 height 33
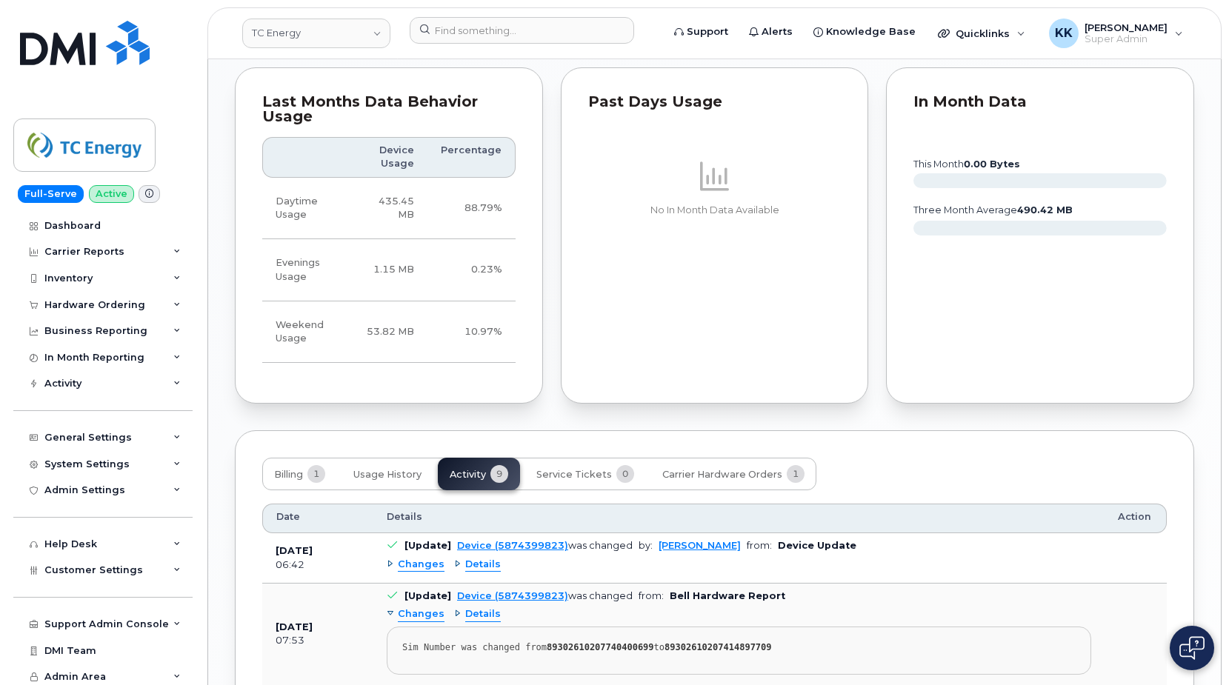
click at [390, 563] on div "Changes" at bounding box center [416, 565] width 58 height 14
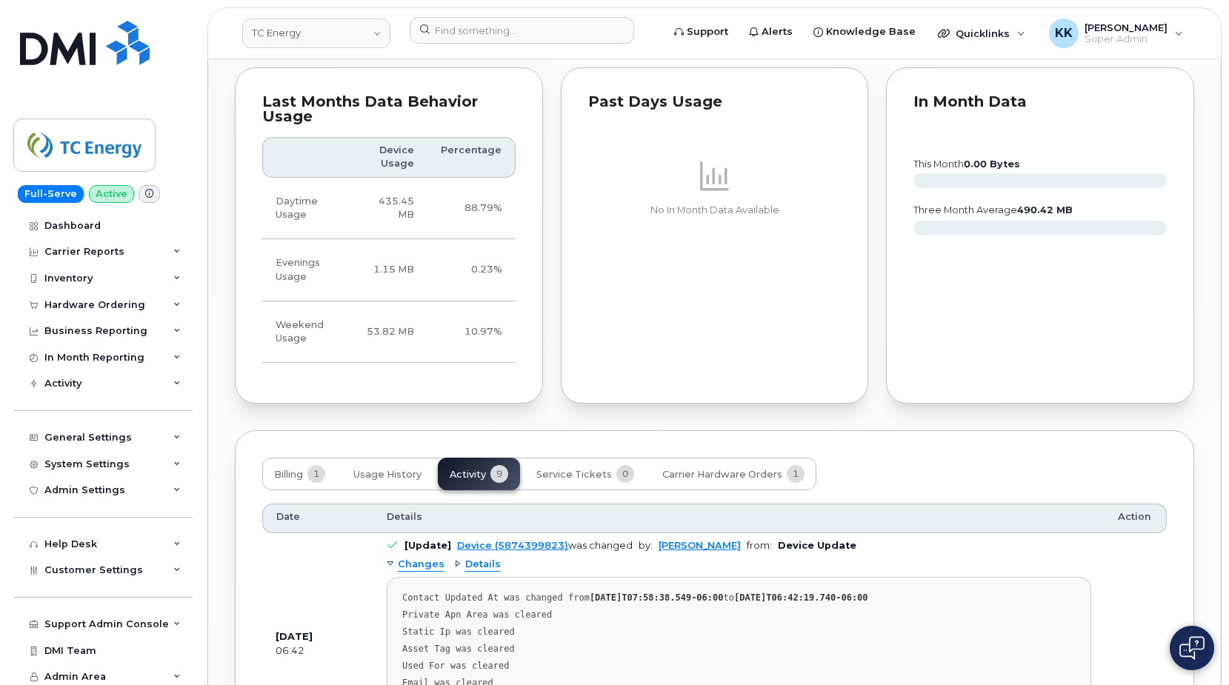
click at [390, 563] on div "Changes" at bounding box center [416, 565] width 58 height 14
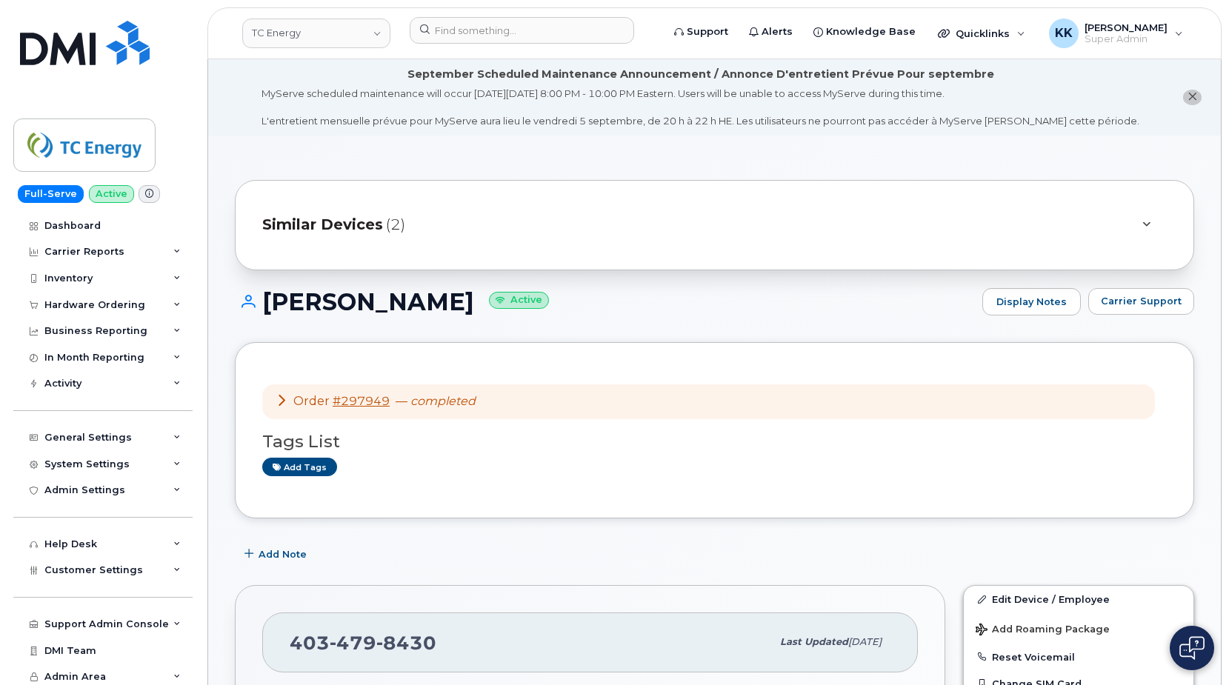
scroll to position [1478, 0]
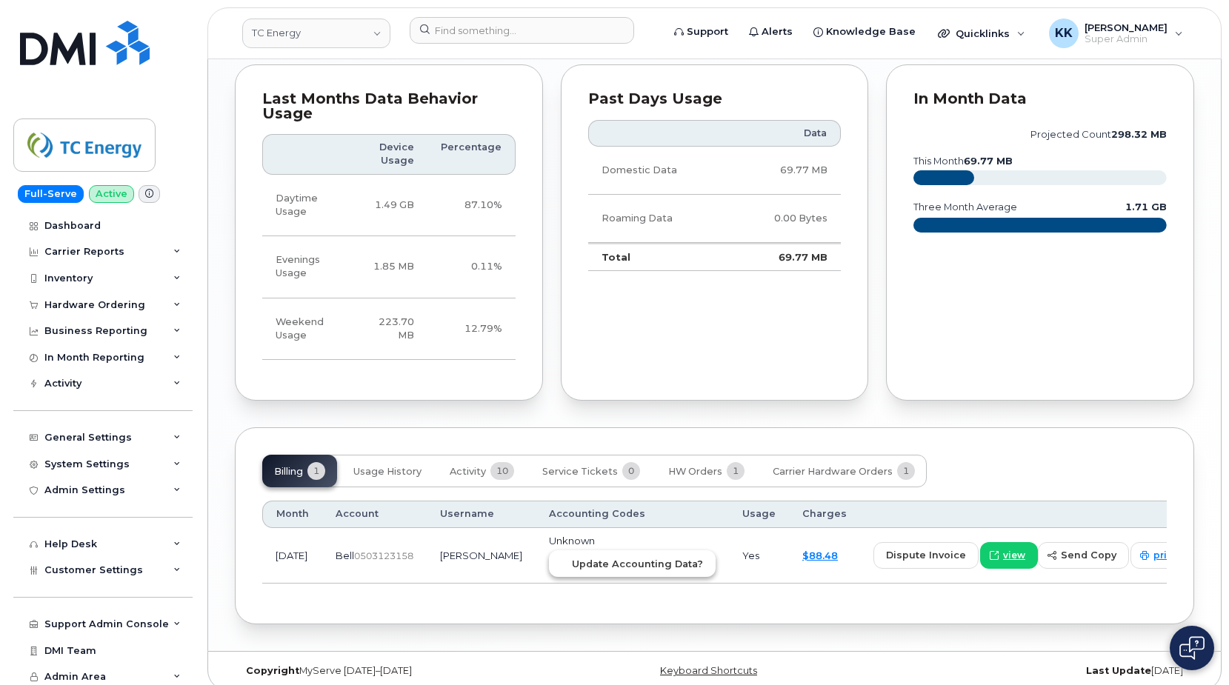
click at [598, 557] on span "Update Accounting Data?" at bounding box center [637, 564] width 131 height 14
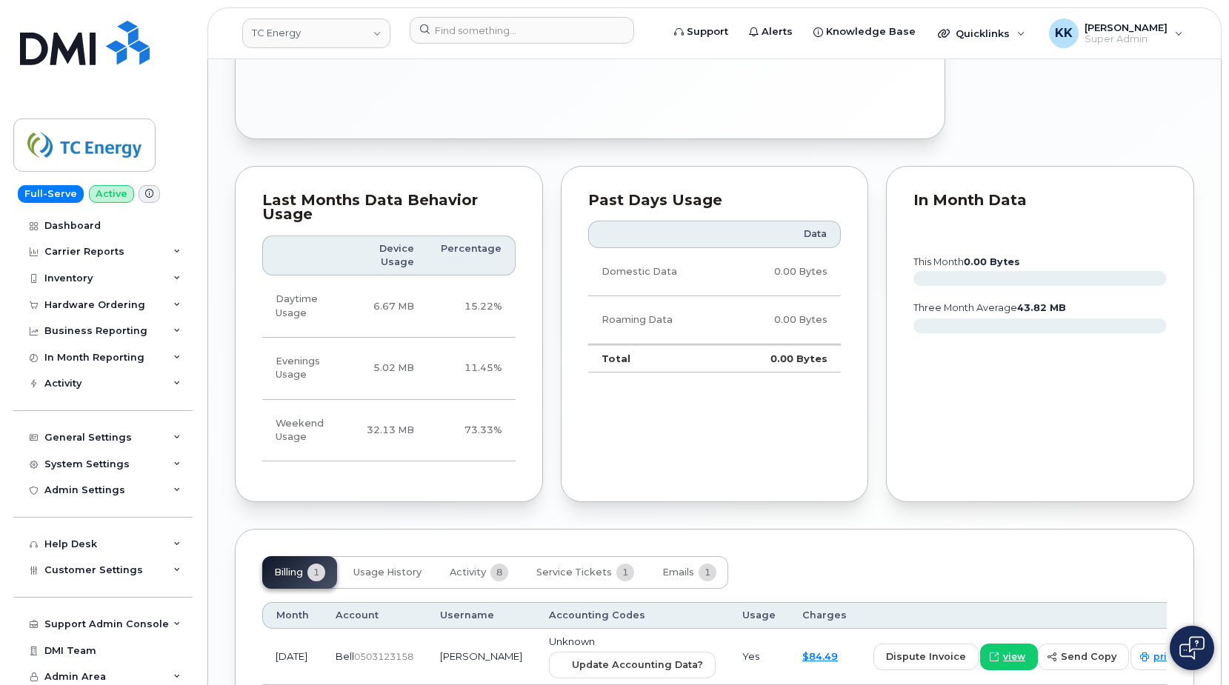
scroll to position [1092, 0]
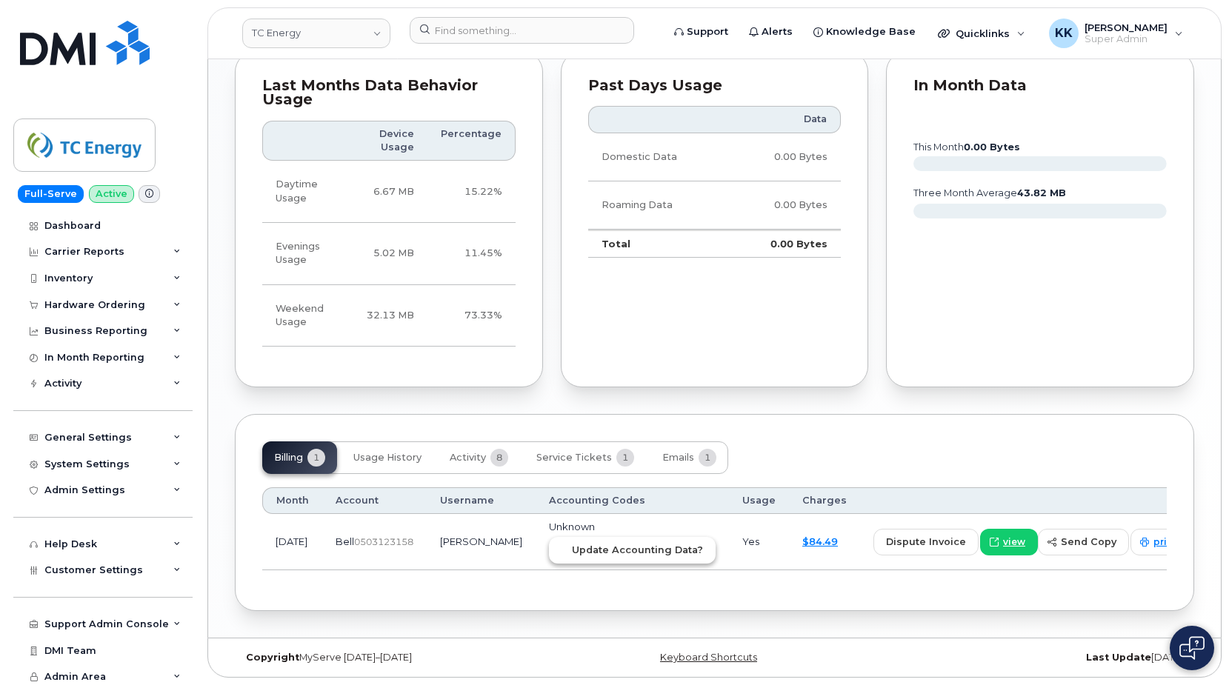
click at [572, 547] on span "Update Accounting Data?" at bounding box center [637, 550] width 131 height 14
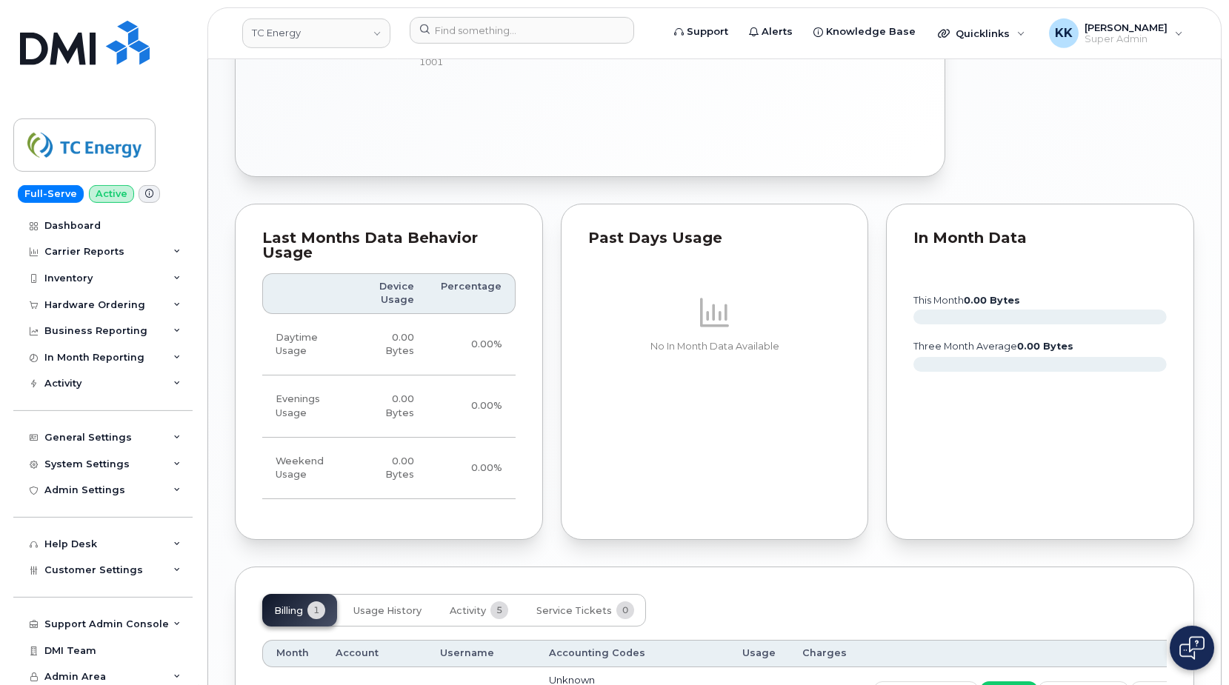
scroll to position [1073, 0]
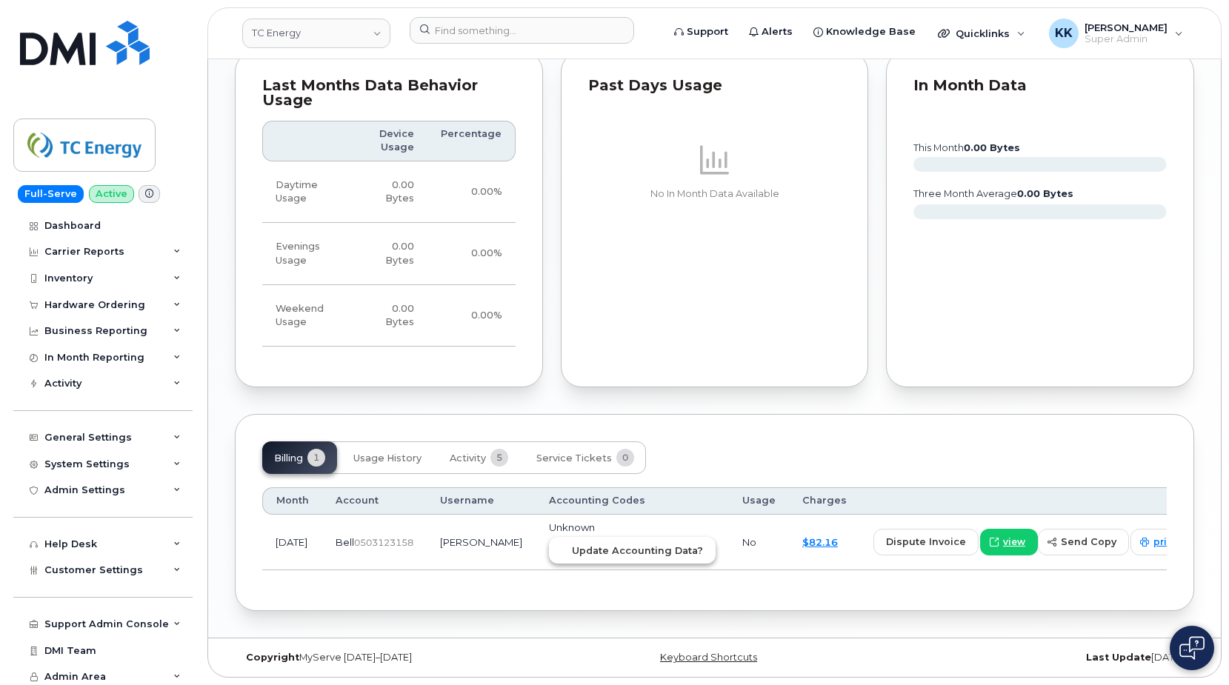
click at [572, 552] on span "Update Accounting Data?" at bounding box center [637, 551] width 131 height 14
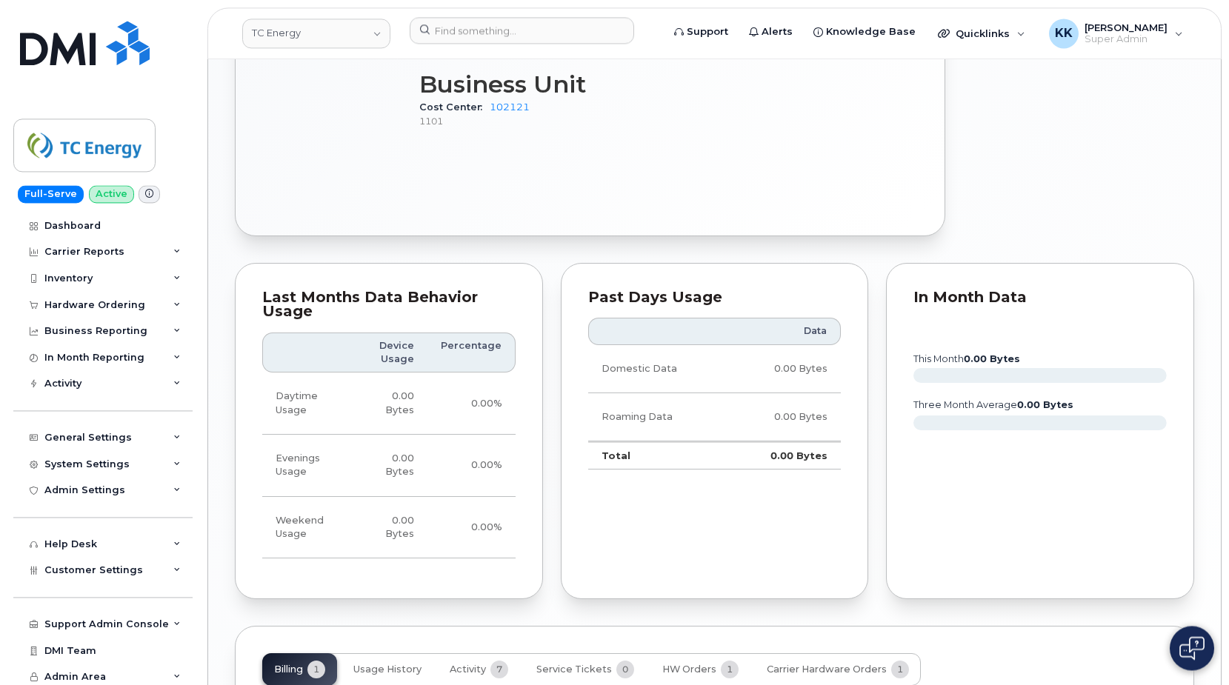
scroll to position [1226, 0]
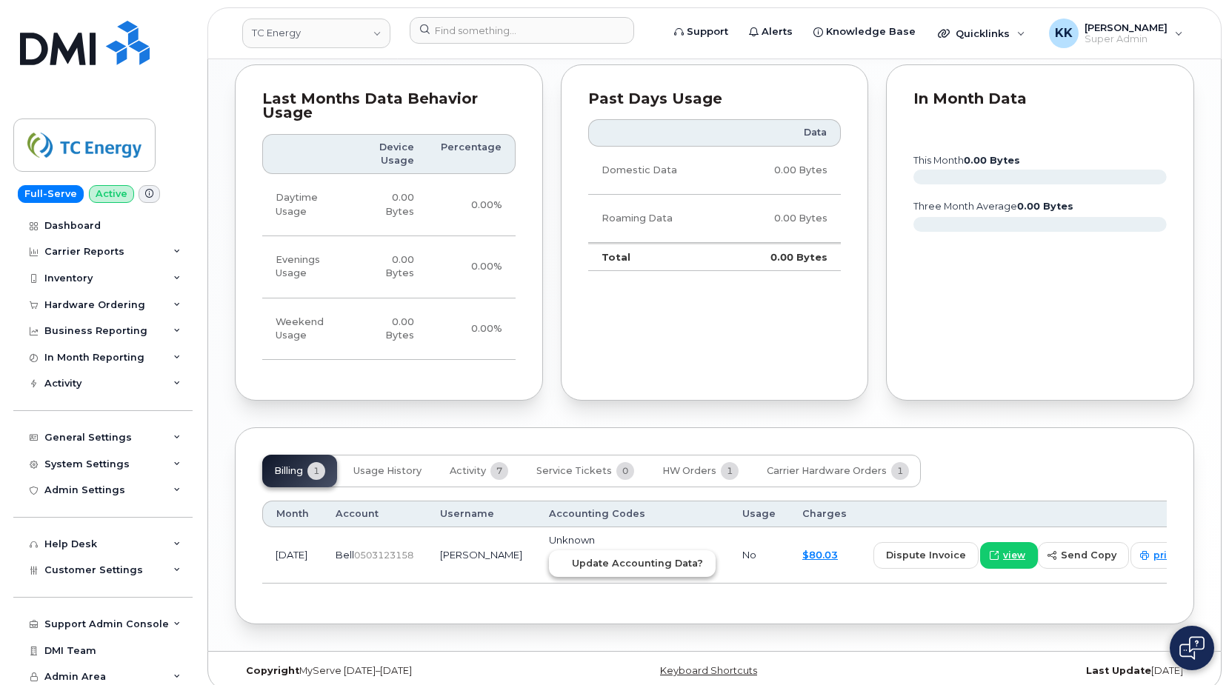
click at [584, 556] on span "Update Accounting Data?" at bounding box center [637, 563] width 131 height 14
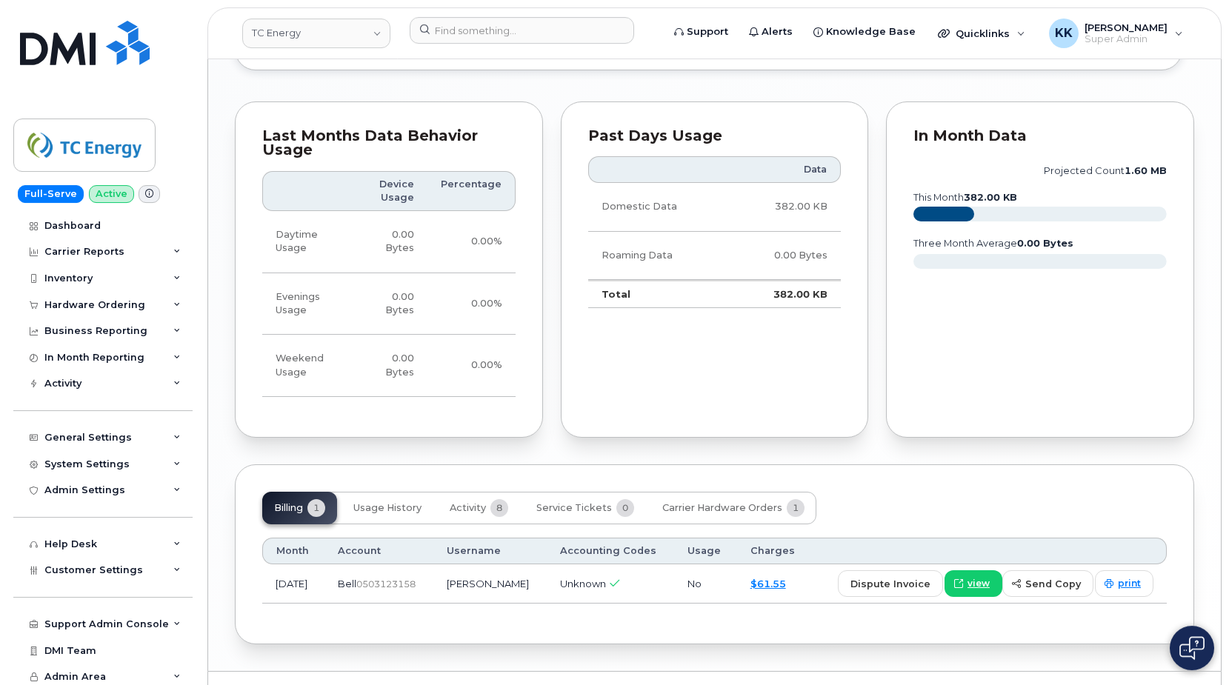
scroll to position [1483, 0]
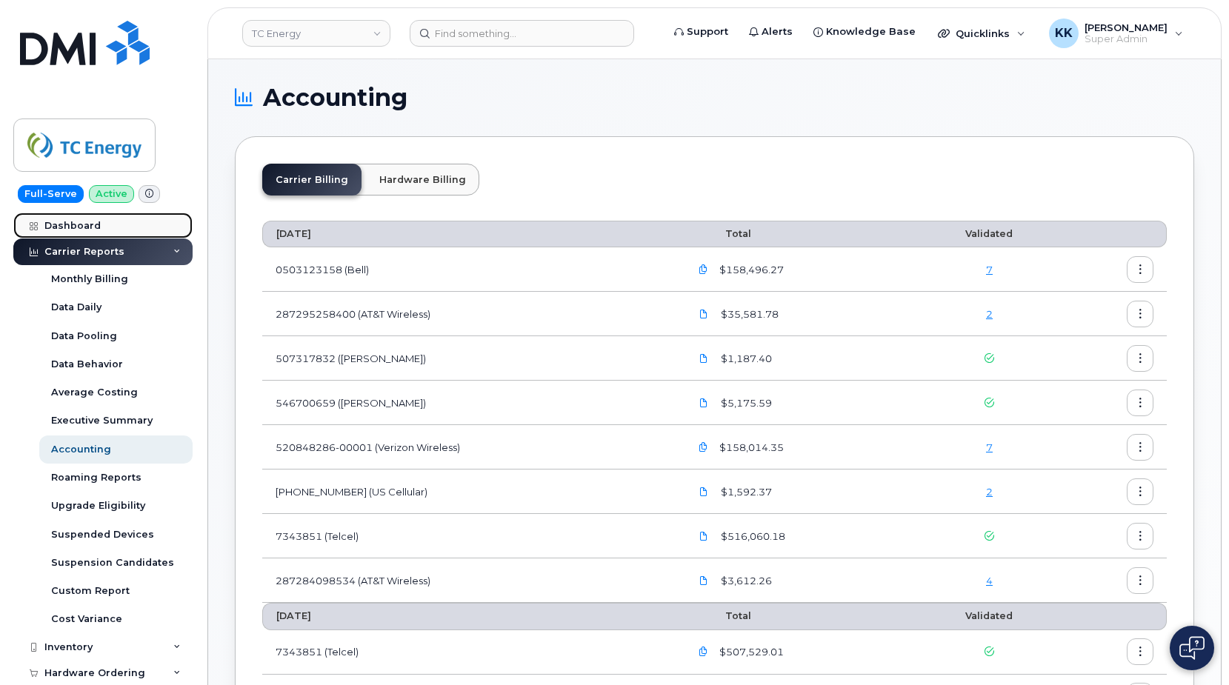
click at [85, 223] on div "Dashboard" at bounding box center [72, 226] width 56 height 12
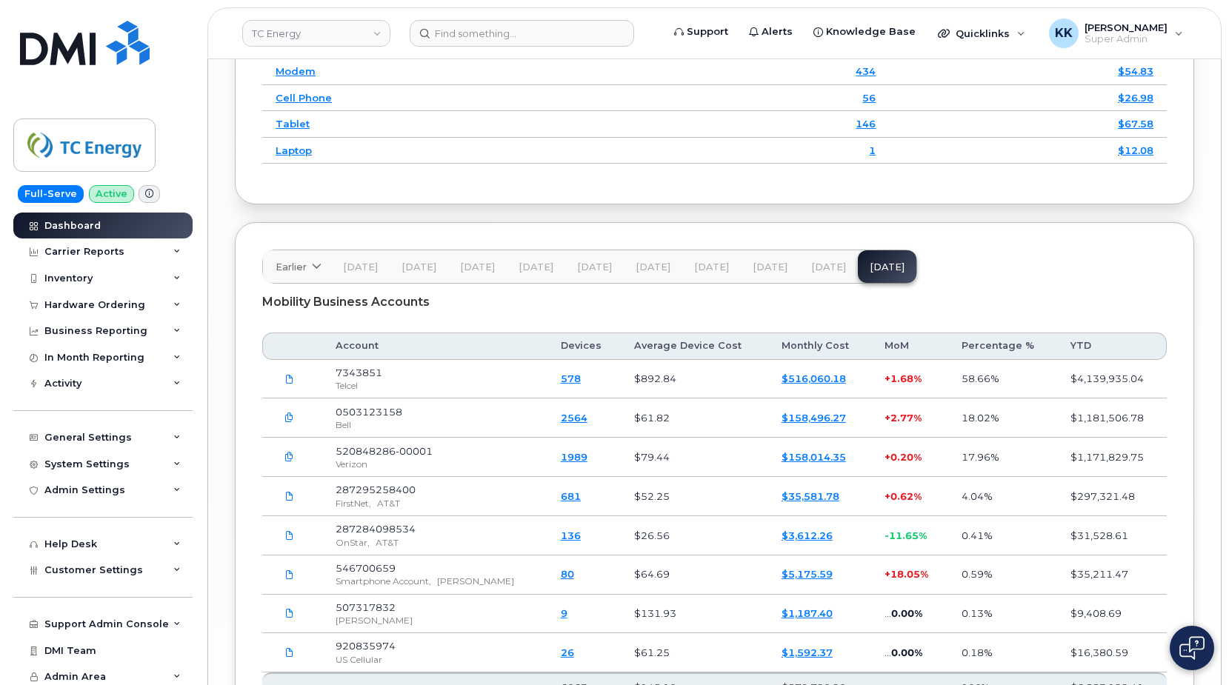
scroll to position [2202, 0]
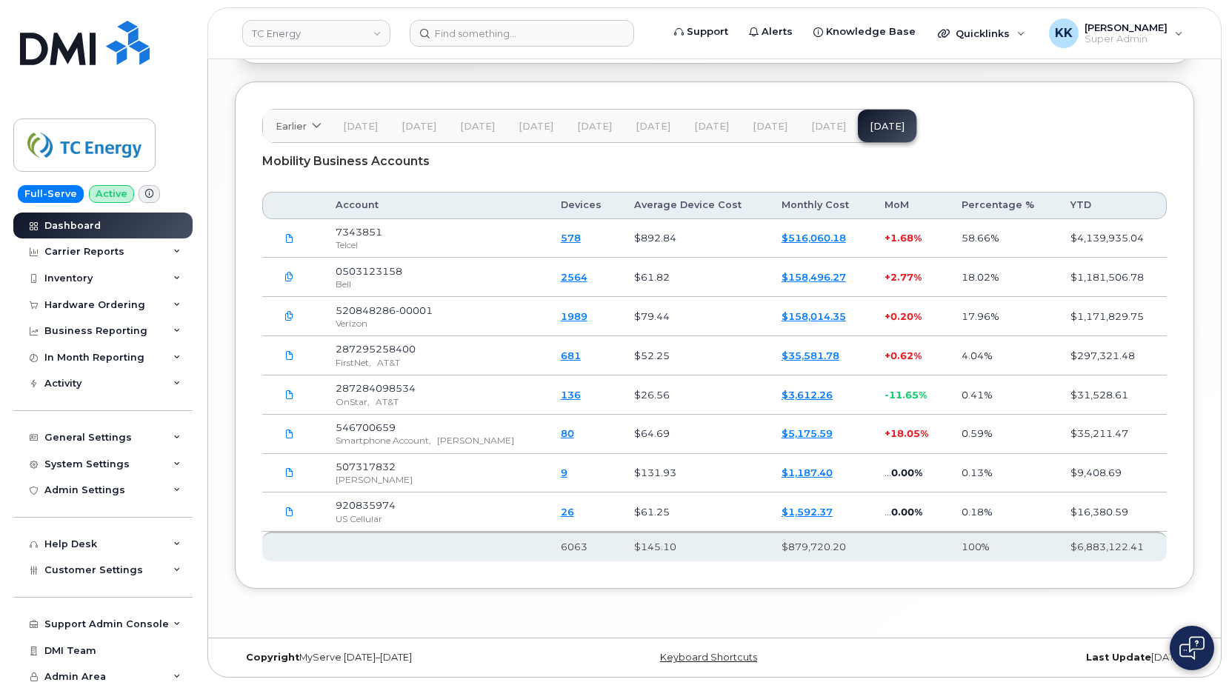
click at [386, 504] on span "920835974" at bounding box center [365, 505] width 60 height 12
copy span "920835974"
click at [384, 466] on span "507317832" at bounding box center [365, 467] width 60 height 12
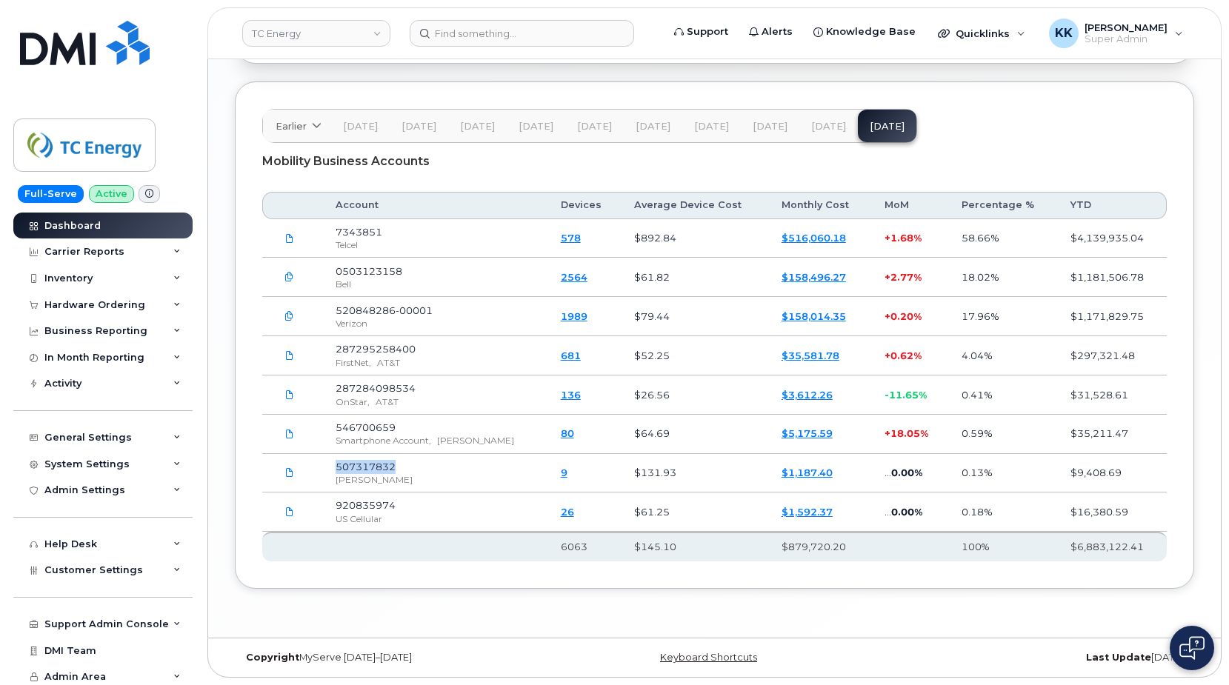
copy span "507317832"
click at [361, 430] on span "546700659" at bounding box center [365, 427] width 60 height 12
copy span "546700659"
click at [383, 387] on span "287284098534" at bounding box center [375, 388] width 80 height 12
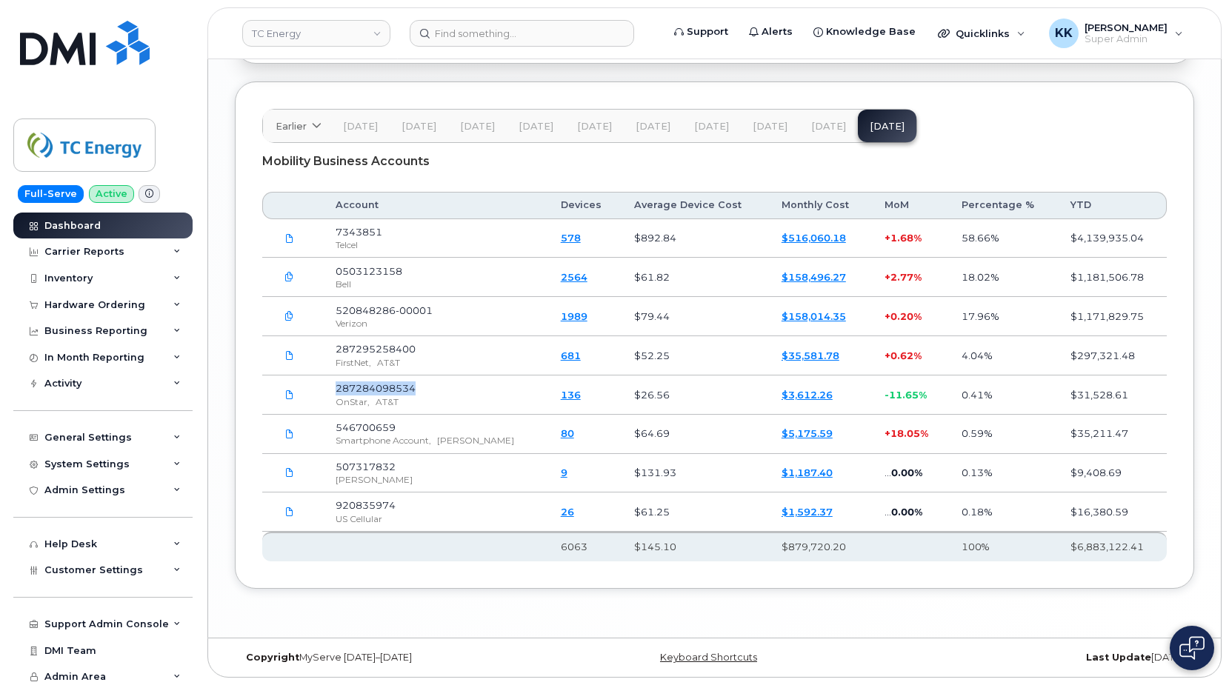
click at [383, 387] on span "287284098534" at bounding box center [375, 388] width 80 height 12
copy span "287284098534"
click at [374, 350] on span "287295258400" at bounding box center [375, 349] width 80 height 12
copy span "287295258400"
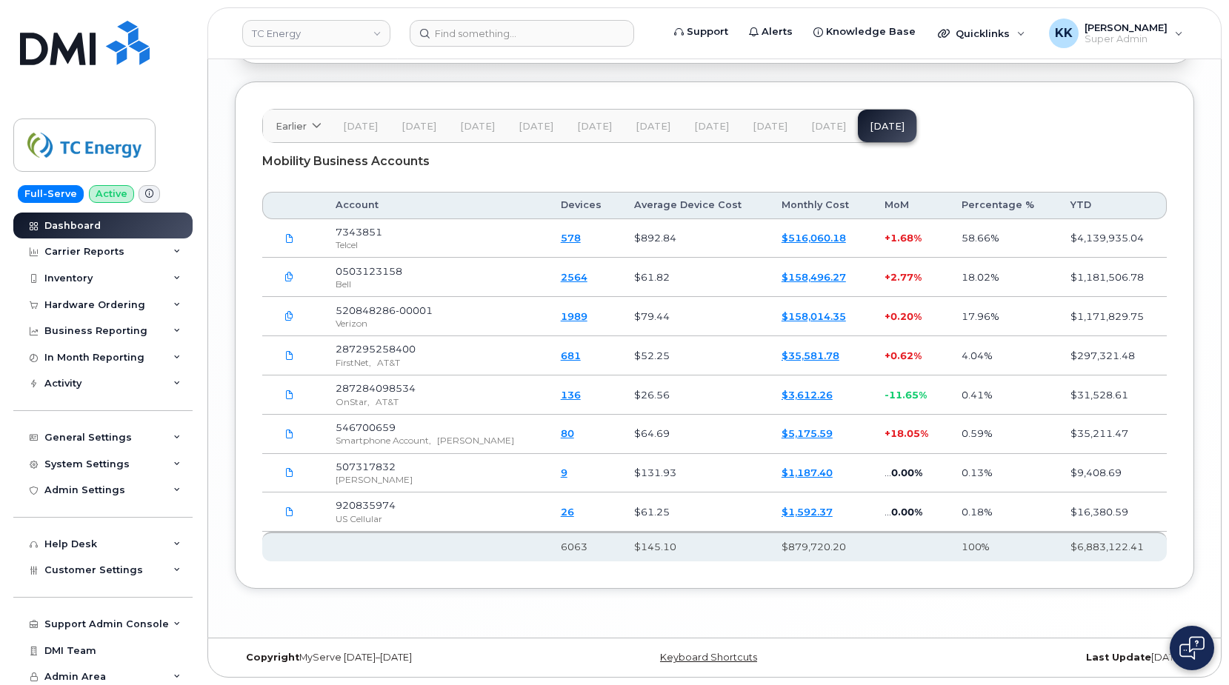
click at [390, 312] on span "520848286-00001" at bounding box center [383, 310] width 97 height 12
click at [368, 267] on span "0503123158" at bounding box center [368, 271] width 67 height 12
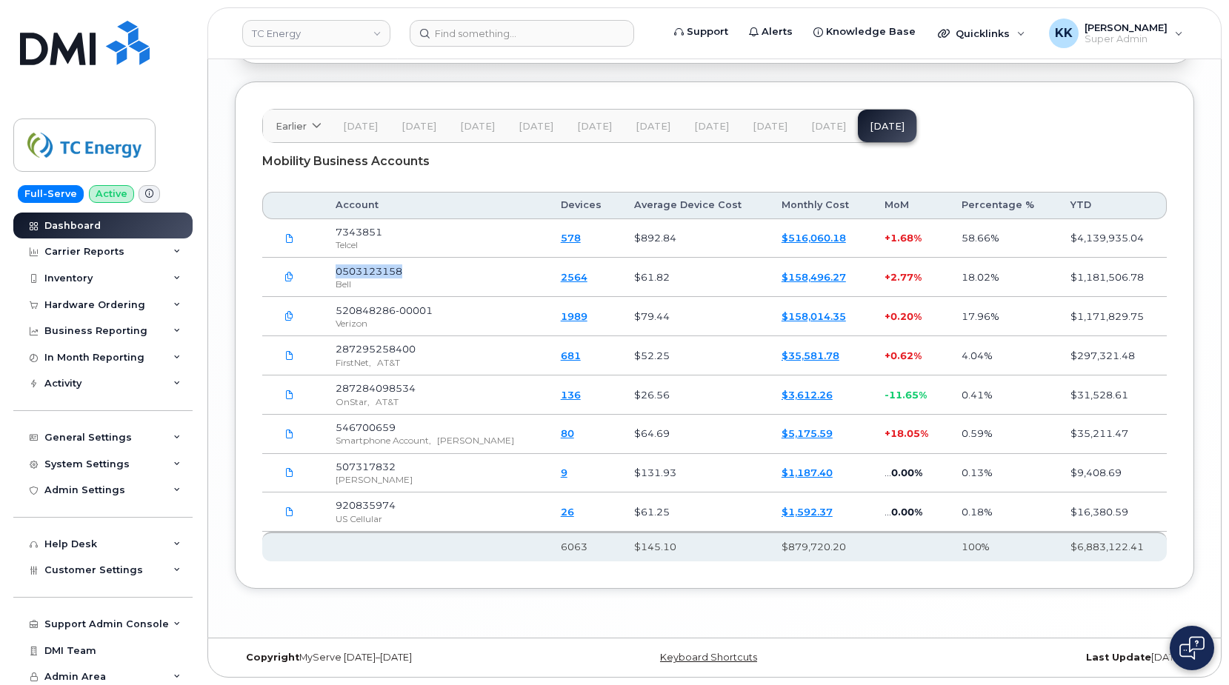
copy span "0503123158"
click at [355, 228] on span "7343851" at bounding box center [358, 232] width 47 height 12
copy span "7343851"
click at [98, 562] on div "Customer Settings" at bounding box center [102, 570] width 179 height 27
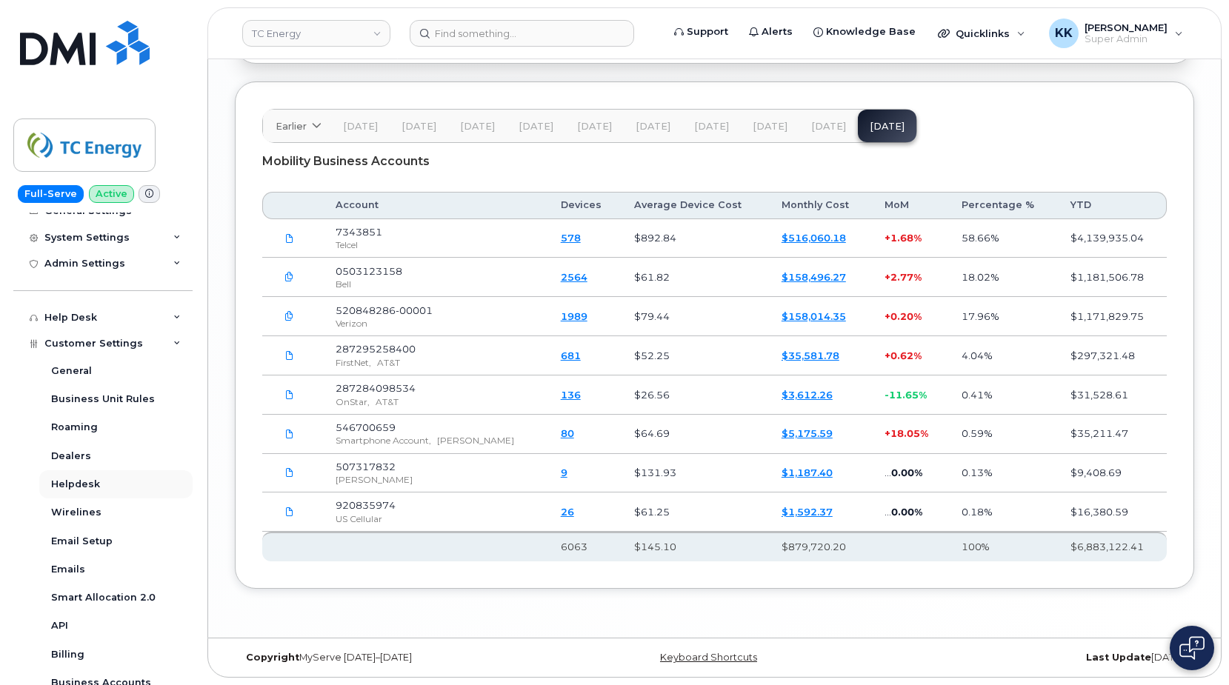
scroll to position [284, 0]
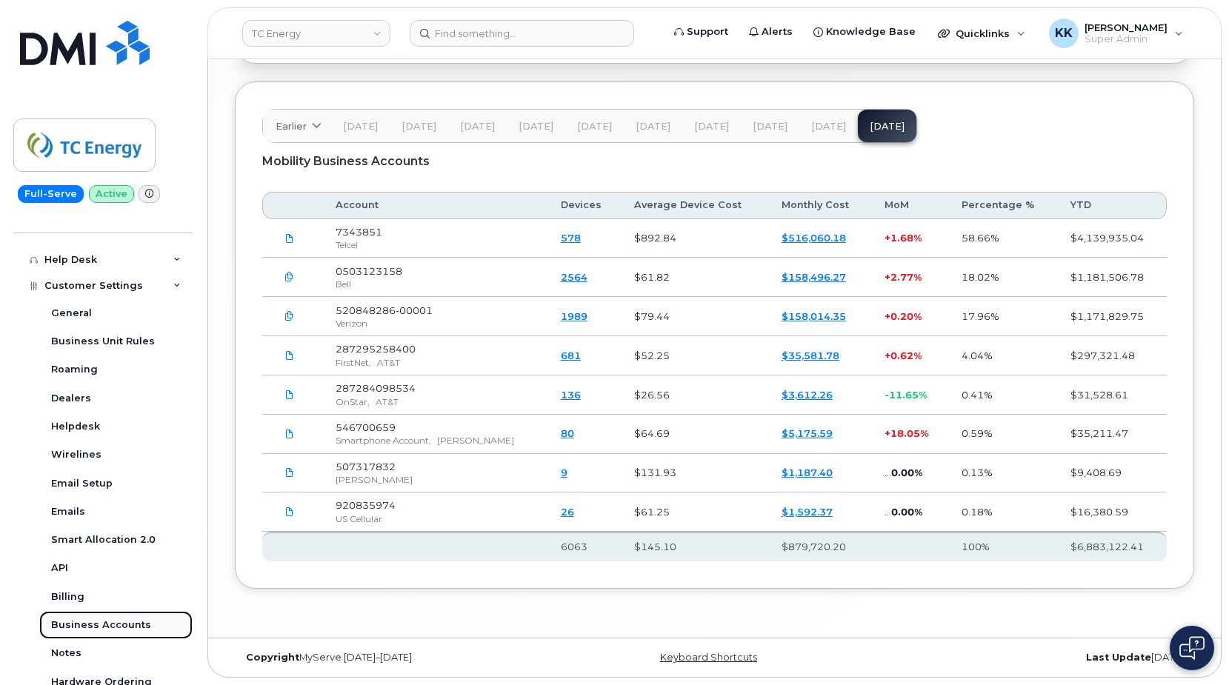
click at [118, 616] on link "Business Accounts" at bounding box center [115, 625] width 153 height 28
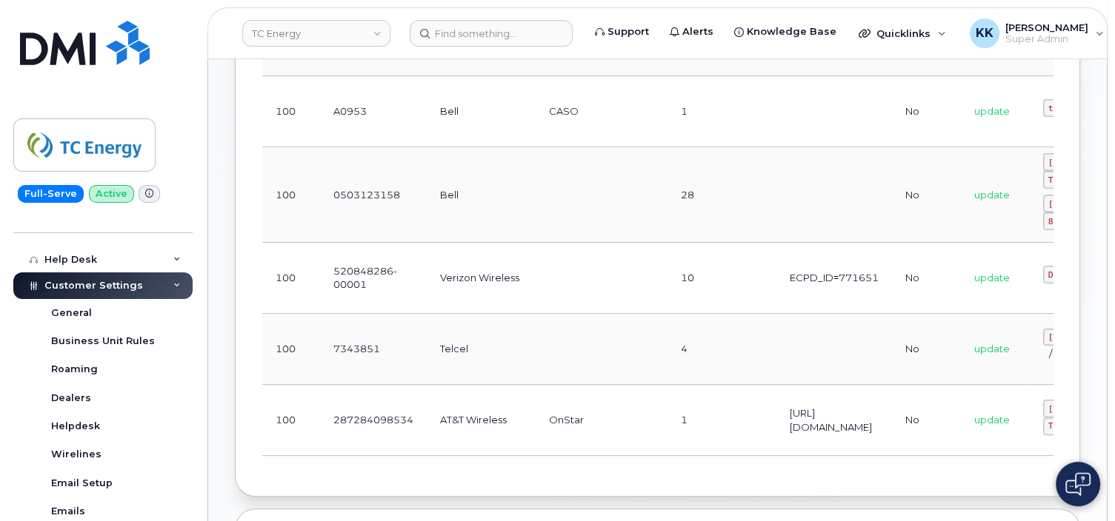
scroll to position [542, 0]
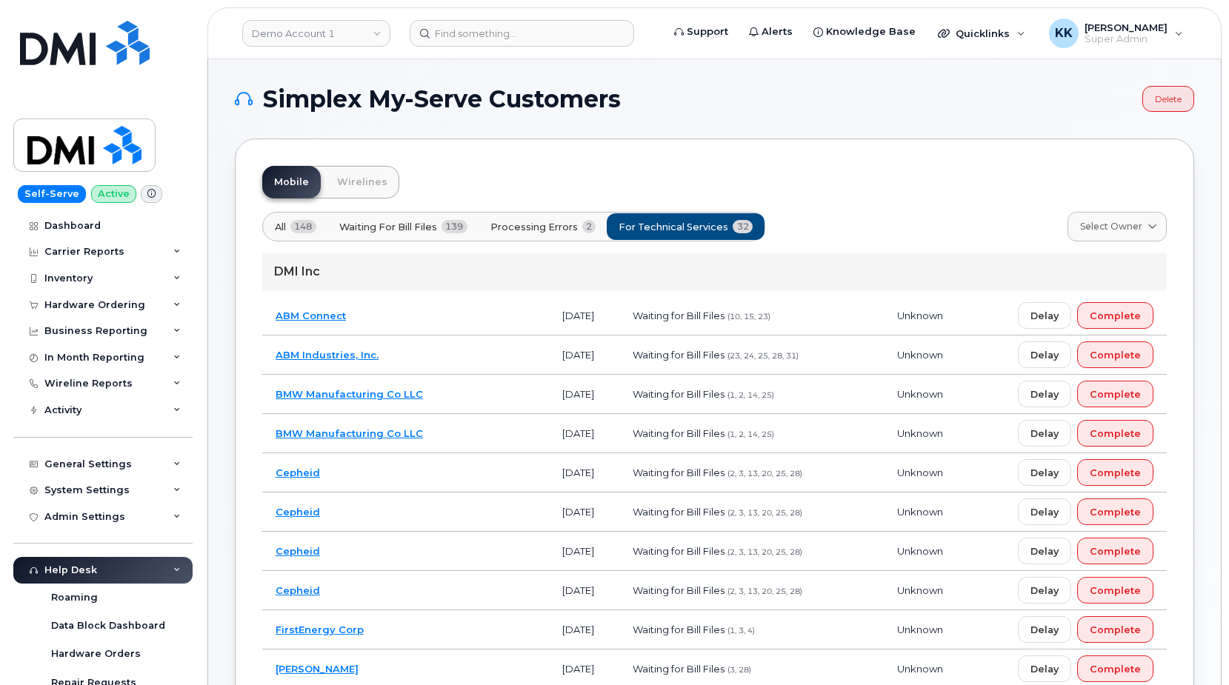
scroll to position [1243, 0]
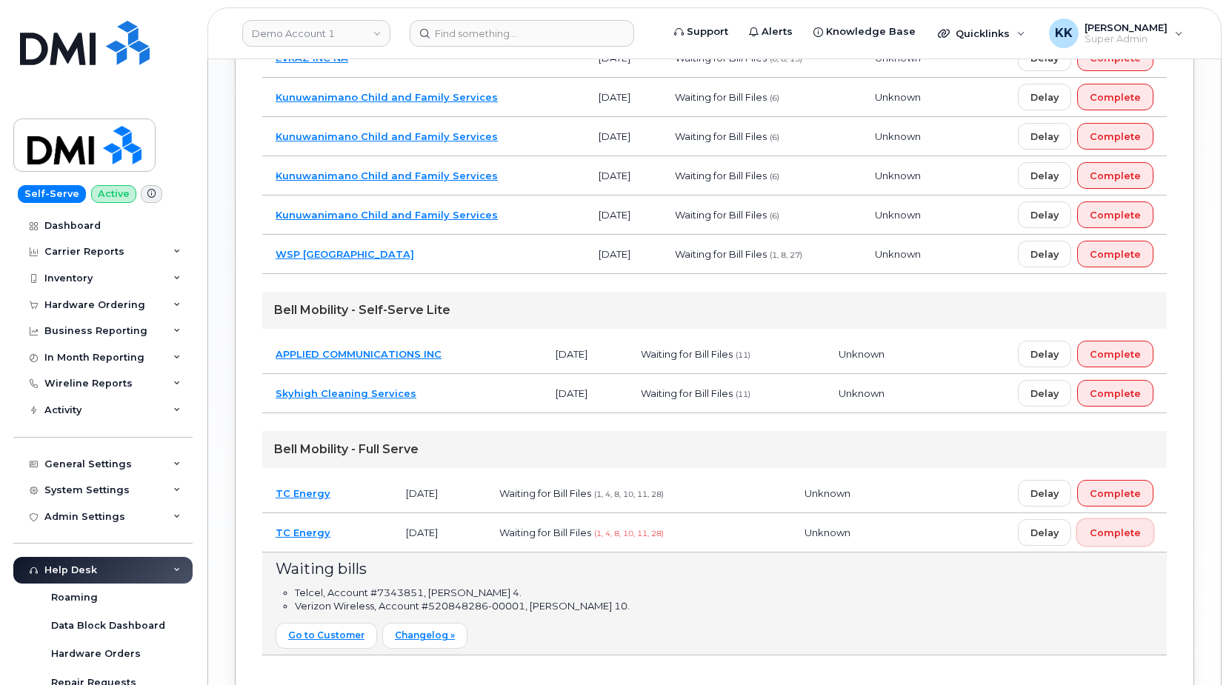
click at [1134, 542] on button "Complete" at bounding box center [1115, 532] width 76 height 27
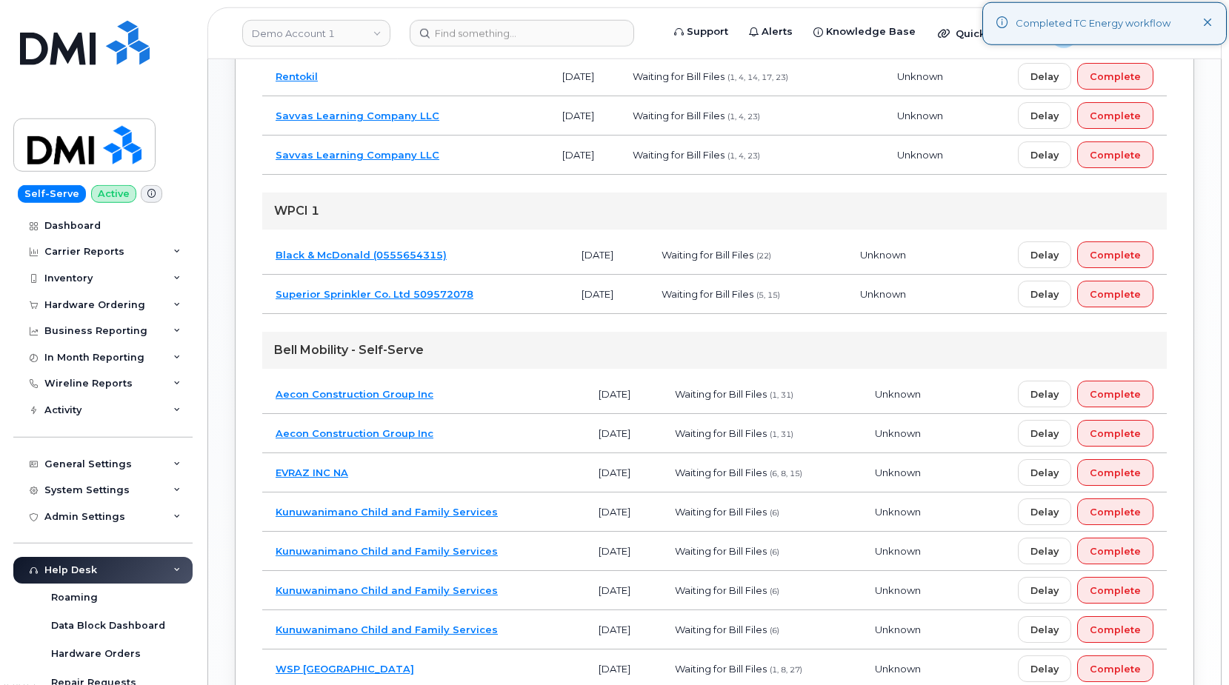
scroll to position [826, 0]
click at [490, 475] on td "EVRAZ INC NA" at bounding box center [423, 474] width 323 height 39
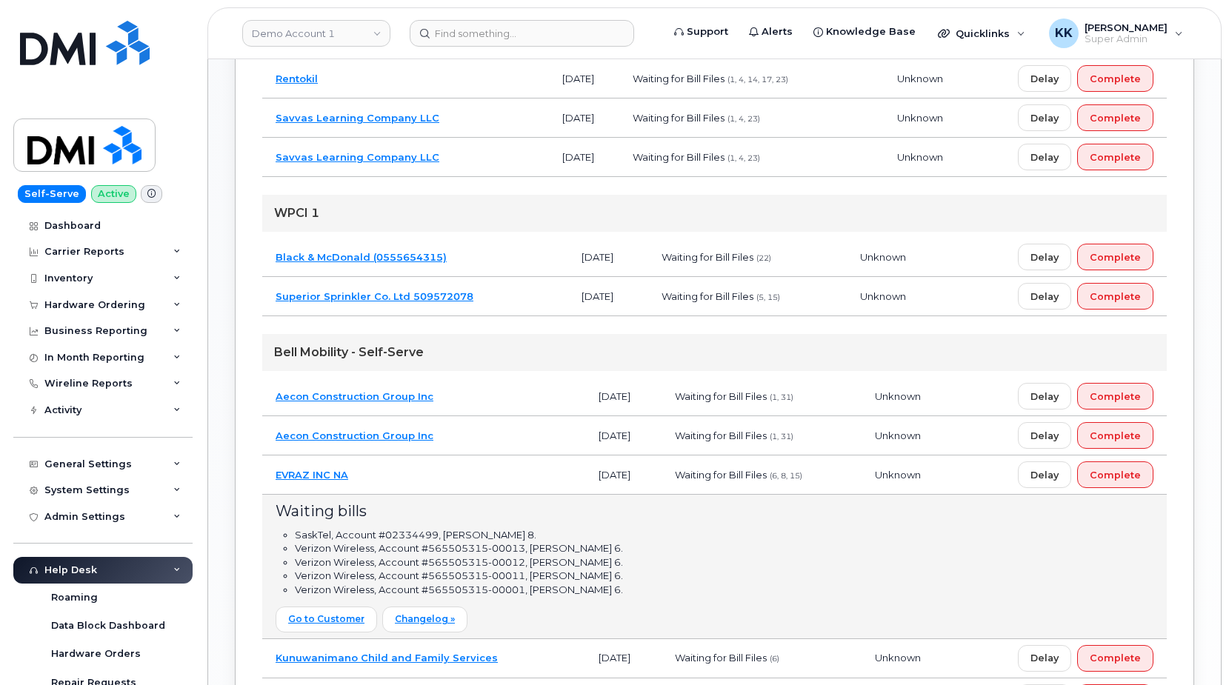
click at [490, 475] on td "EVRAZ INC NA" at bounding box center [423, 474] width 323 height 39
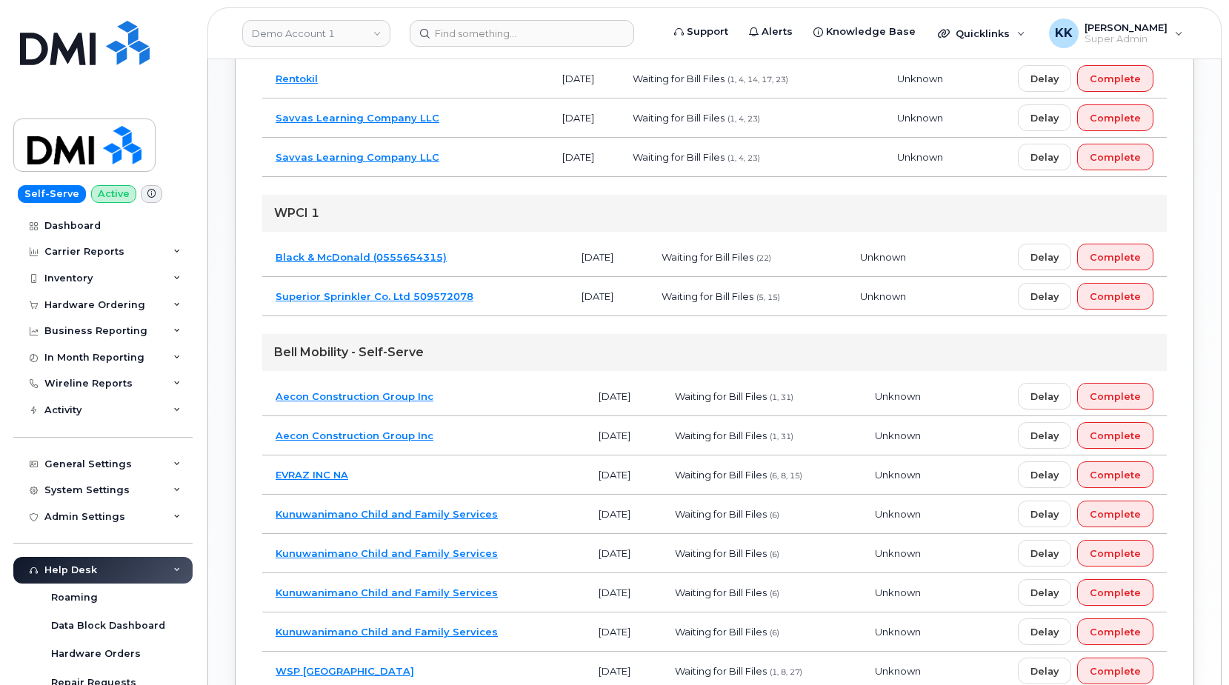
click at [489, 396] on td "Aecon Construction Group Inc" at bounding box center [423, 396] width 323 height 39
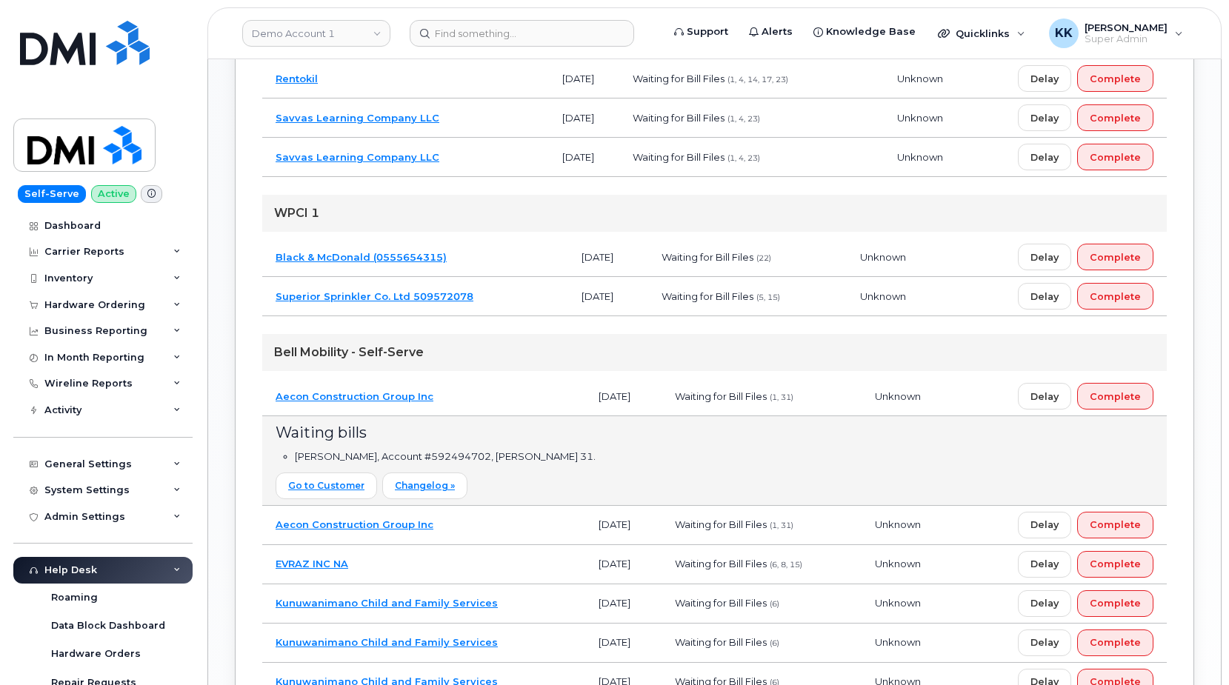
click at [489, 396] on td "Aecon Construction Group Inc" at bounding box center [423, 396] width 323 height 39
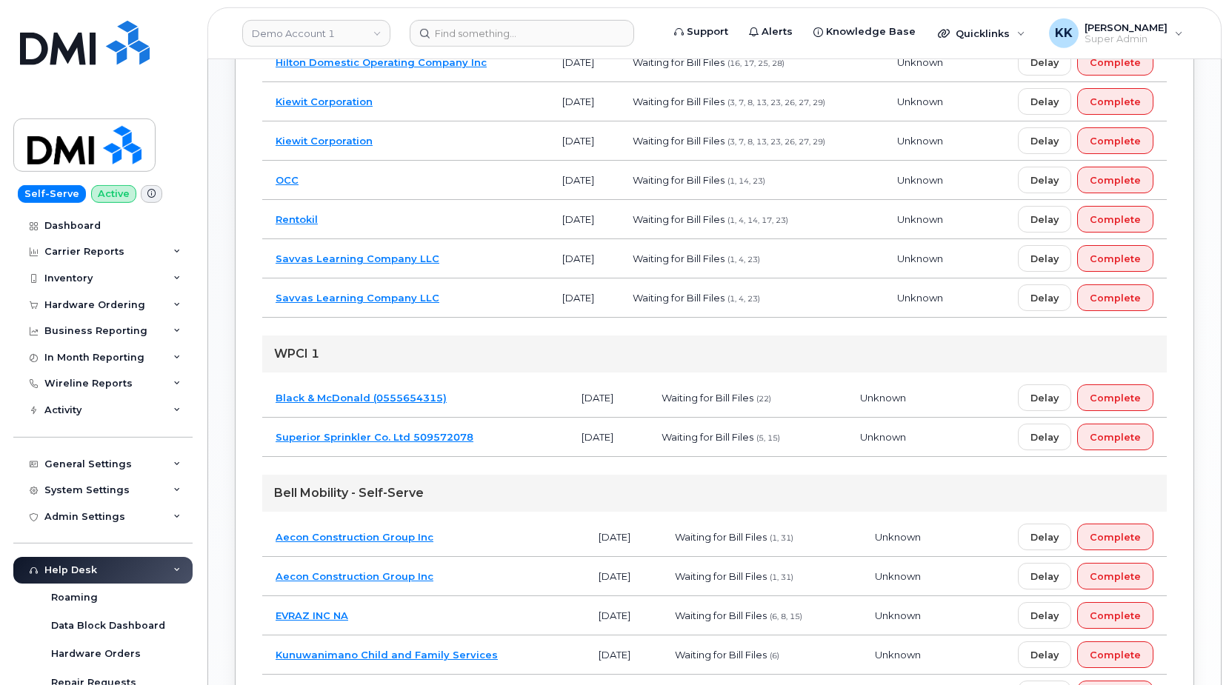
scroll to position [675, 0]
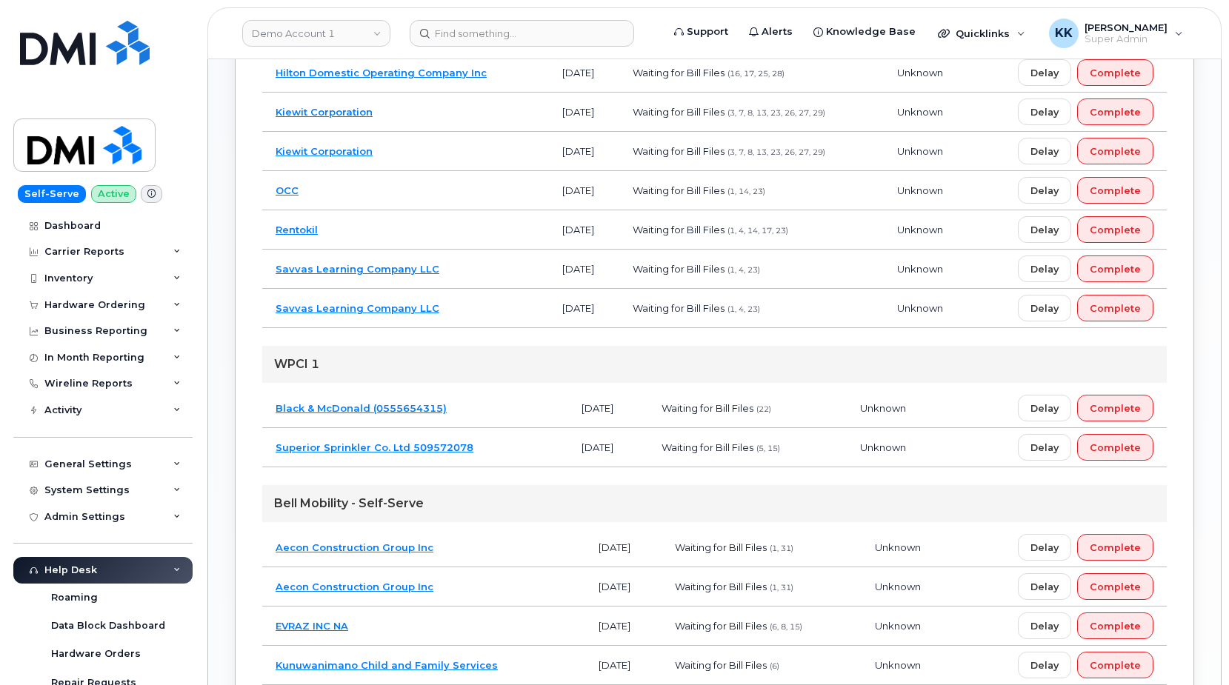
click at [498, 417] on td "Black & McDonald (0555654315)" at bounding box center [415, 408] width 306 height 39
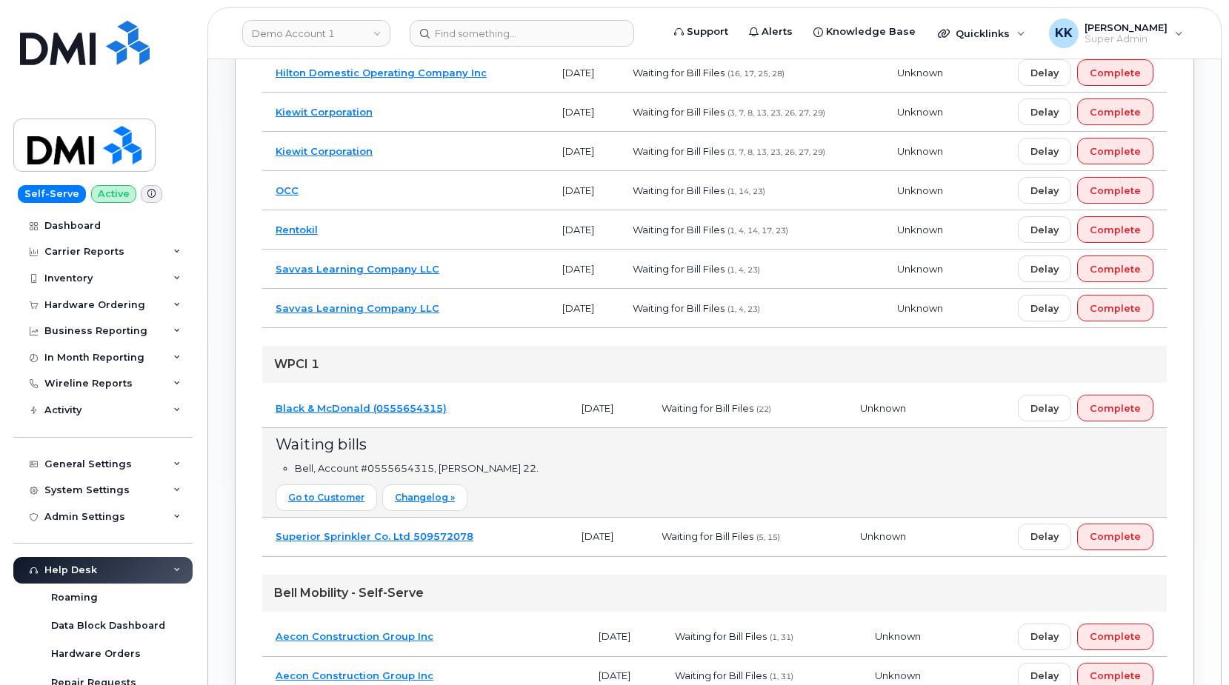
click at [498, 417] on td "Black & McDonald (0555654315)" at bounding box center [415, 408] width 306 height 39
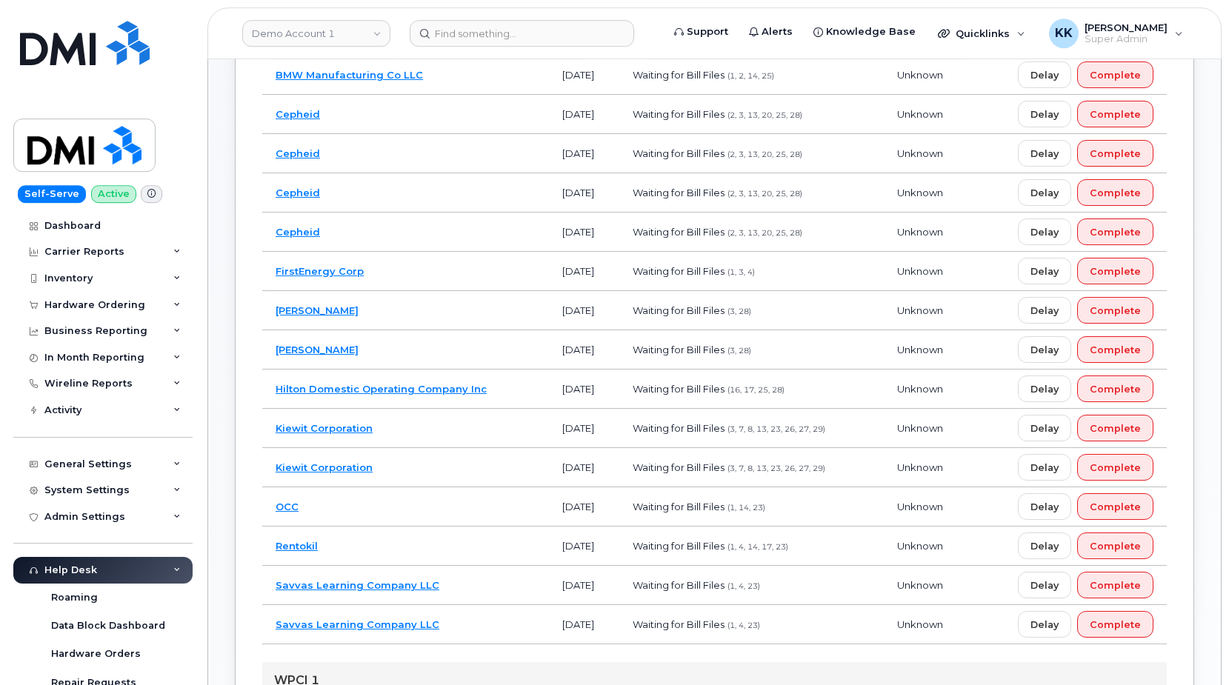
scroll to position [373, 0]
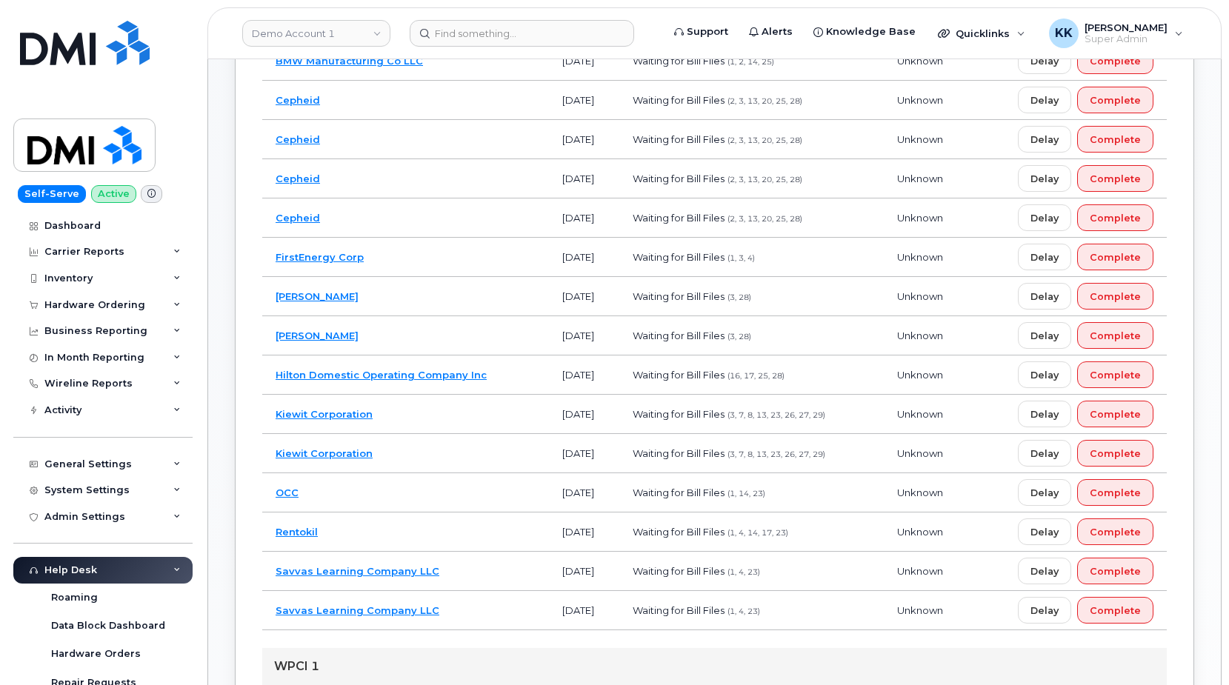
click at [433, 453] on td "Kiewit Corporation" at bounding box center [405, 453] width 287 height 39
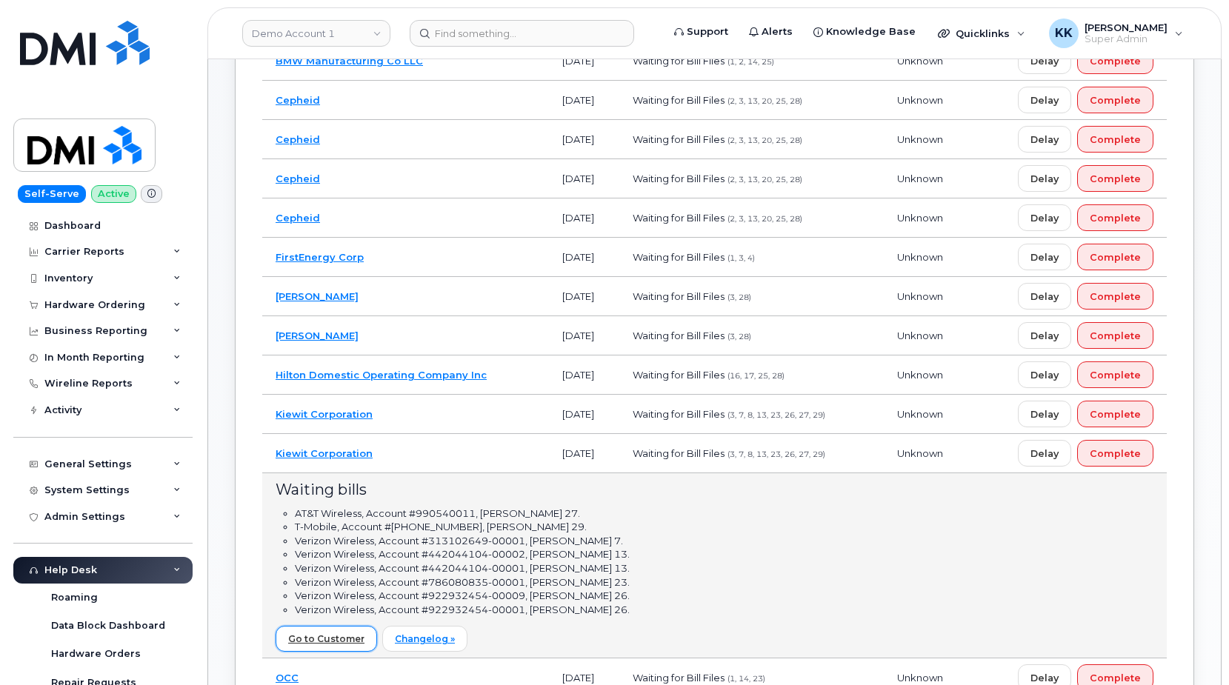
scroll to position [297, 0]
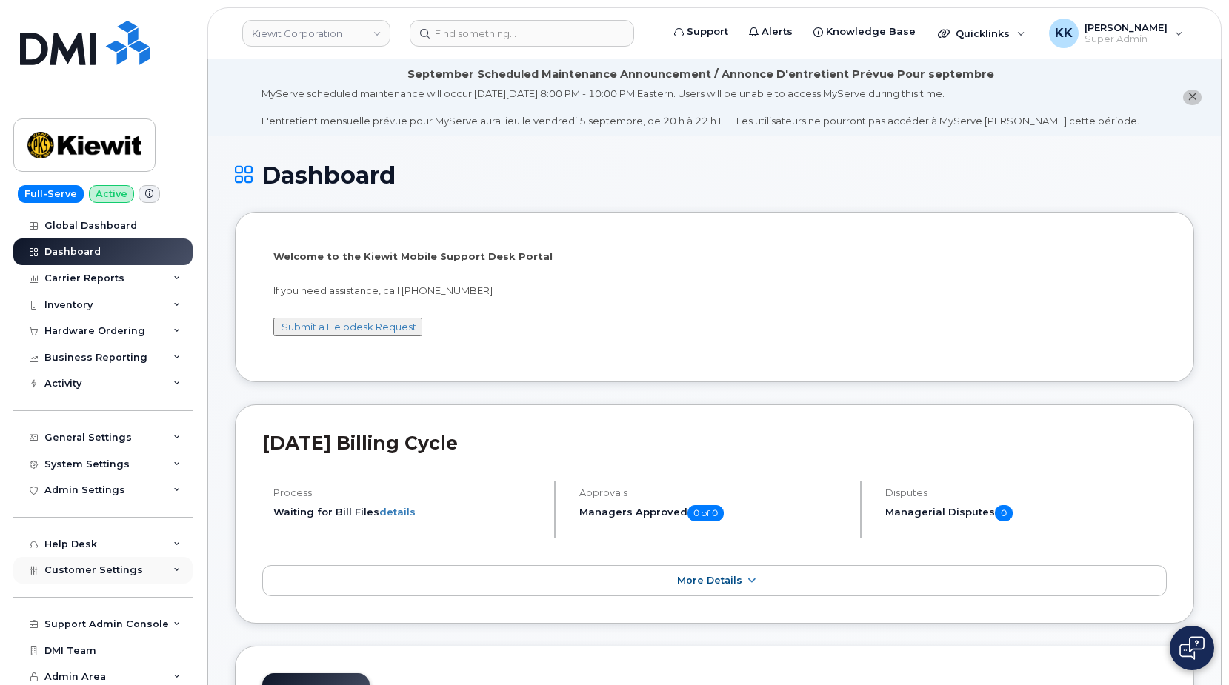
click at [93, 570] on span "Customer Settings" at bounding box center [93, 569] width 99 height 11
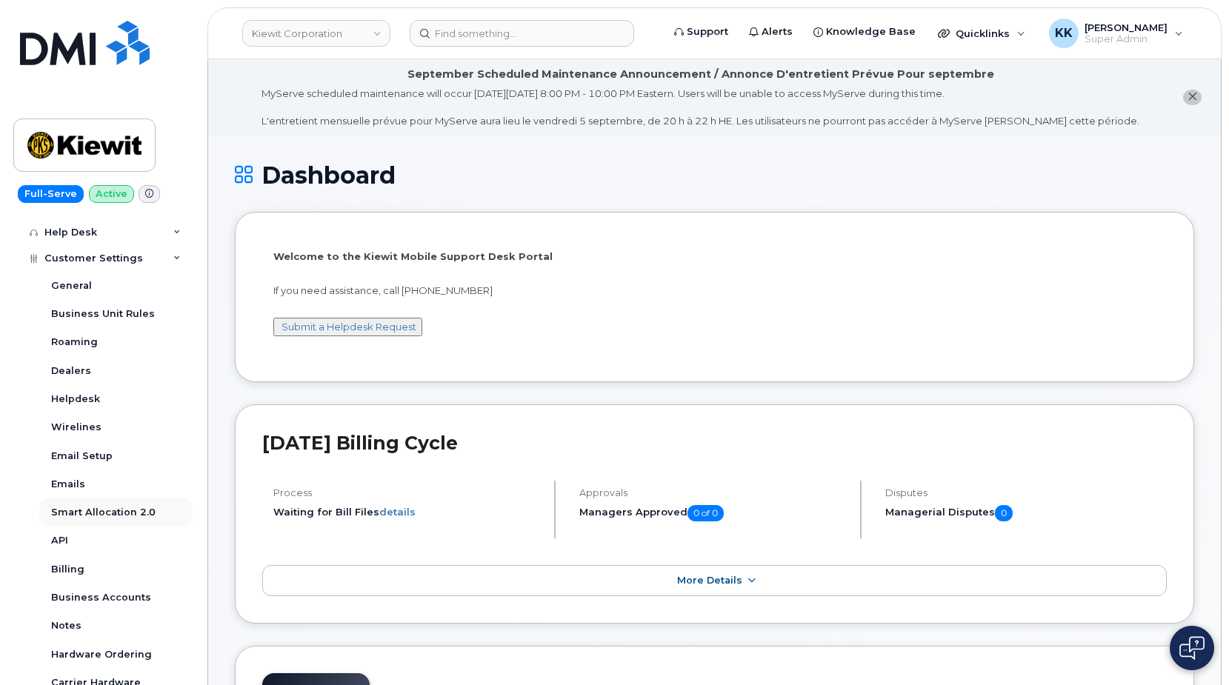
scroll to position [355, 0]
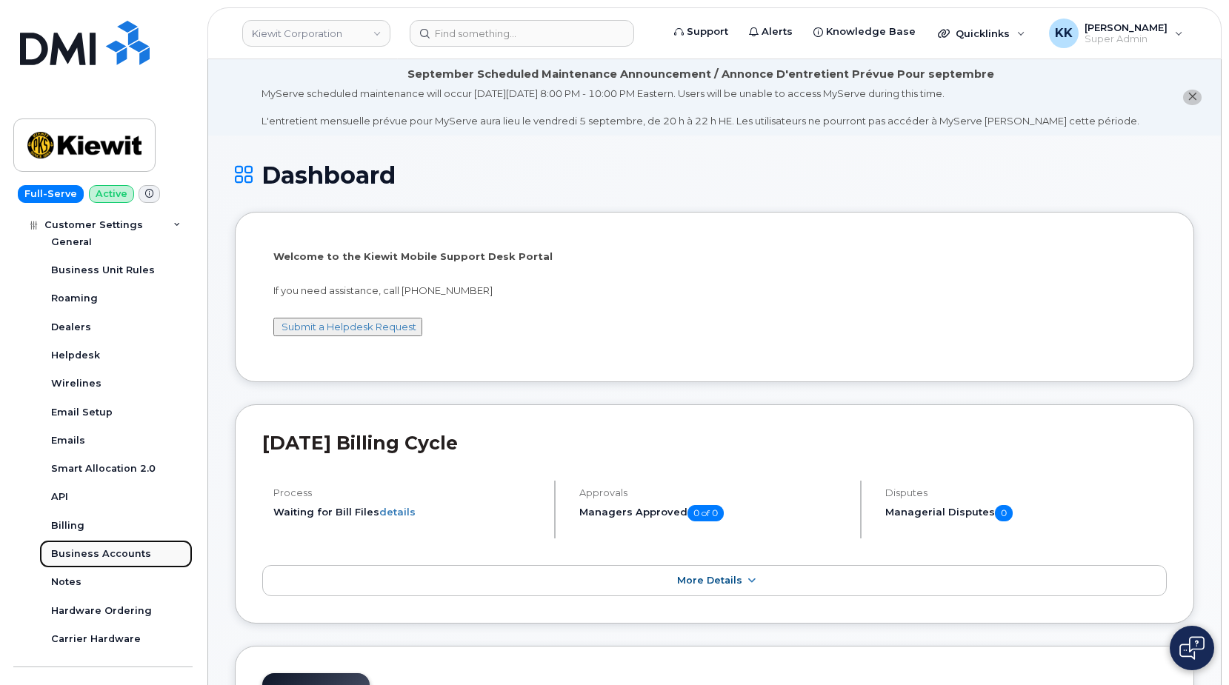
click at [95, 555] on div "Business Accounts" at bounding box center [101, 553] width 100 height 13
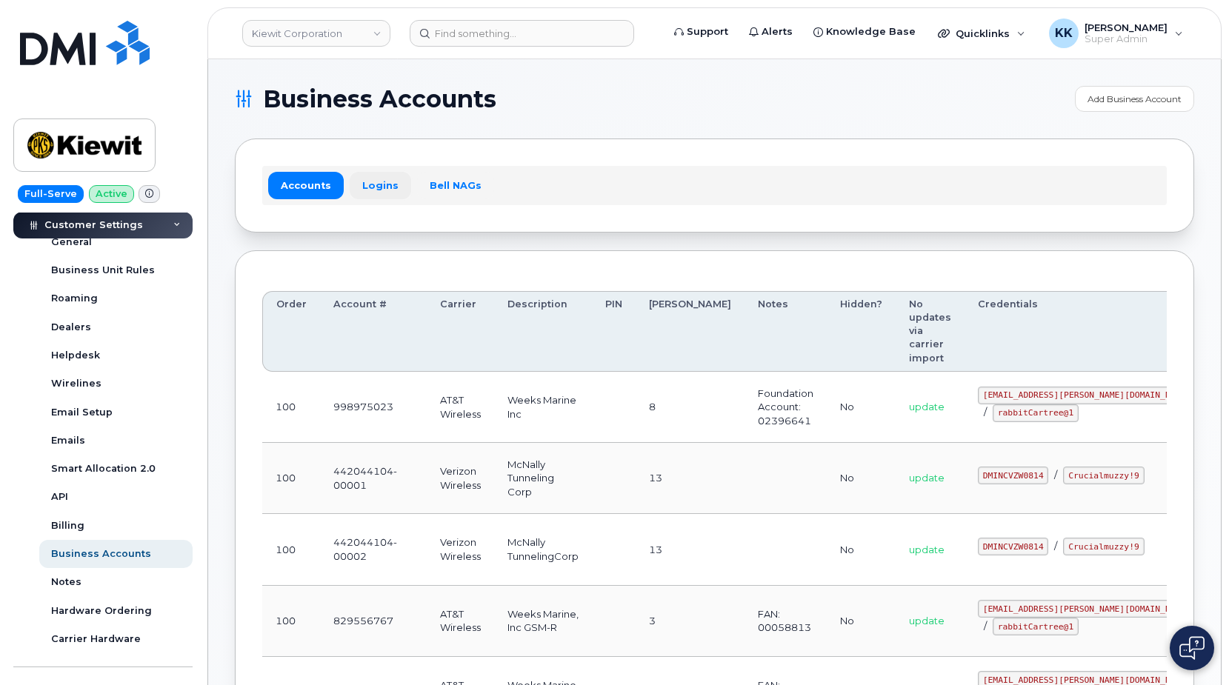
click at [375, 187] on link "Logins" at bounding box center [380, 185] width 61 height 27
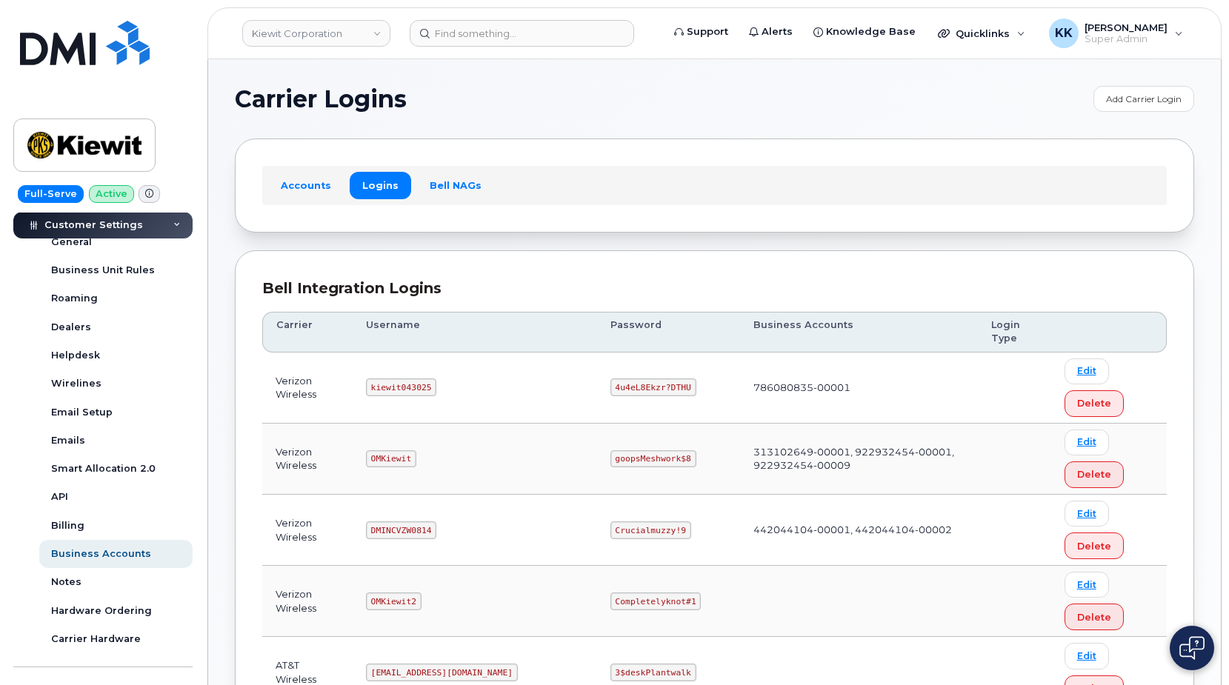
click at [410, 381] on code "kiewit043025" at bounding box center [401, 387] width 70 height 18
copy code "kiewit043025"
click at [610, 379] on code "4u4eL8Ekzr?DTHU" at bounding box center [653, 387] width 86 height 18
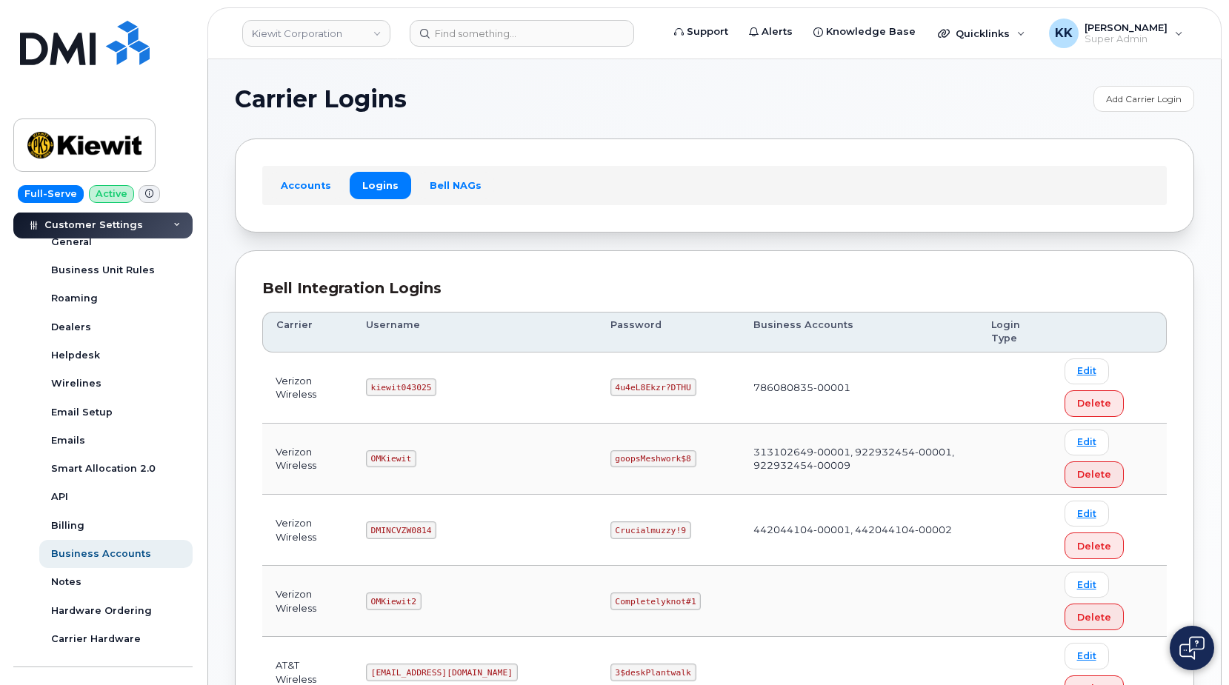
click at [610, 379] on code "4u4eL8Ekzr?DTHU" at bounding box center [653, 387] width 86 height 18
